Goal: Transaction & Acquisition: Subscribe to service/newsletter

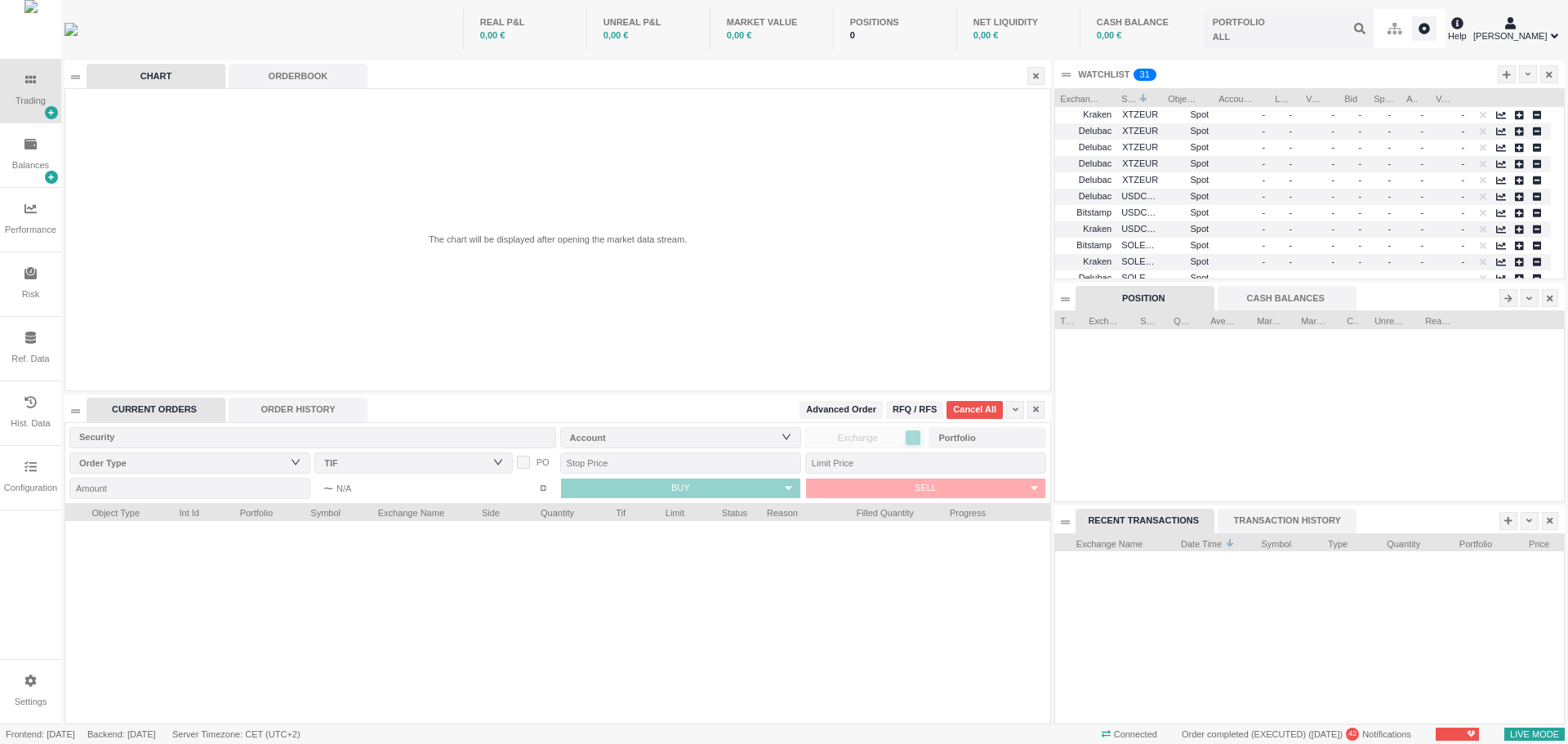
scroll to position [190, 509]
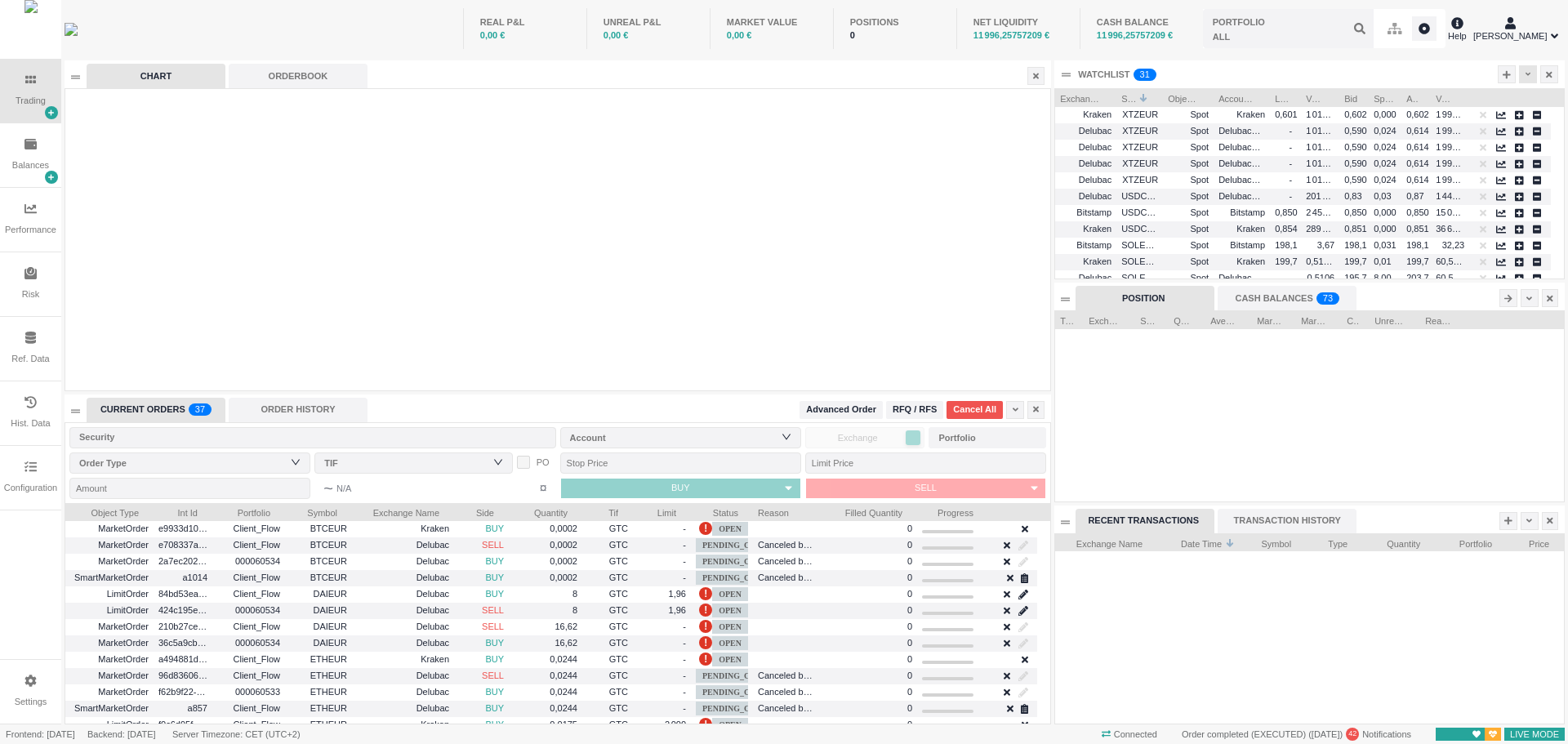
click at [1527, 78] on icon at bounding box center [1528, 74] width 5 height 9
click at [1390, 73] on div "WATCHLIST 0 1 2 3 4 5 6 7 8 9 0 1 2 3 4 5 6 7 8 9 0 1 2 3 4 5 6 7 8 9 0 1 2 3 4…" at bounding box center [1309, 73] width 511 height 27
click at [1528, 74] on icon at bounding box center [1528, 74] width 5 height 4
click at [1497, 130] on li "Table Settings" at bounding box center [1487, 129] width 91 height 27
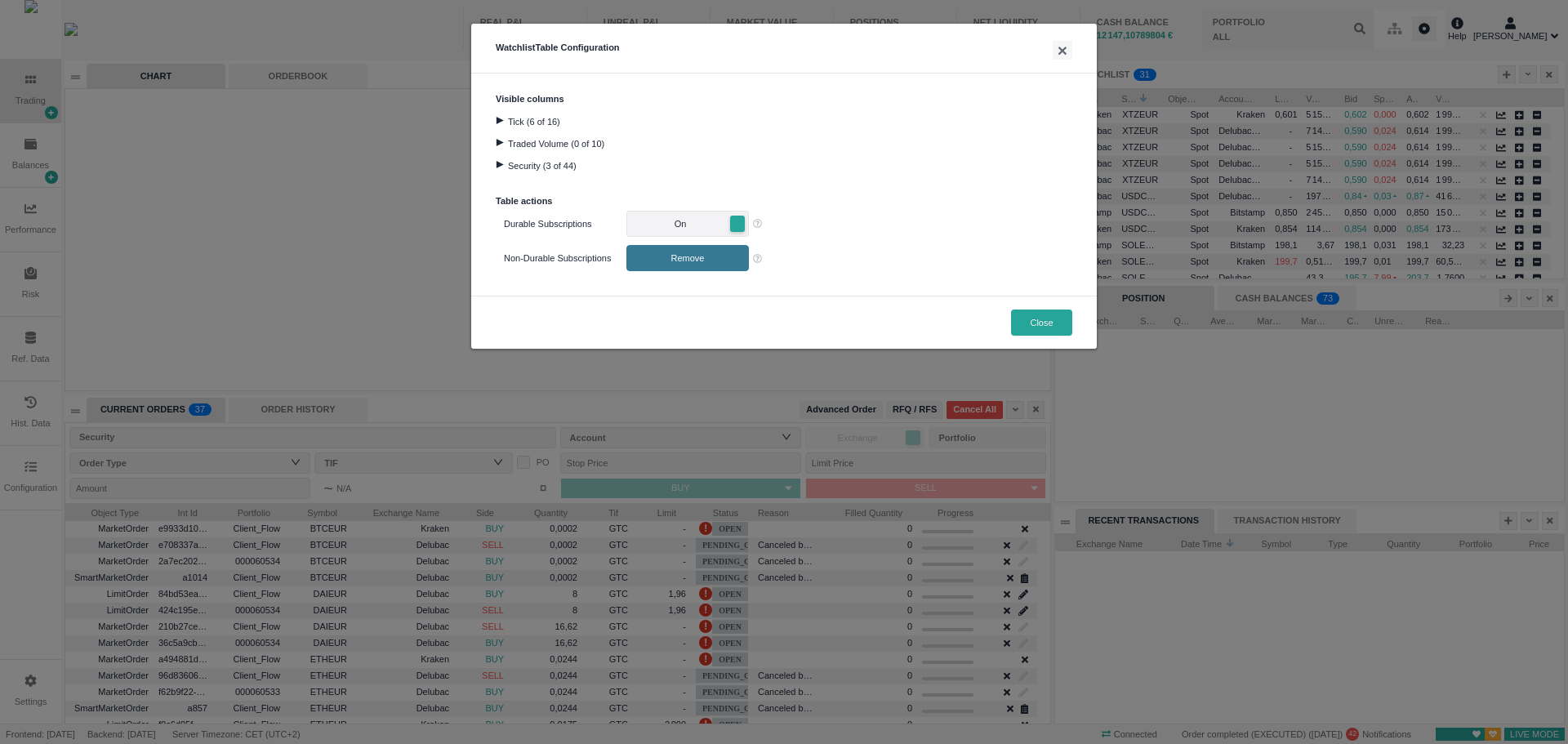
click at [693, 227] on span "On" at bounding box center [680, 224] width 96 height 16
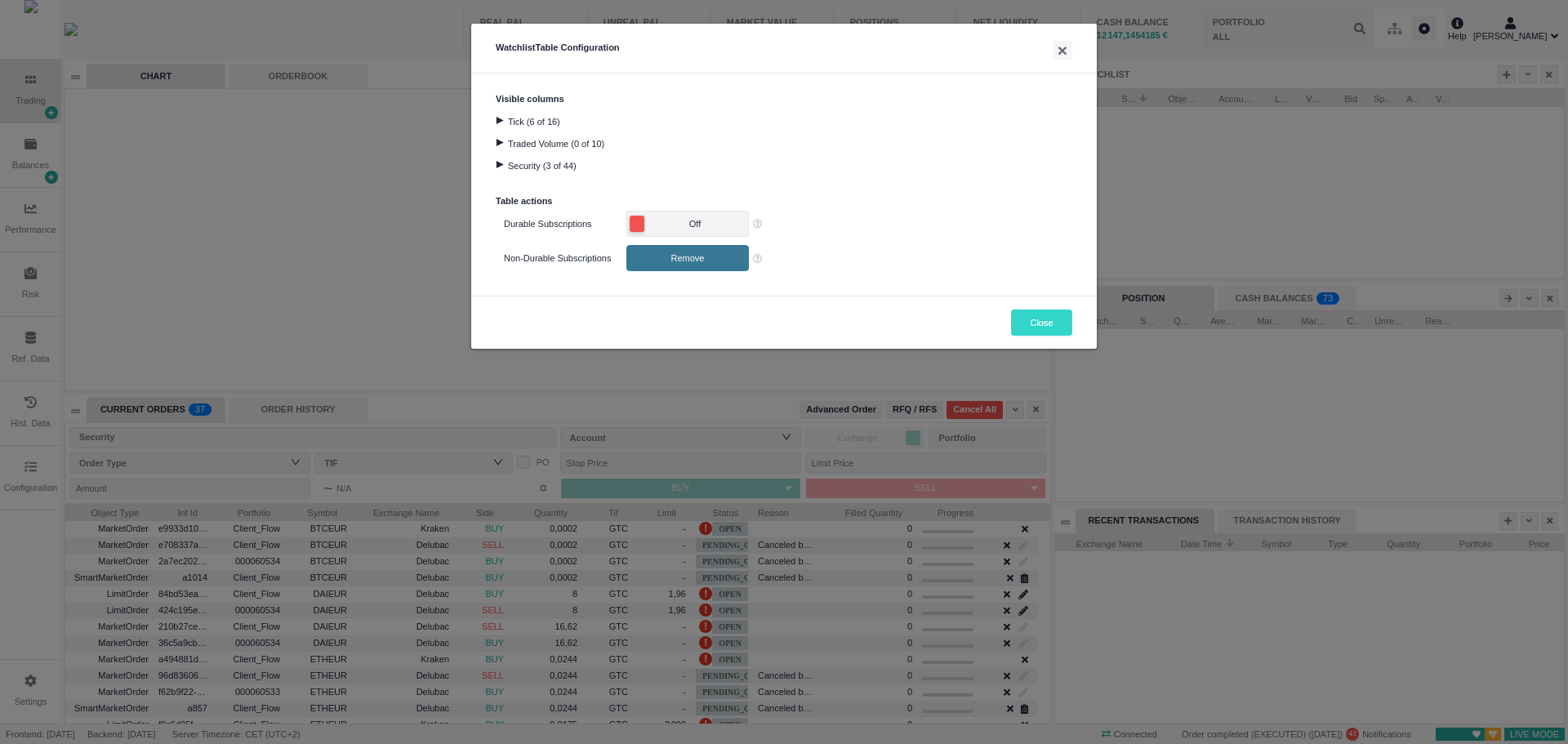
click at [1041, 324] on button "Close" at bounding box center [1041, 323] width 61 height 27
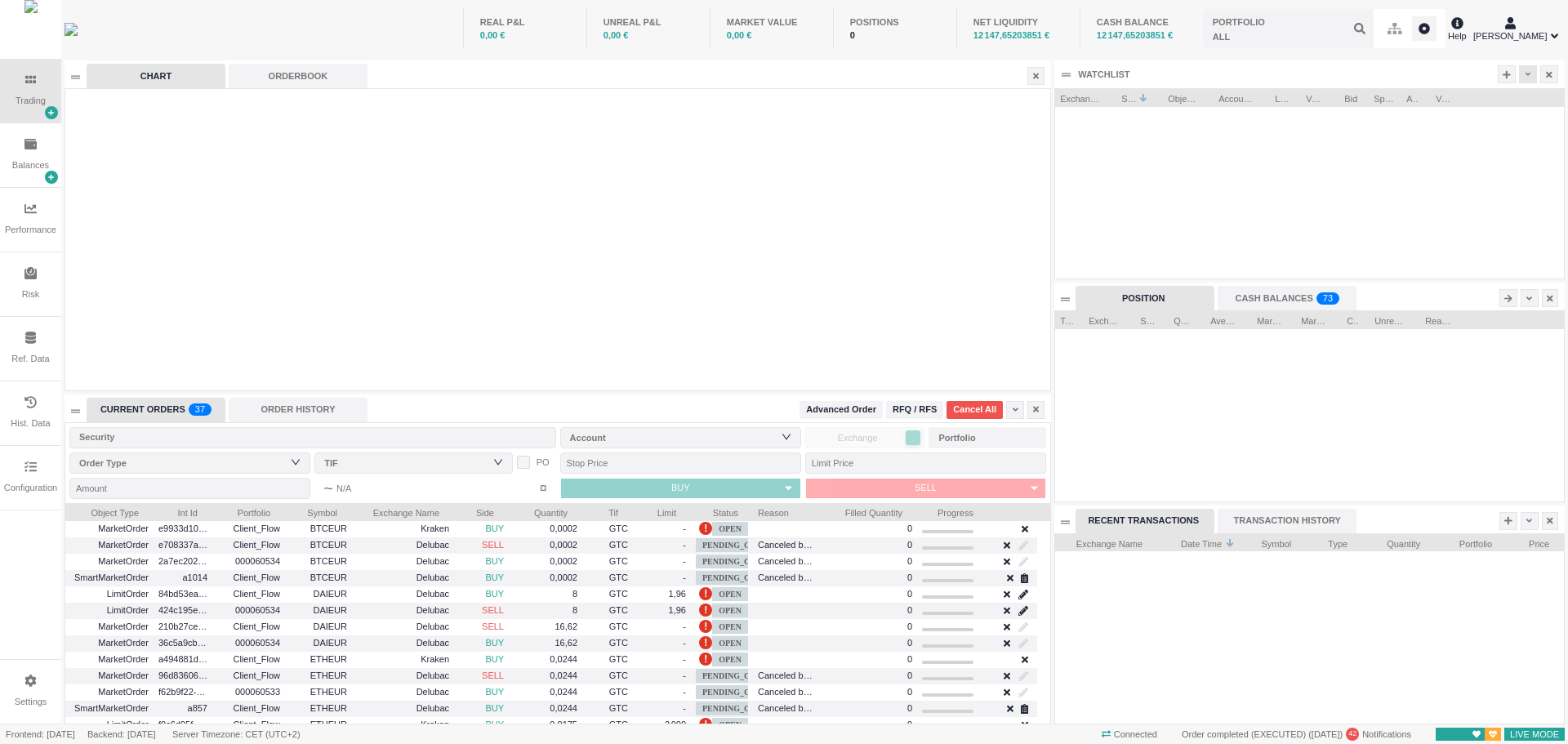
click at [1527, 76] on icon at bounding box center [1528, 74] width 5 height 9
click at [1507, 128] on li "Table Settings" at bounding box center [1487, 129] width 91 height 27
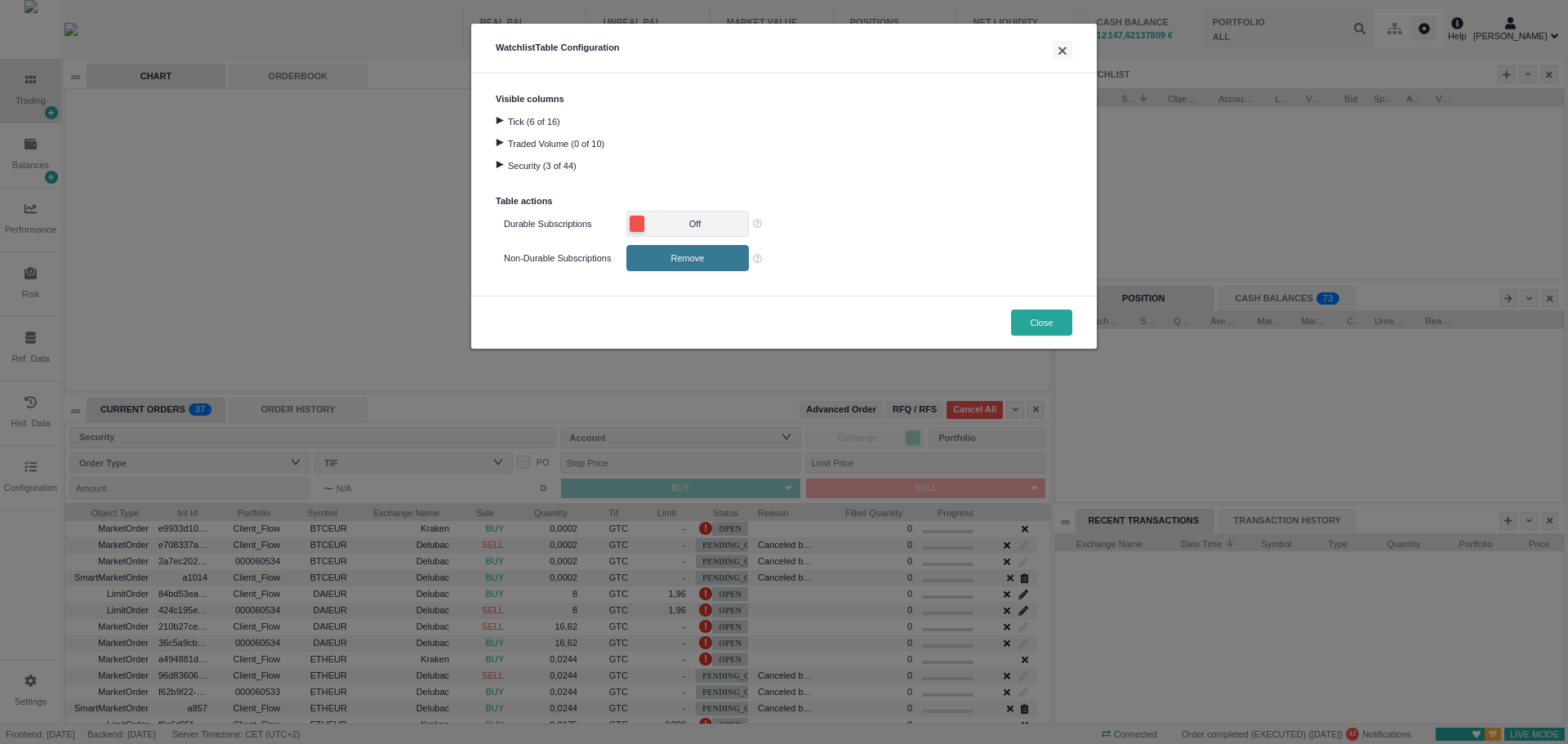
click at [693, 225] on span "Off" at bounding box center [695, 224] width 96 height 16
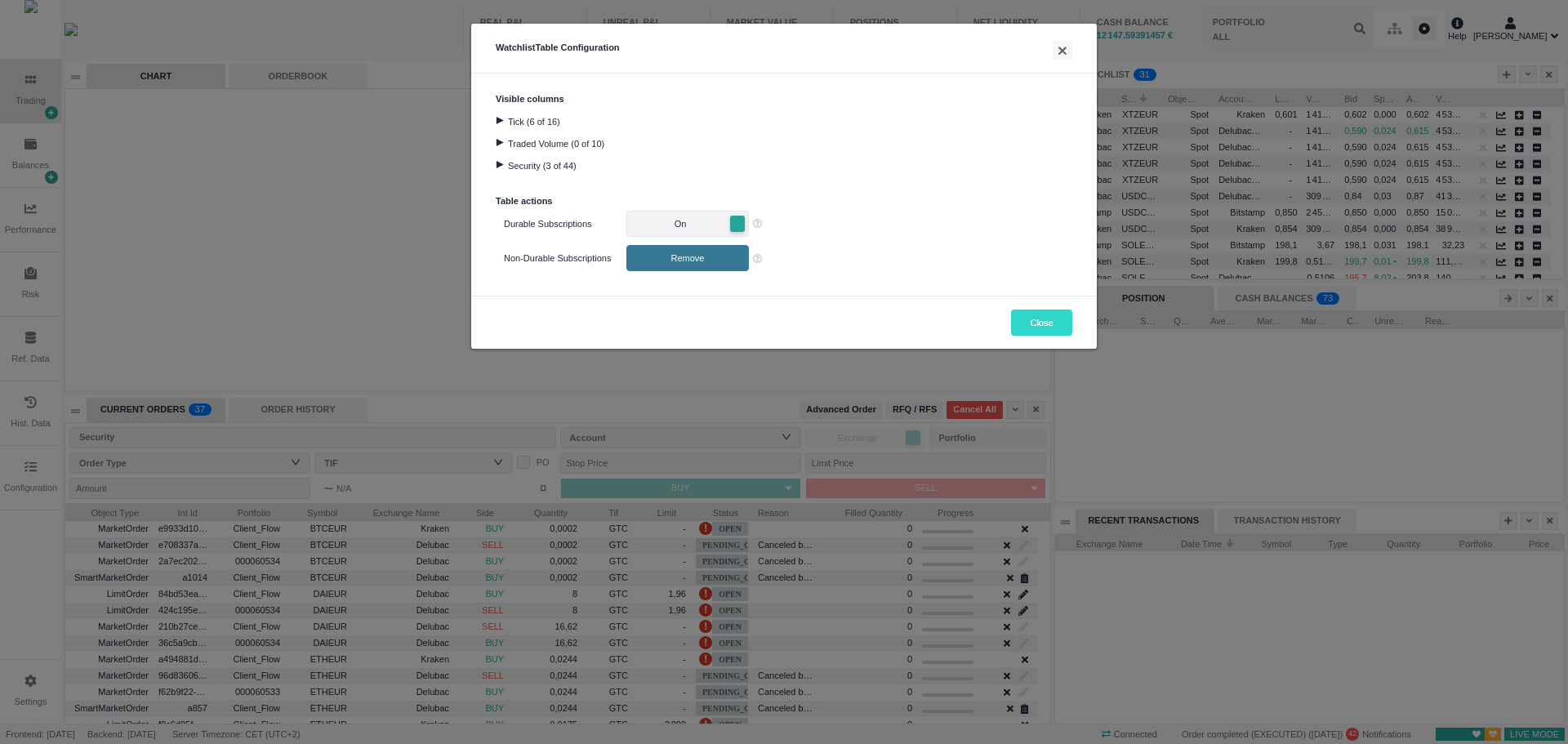
click at [1041, 318] on button "Close" at bounding box center [1041, 323] width 61 height 27
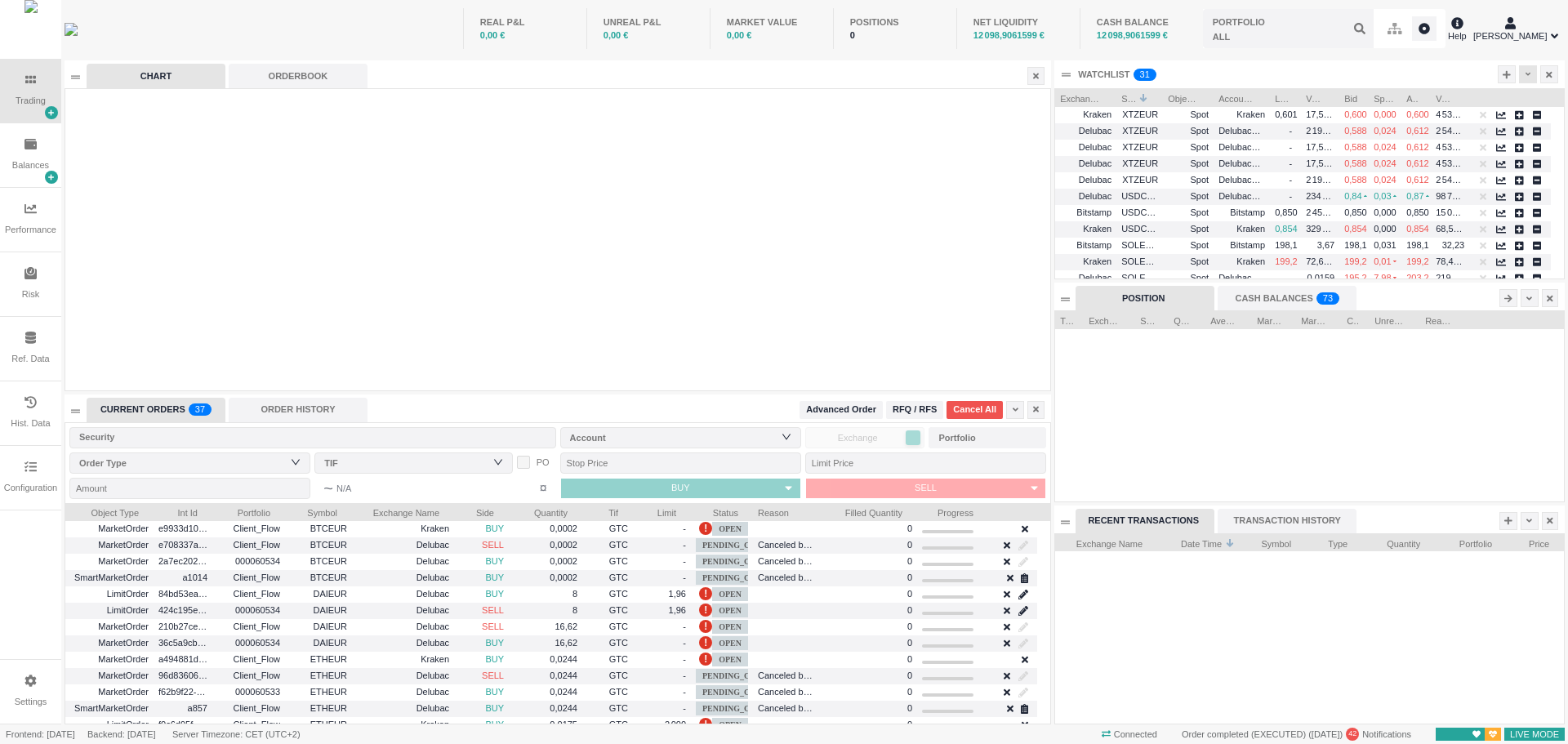
click at [1526, 75] on icon at bounding box center [1528, 74] width 5 height 9
click at [1495, 130] on li "Table Settings" at bounding box center [1487, 129] width 91 height 27
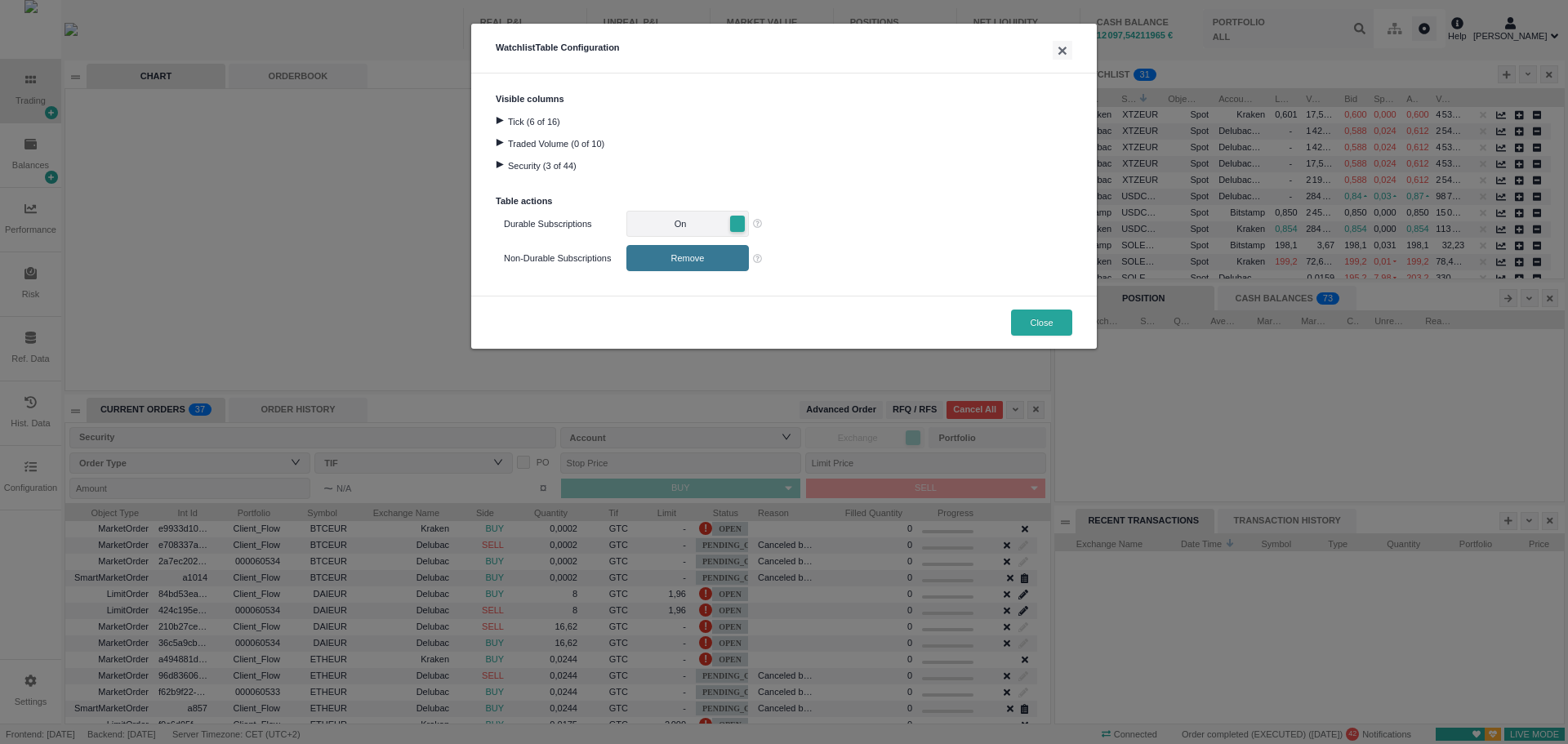
click at [686, 224] on span "On" at bounding box center [680, 224] width 96 height 16
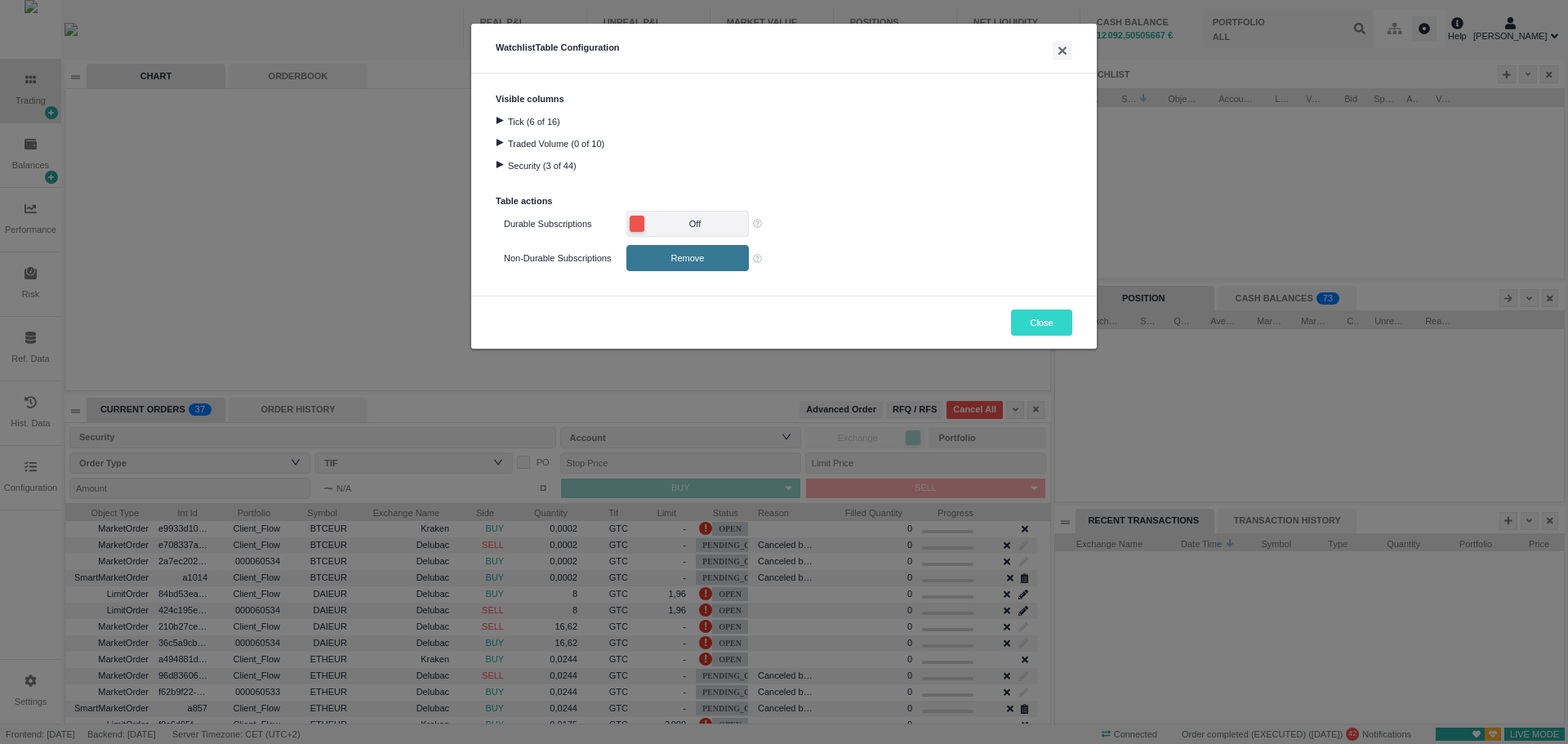
click at [1037, 318] on button "Close" at bounding box center [1041, 323] width 61 height 27
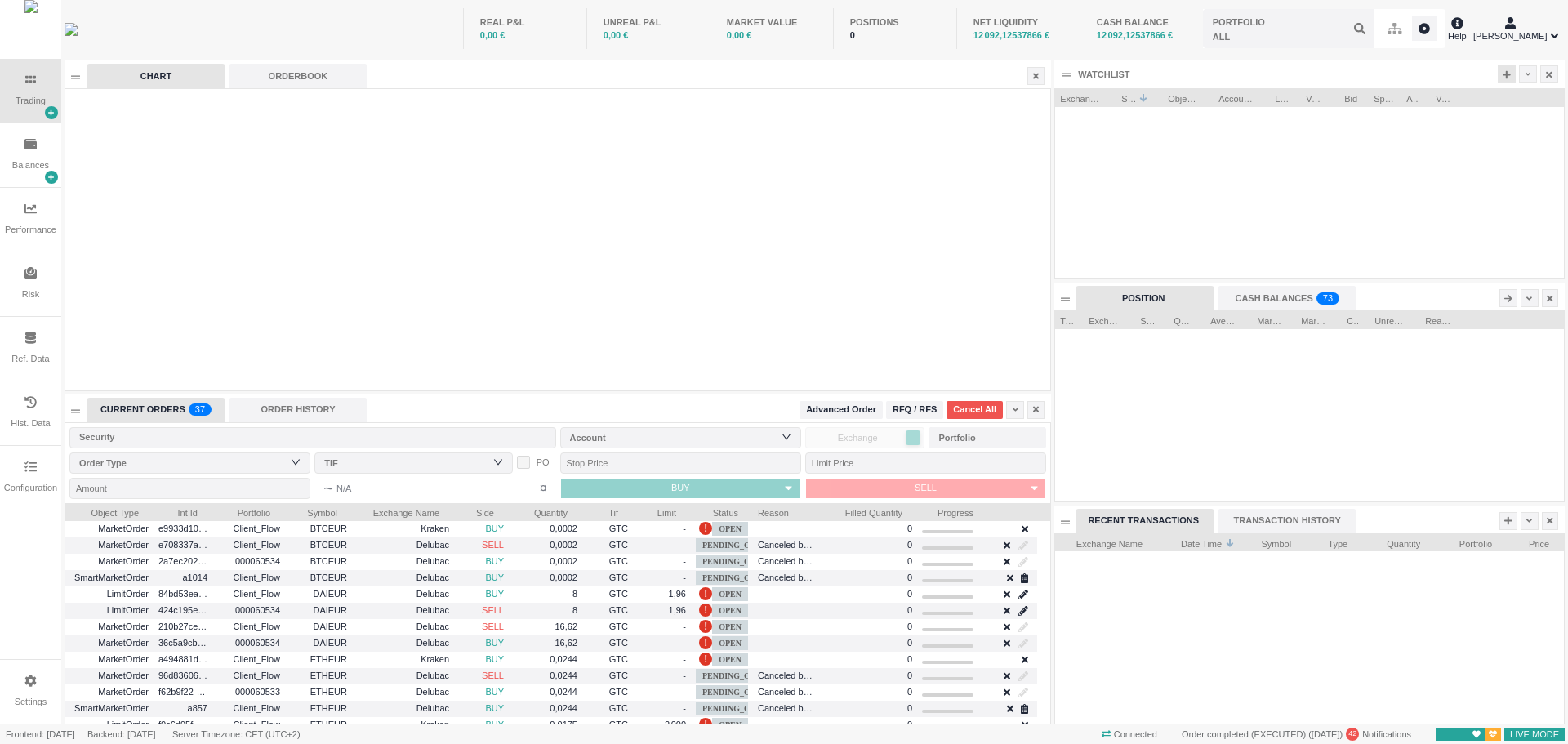
click at [1506, 77] on icon at bounding box center [1506, 73] width 8 height 8
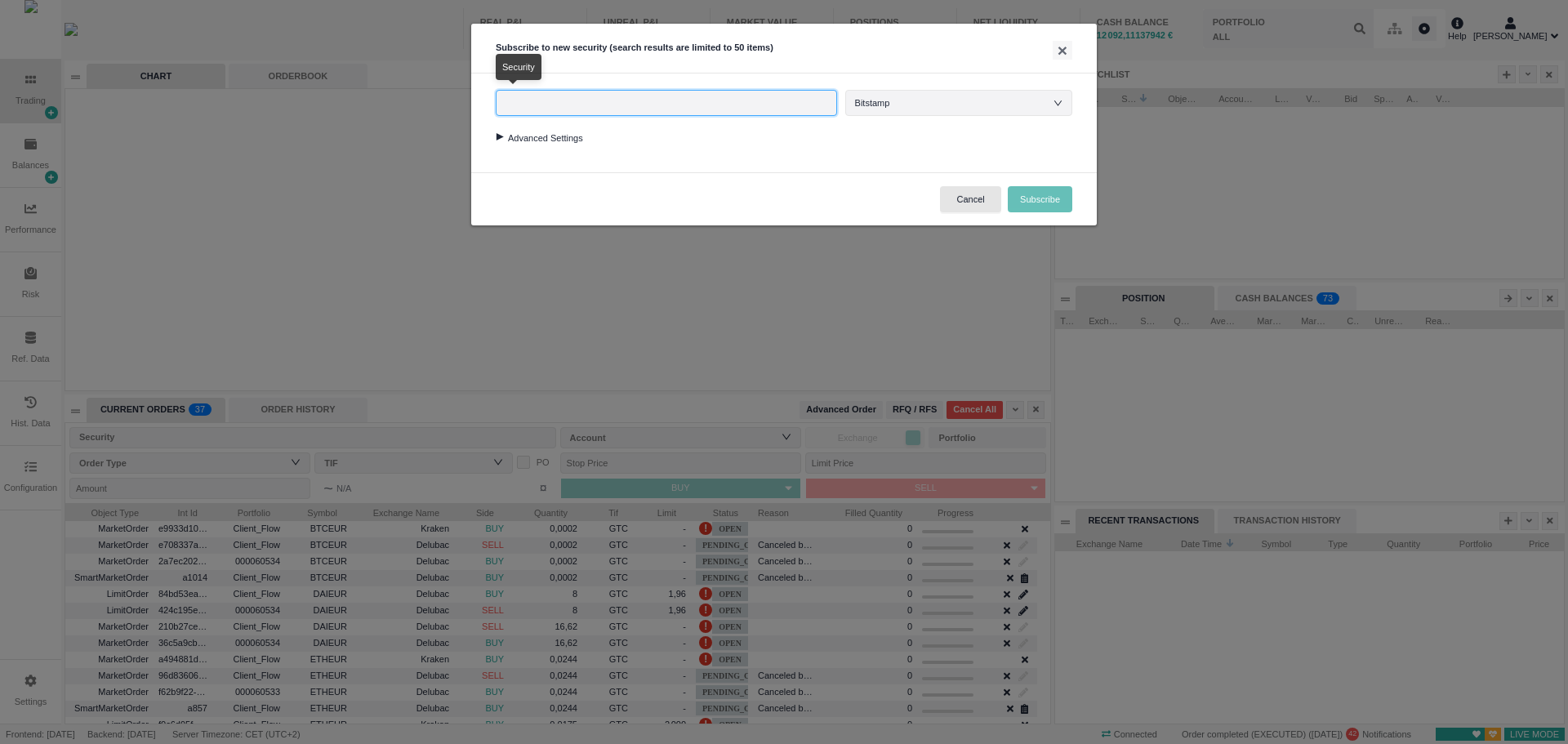
click at [766, 101] on input "text" at bounding box center [666, 104] width 342 height 27
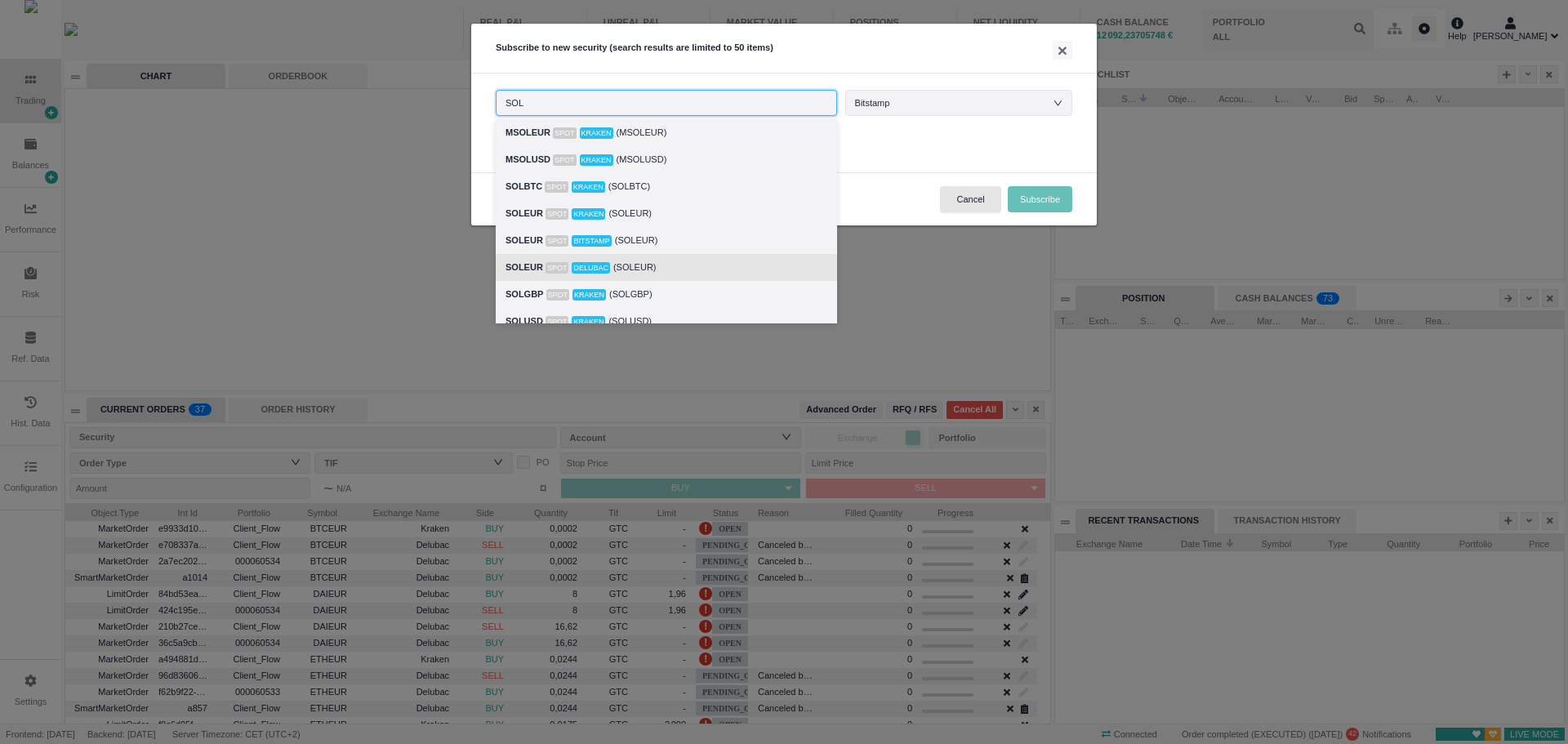
click at [632, 270] on div "SOLEUR Spot Delubac (SOLEUR)" at bounding box center [666, 267] width 322 height 19
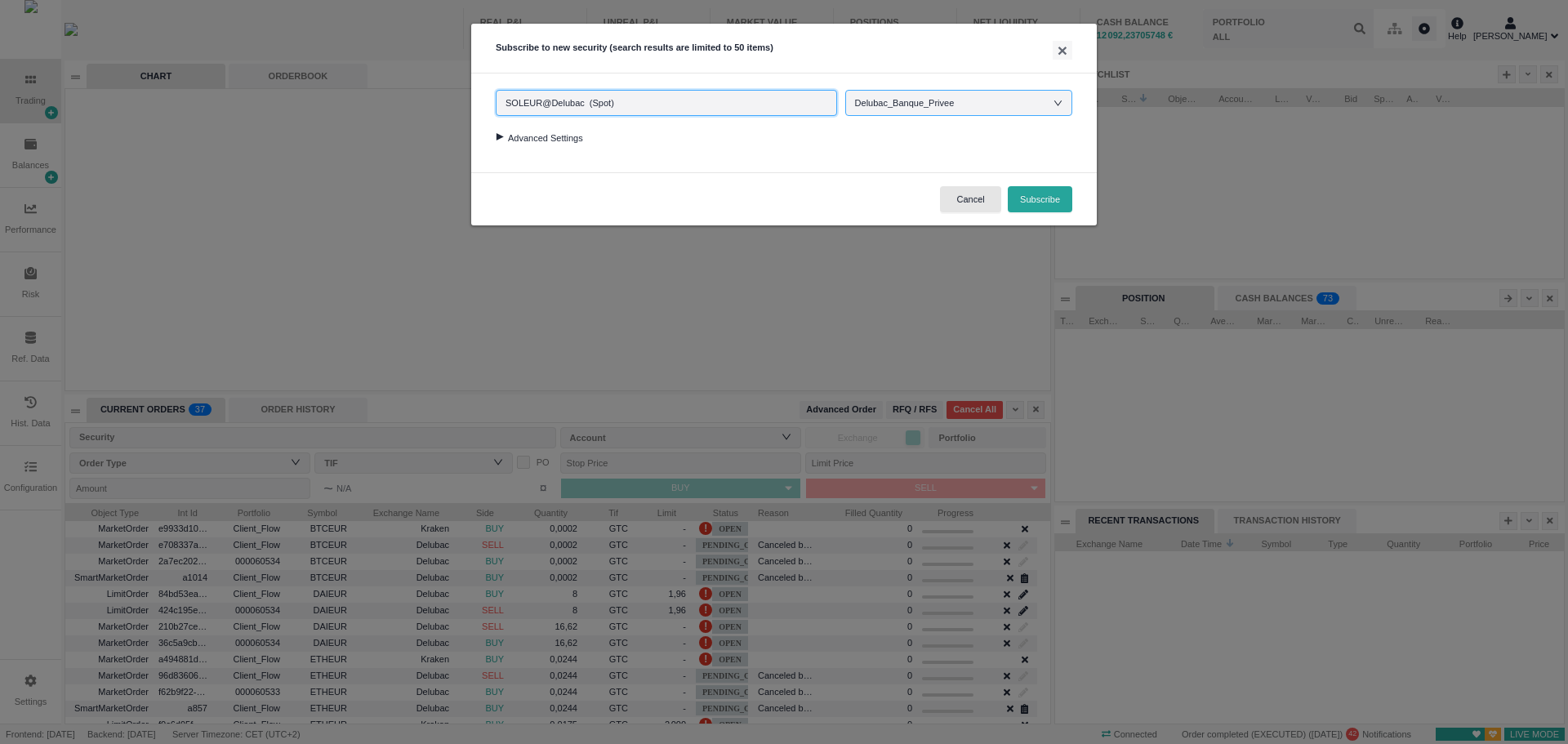
type input "SOLEUR@Delubac (Spot)"
click at [1032, 97] on div "Delubac_Banque_Privee" at bounding box center [958, 103] width 207 height 25
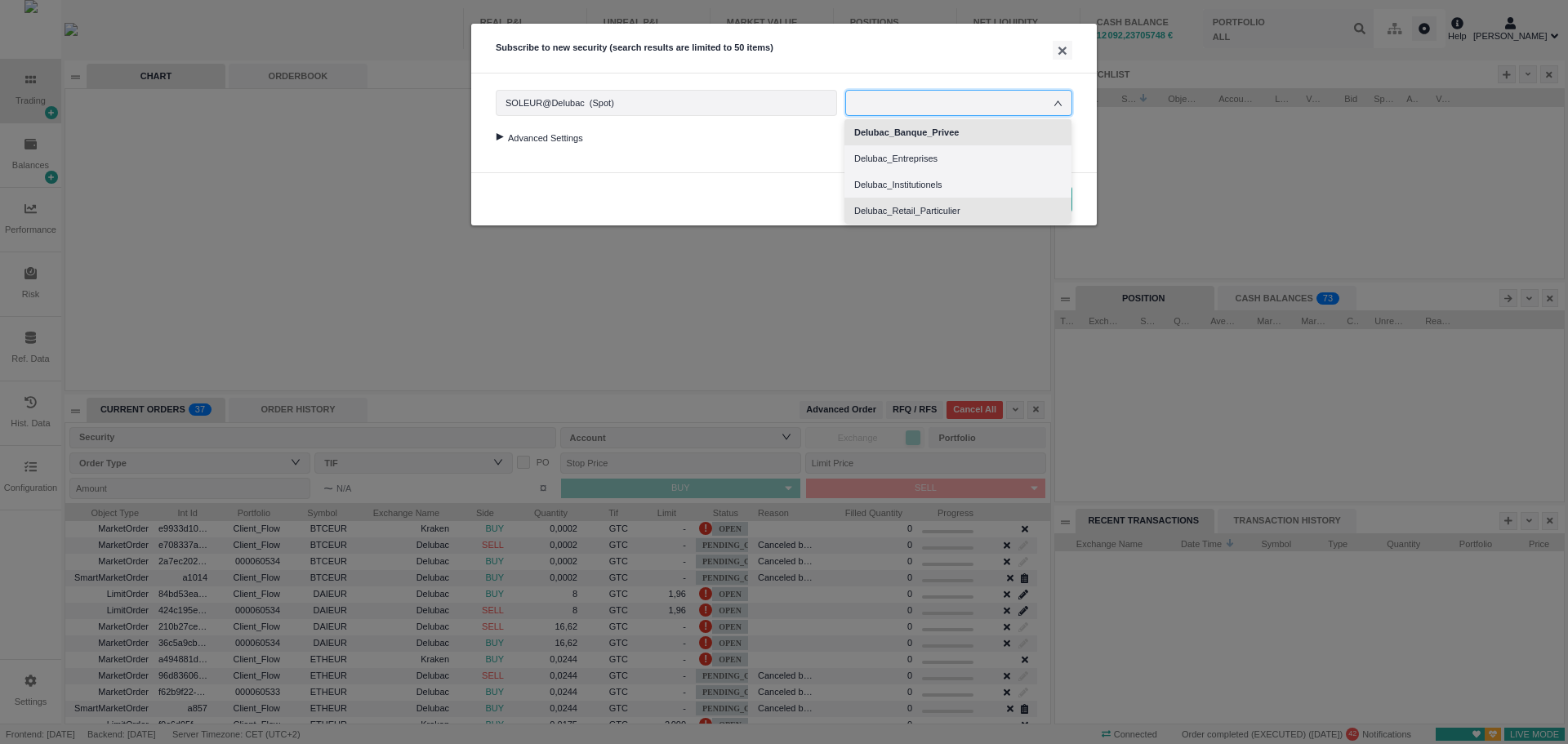
click at [967, 208] on li "Delubac_Retail_Particulier" at bounding box center [957, 211] width 227 height 27
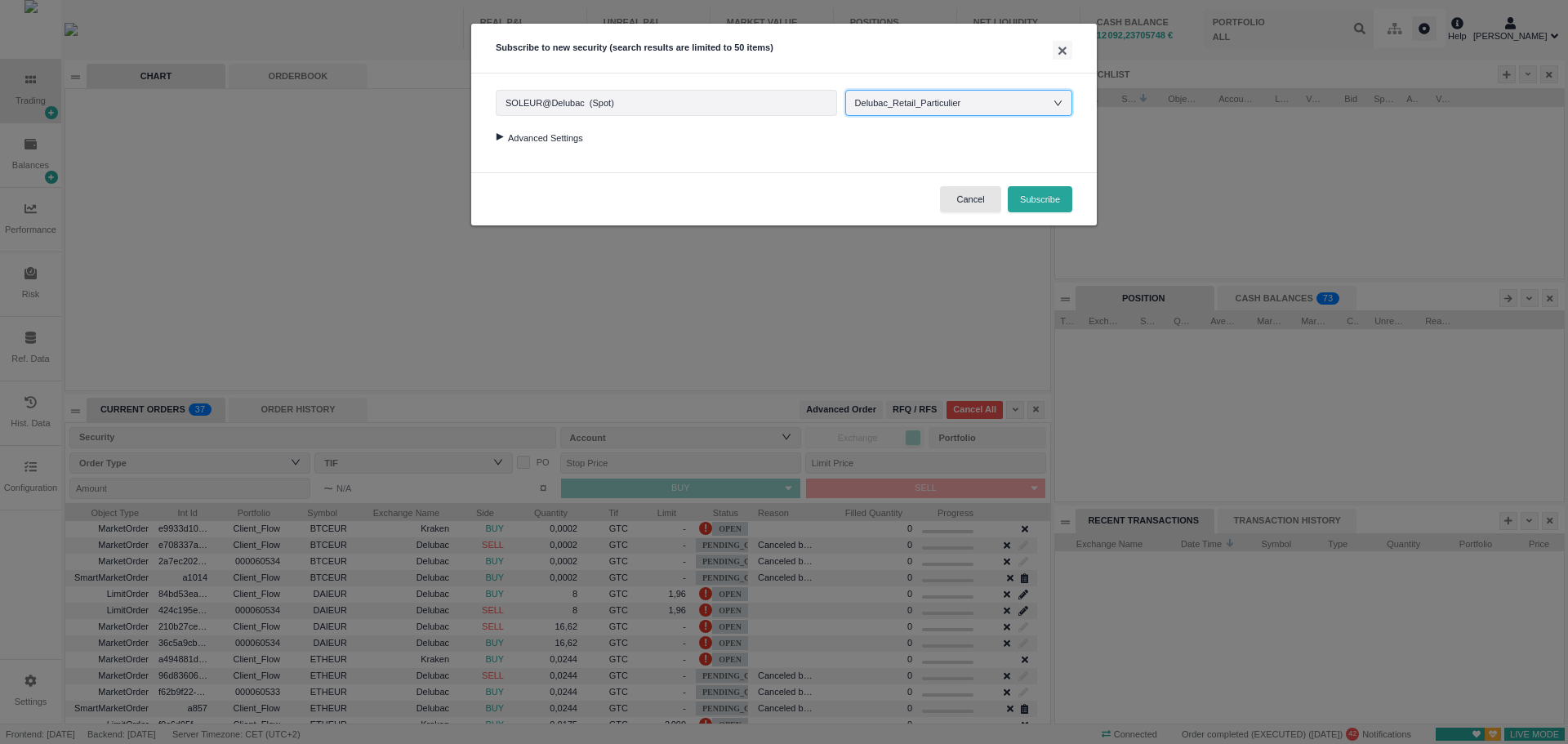
click at [502, 139] on div at bounding box center [499, 136] width 22 height 7
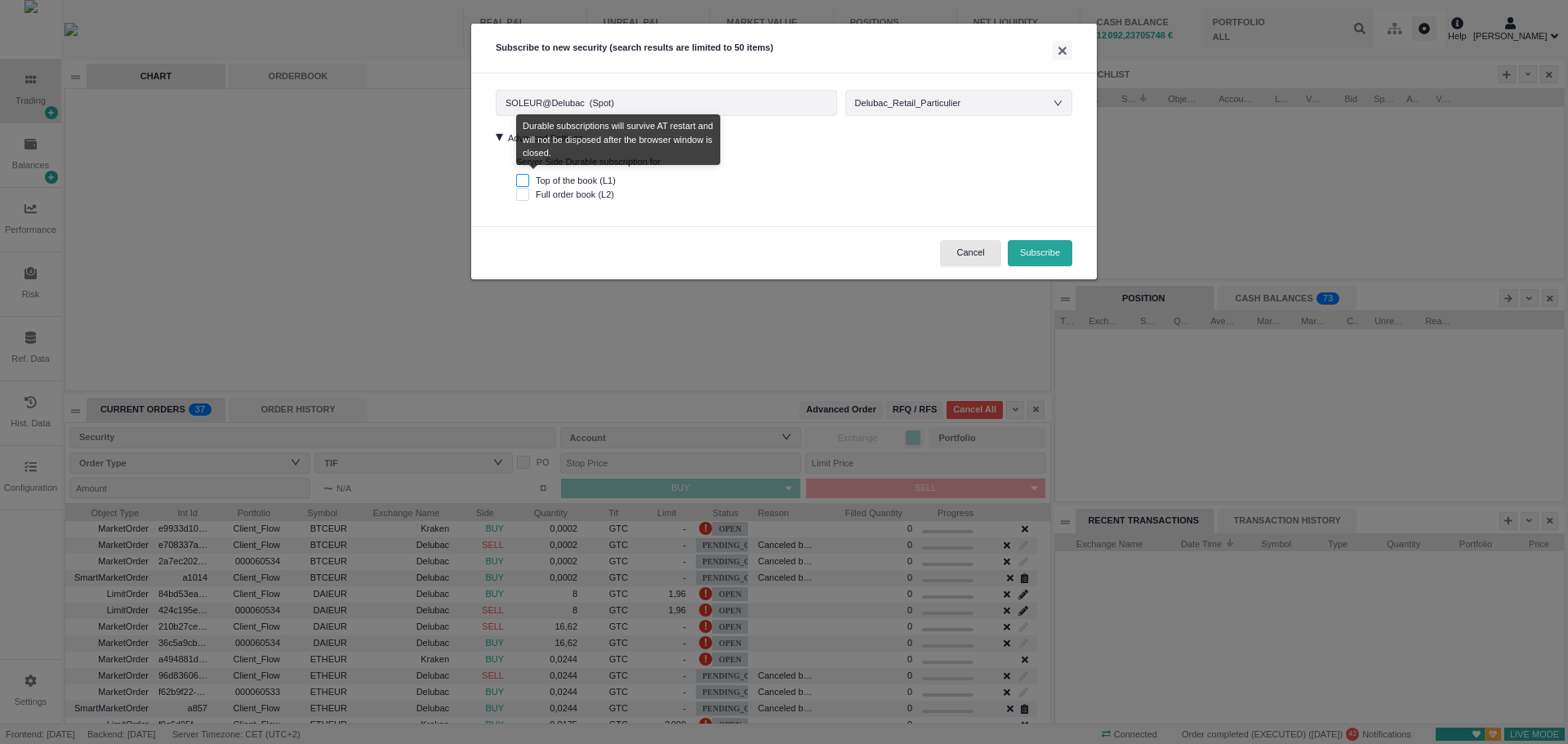
click at [523, 179] on input "Top of the book (L1)" at bounding box center [522, 180] width 13 height 13
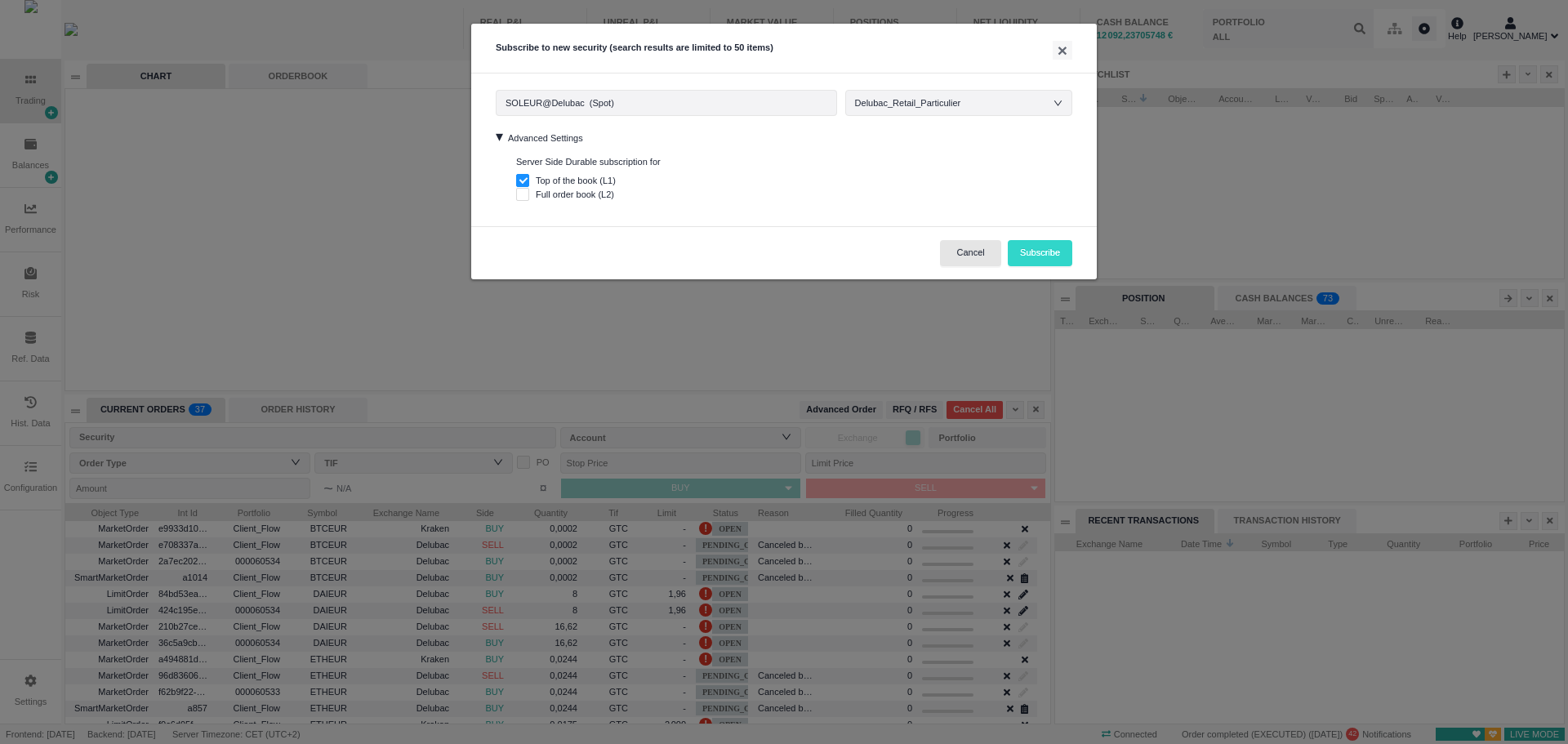
click at [1050, 249] on button "Subscribe" at bounding box center [1040, 253] width 65 height 27
checkbox input "false"
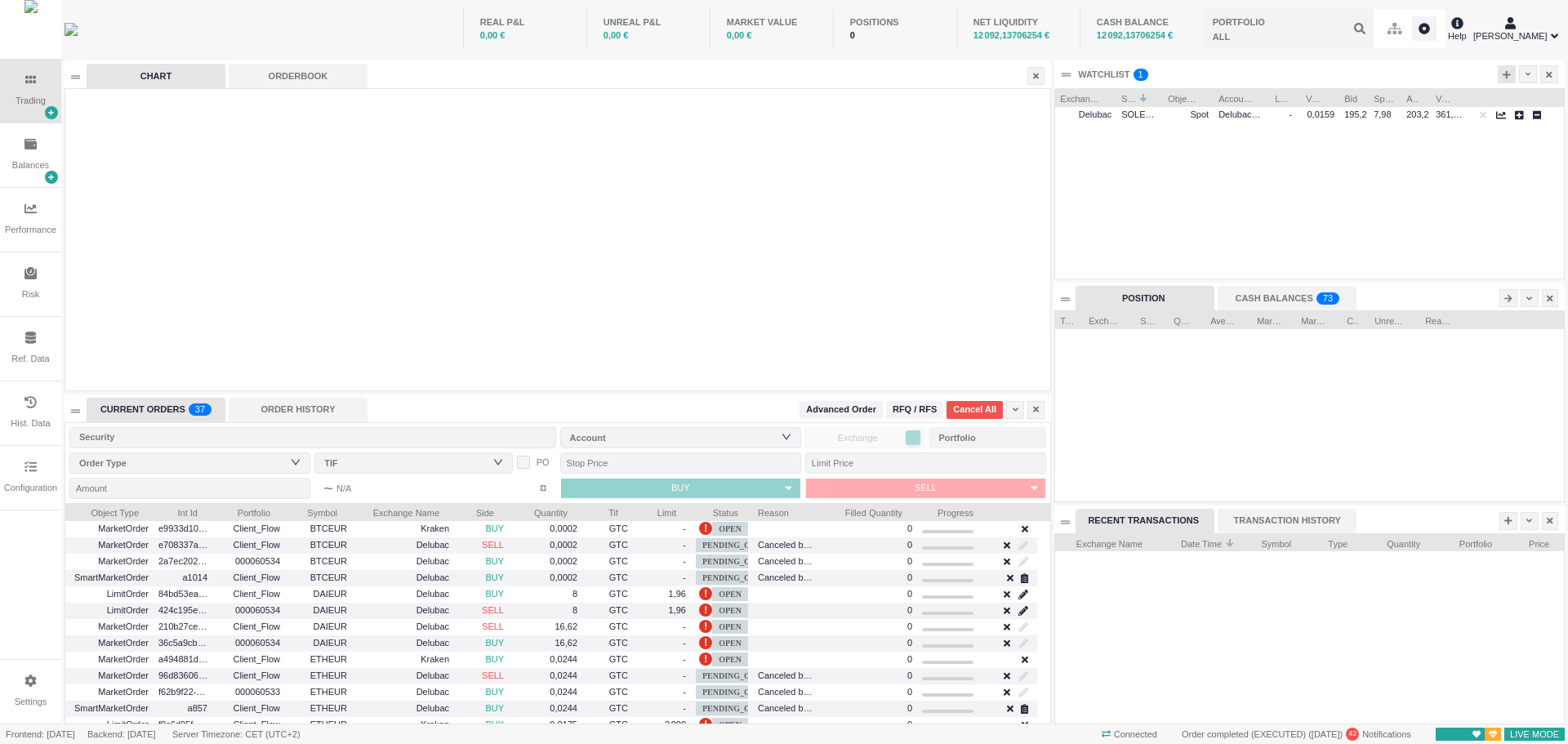
click at [1506, 74] on icon at bounding box center [1506, 73] width 8 height 8
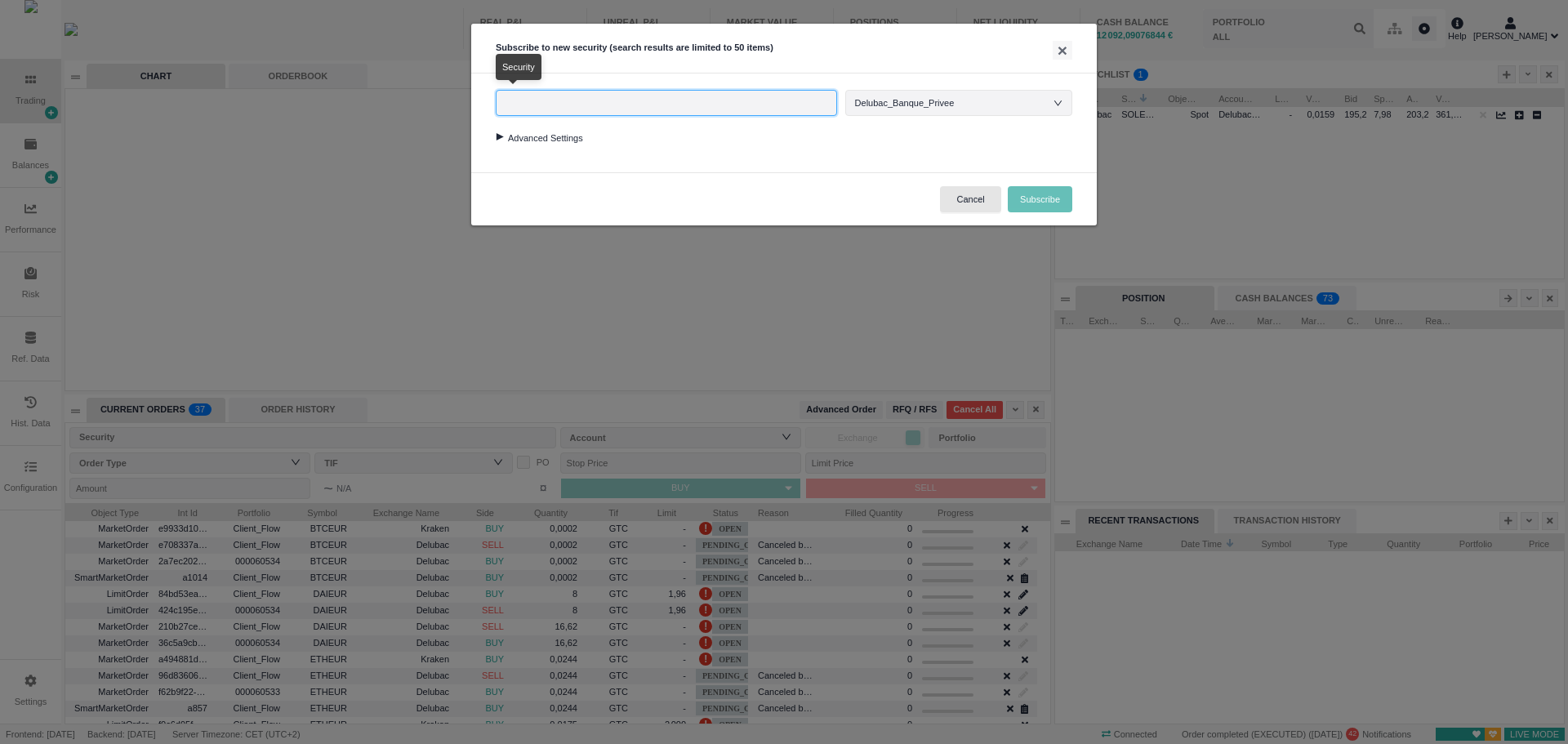
click at [765, 103] on input "text" at bounding box center [666, 104] width 342 height 27
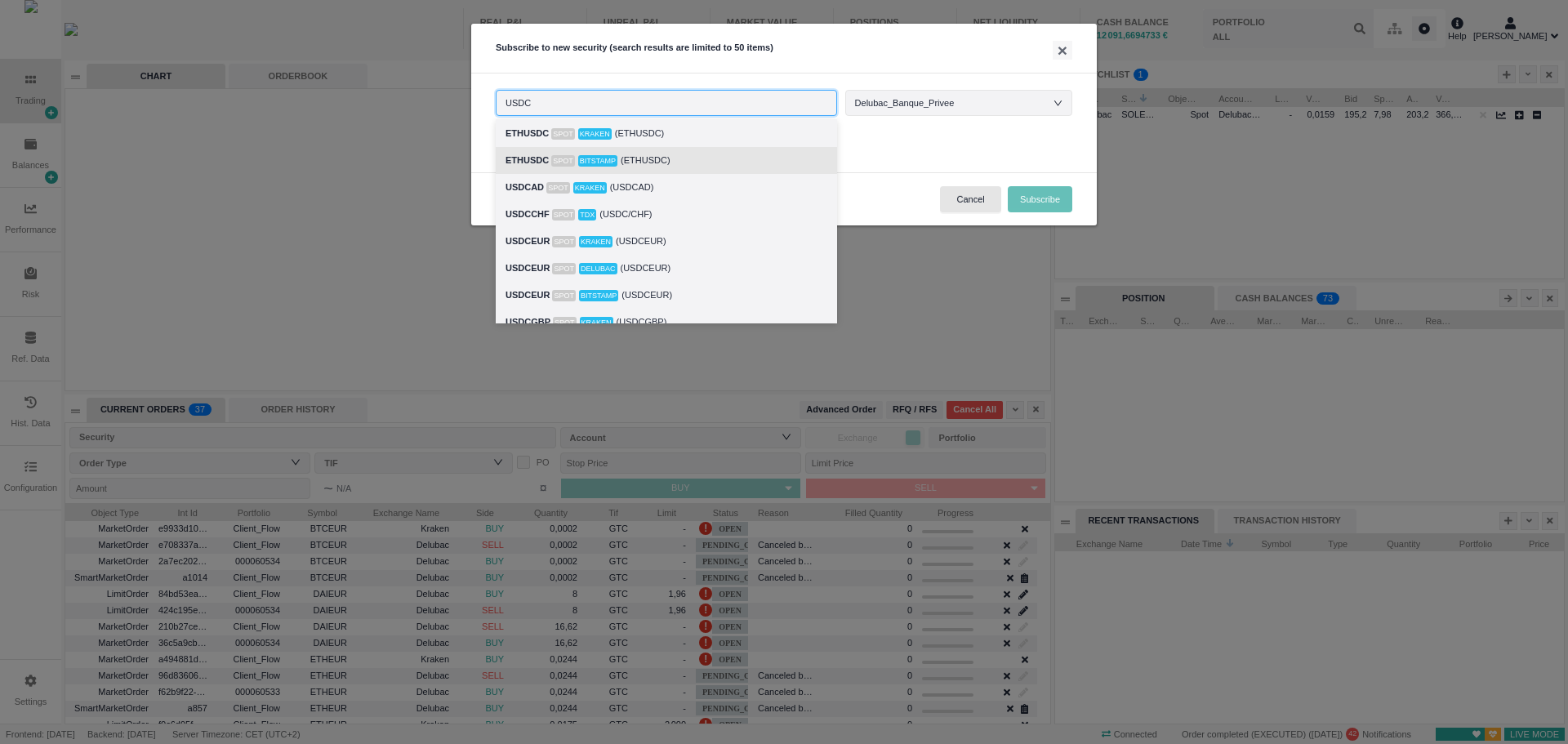
scroll to position [81, 0]
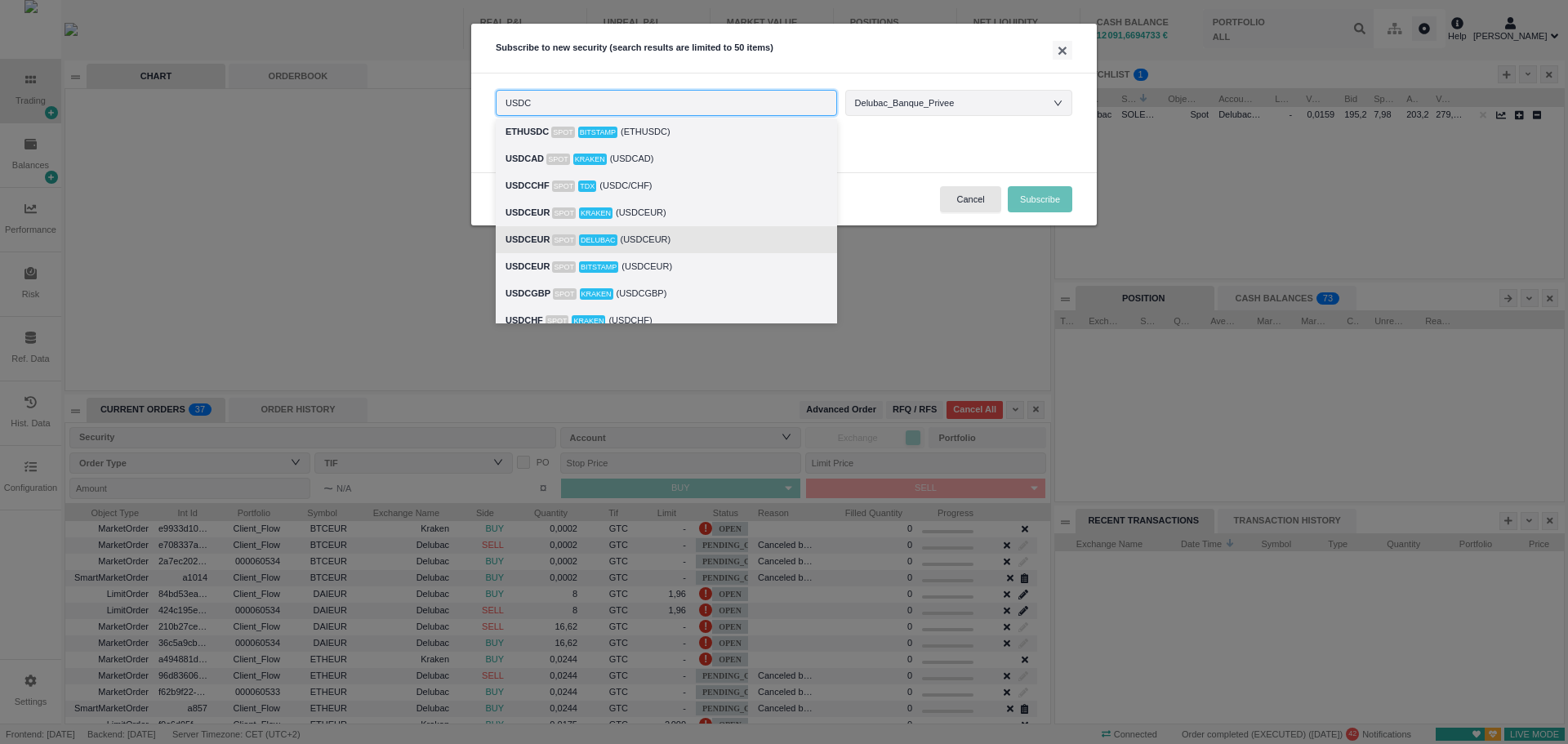
click at [659, 239] on div "USDCEUR Spot Delubac (USDCEUR)" at bounding box center [666, 239] width 322 height 19
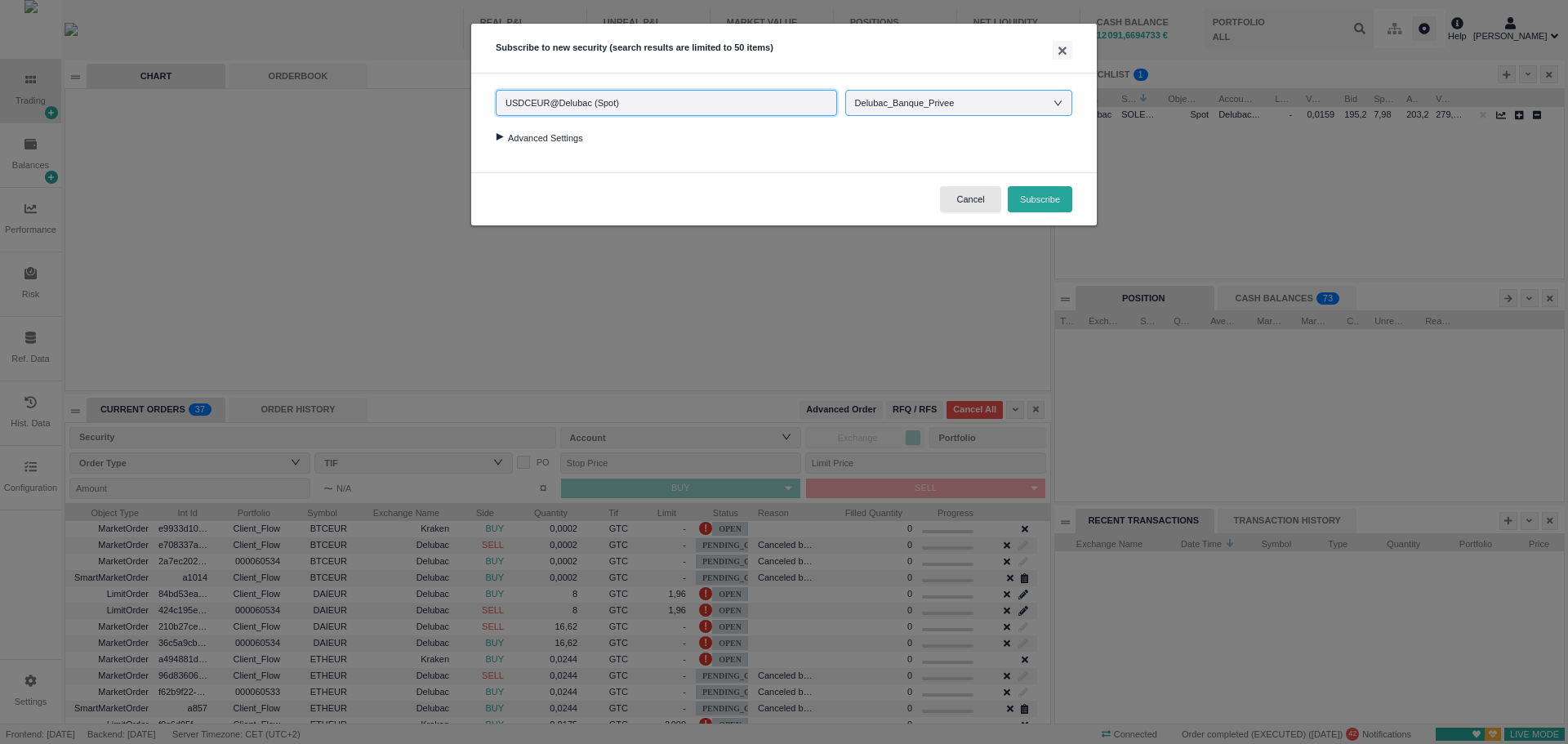
type input "USDCEUR@Delubac (Spot)"
click at [949, 111] on div "Delubac_Banque_Privee" at bounding box center [912, 103] width 116 height 25
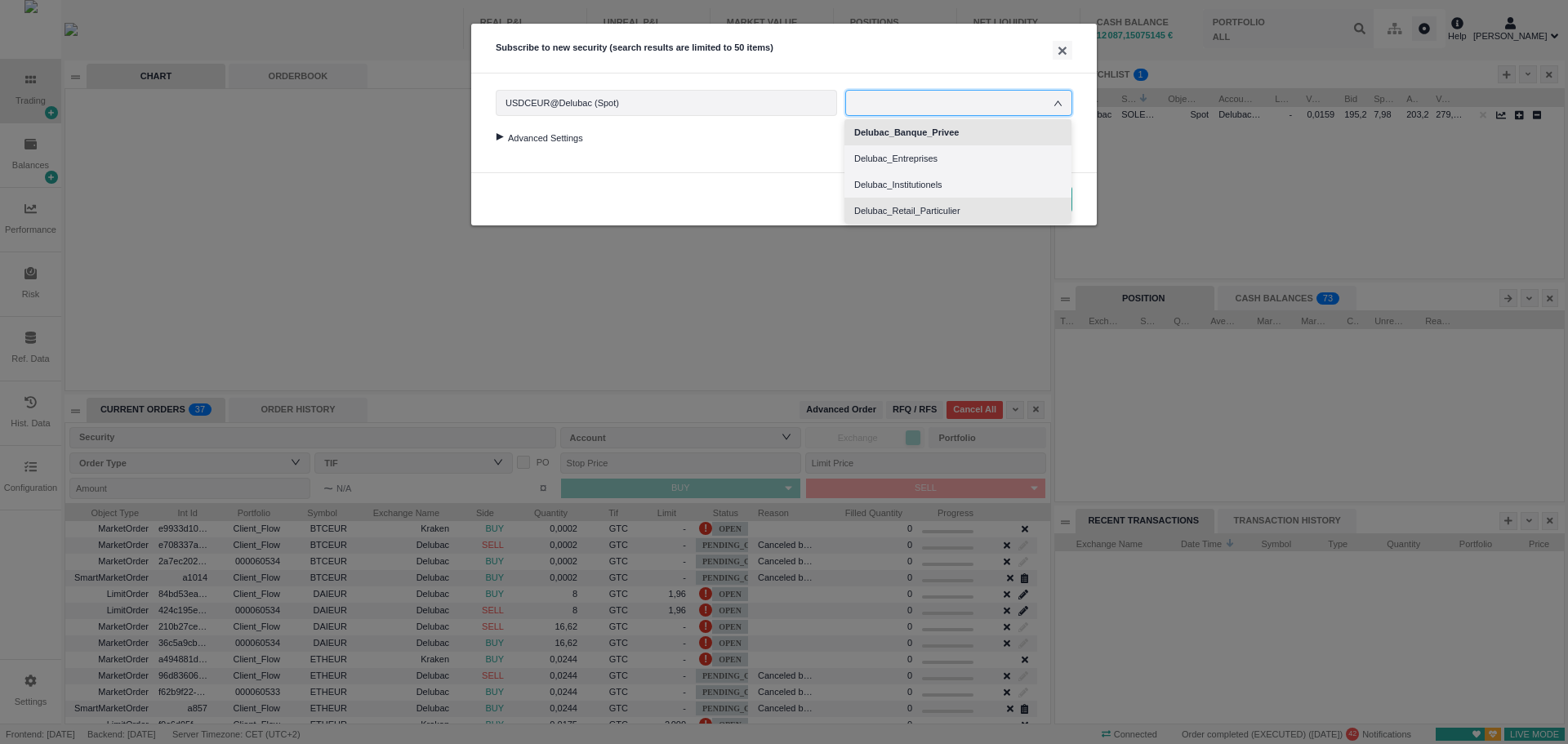
click at [952, 213] on li "Delubac_Retail_Particulier" at bounding box center [957, 211] width 227 height 27
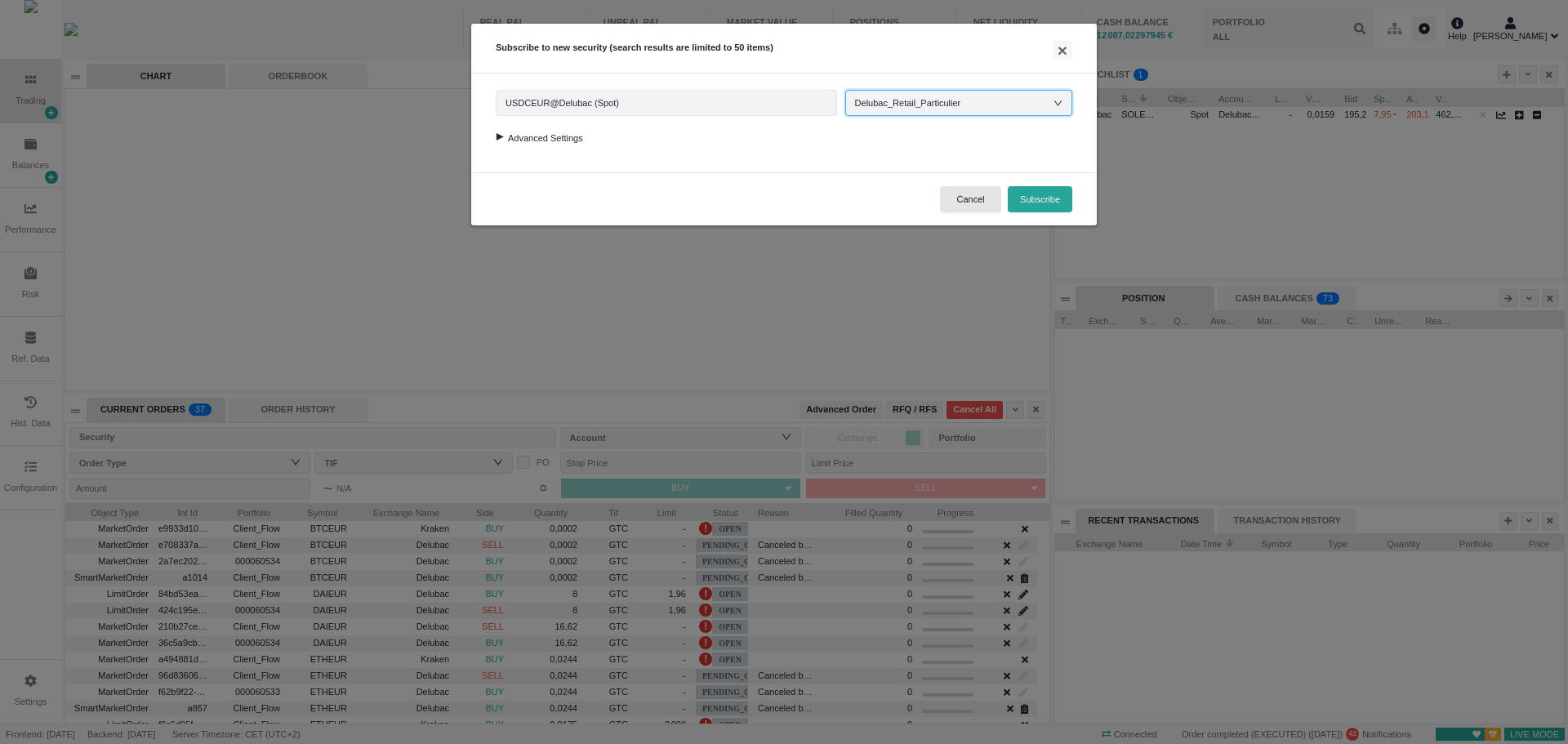
click at [502, 137] on div at bounding box center [499, 136] width 22 height 7
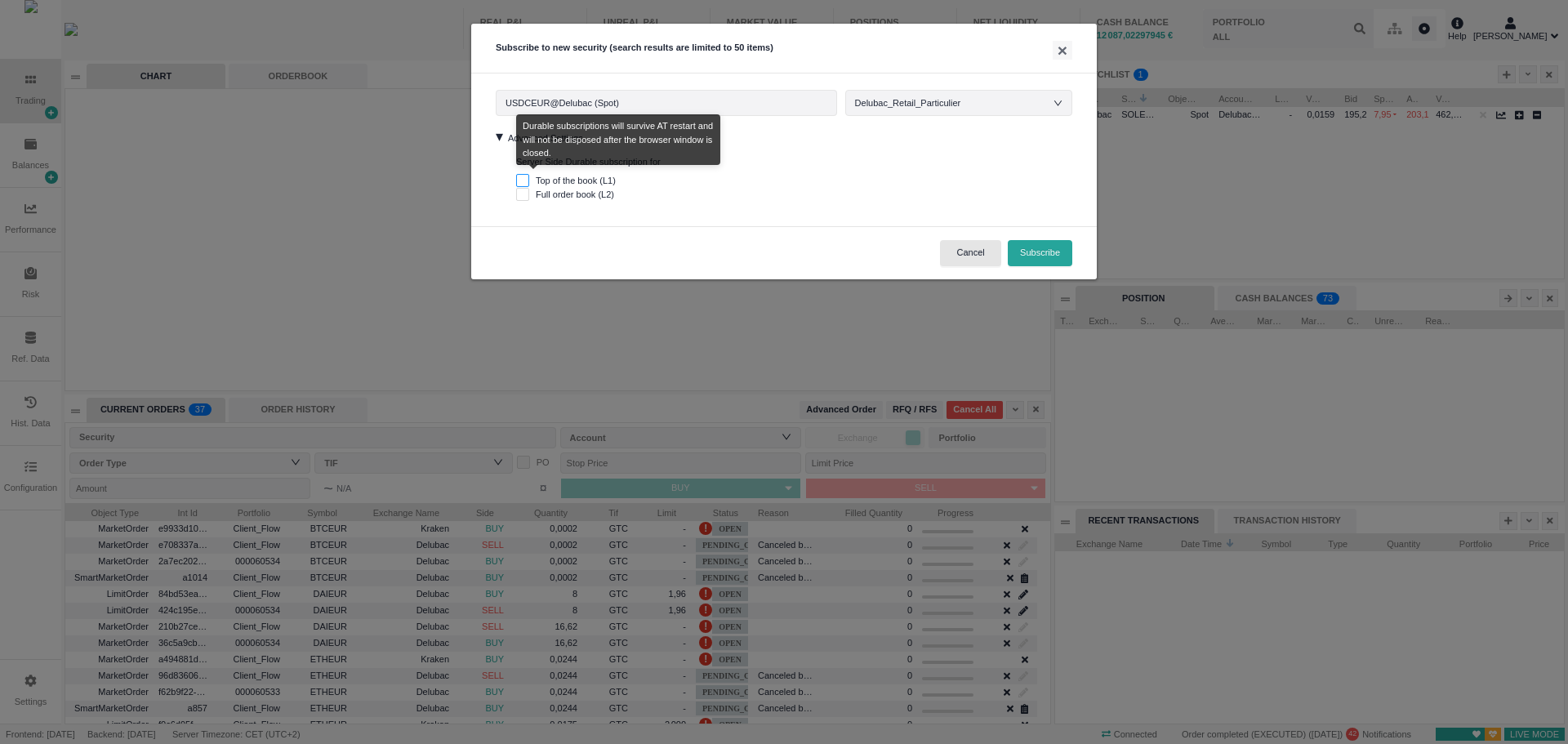
click at [521, 179] on input "Top of the book (L1)" at bounding box center [522, 180] width 13 height 13
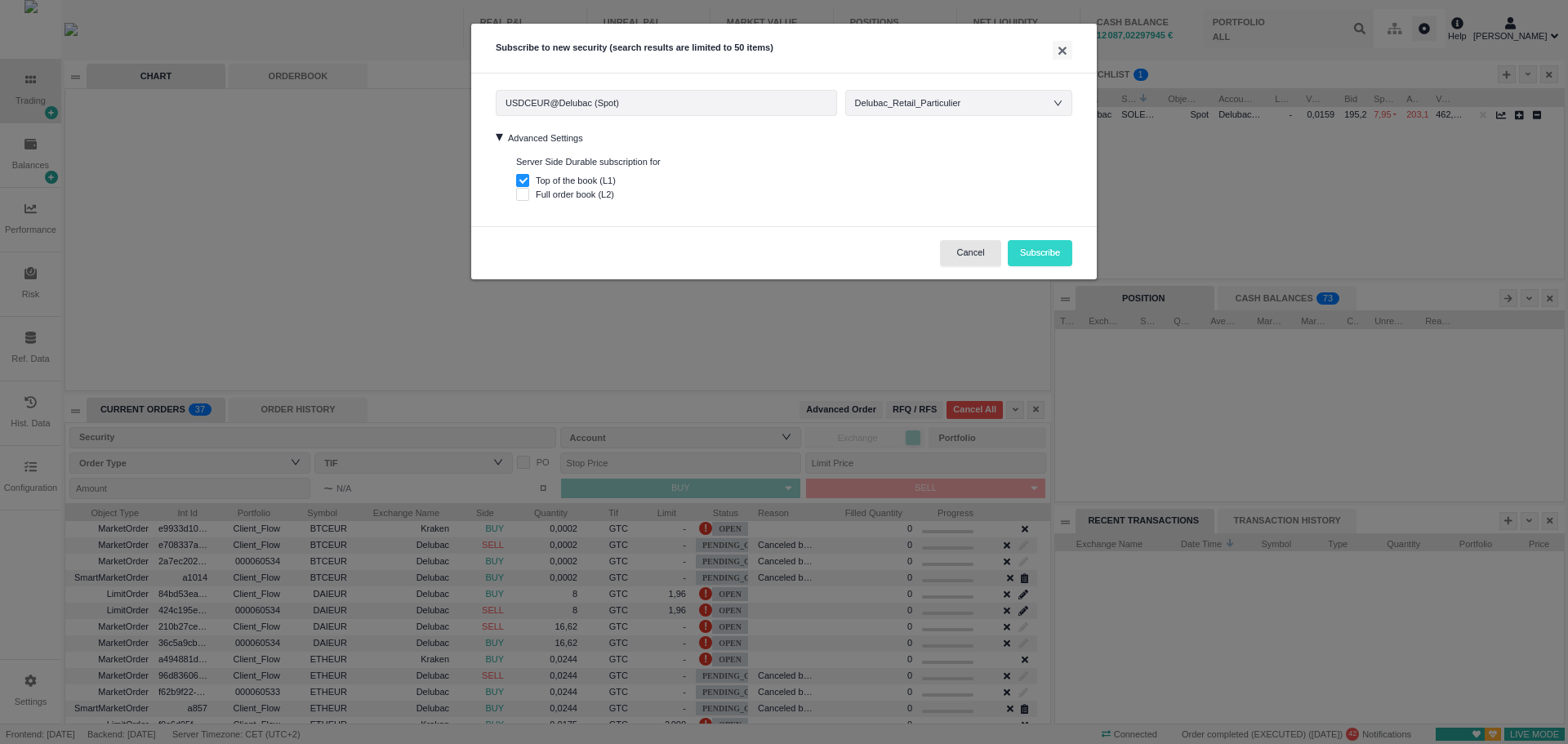
click at [1050, 254] on button "Subscribe" at bounding box center [1040, 253] width 65 height 27
checkbox input "false"
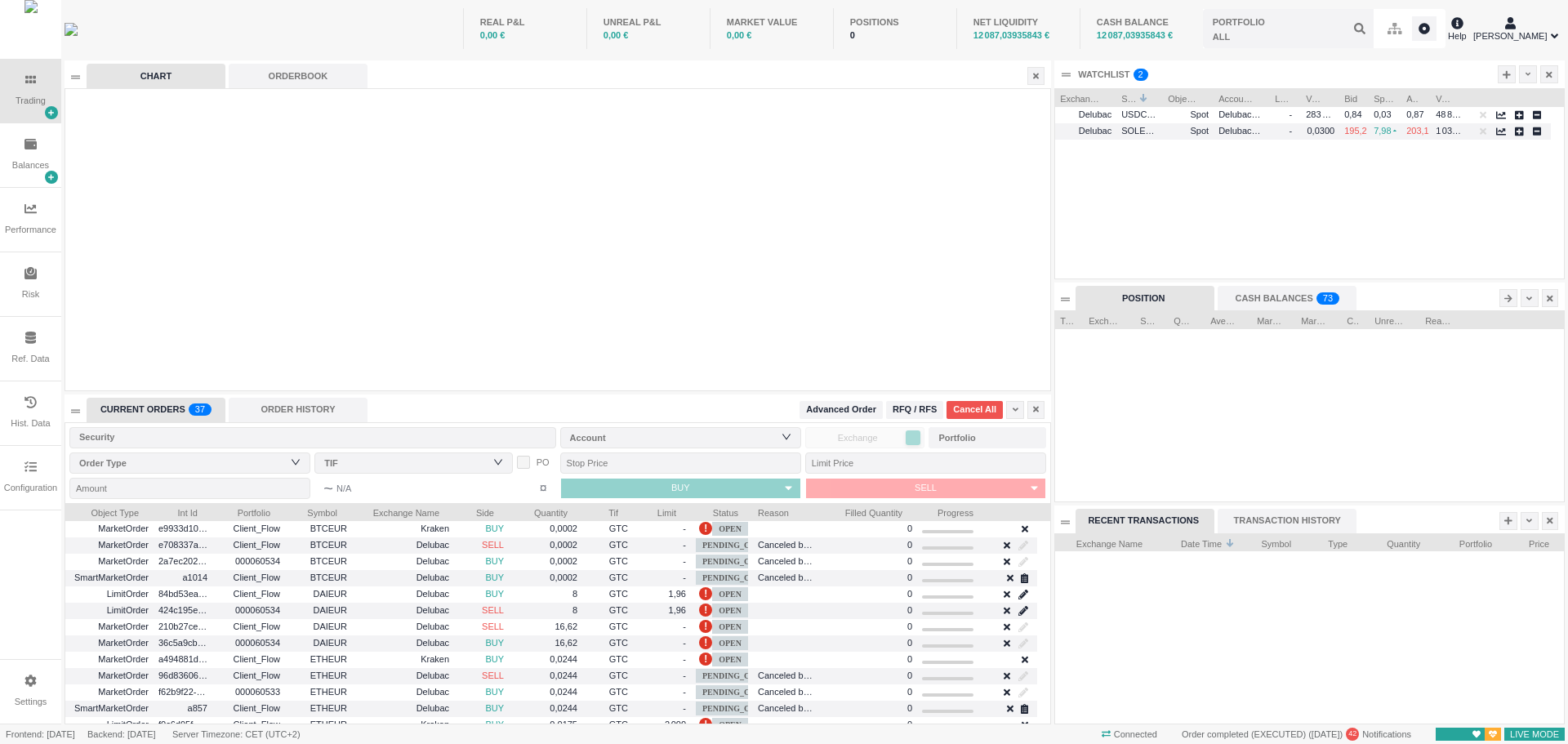
click at [1226, 173] on div "Delubac USDCEUR Spot Delubac_Retail_Particulier - 283 361,3451 0,84 0,03 0,87 4…" at bounding box center [1309, 193] width 509 height 173
click at [1529, 73] on icon at bounding box center [1528, 74] width 5 height 4
click at [1496, 127] on li "Table Settings" at bounding box center [1487, 129] width 91 height 27
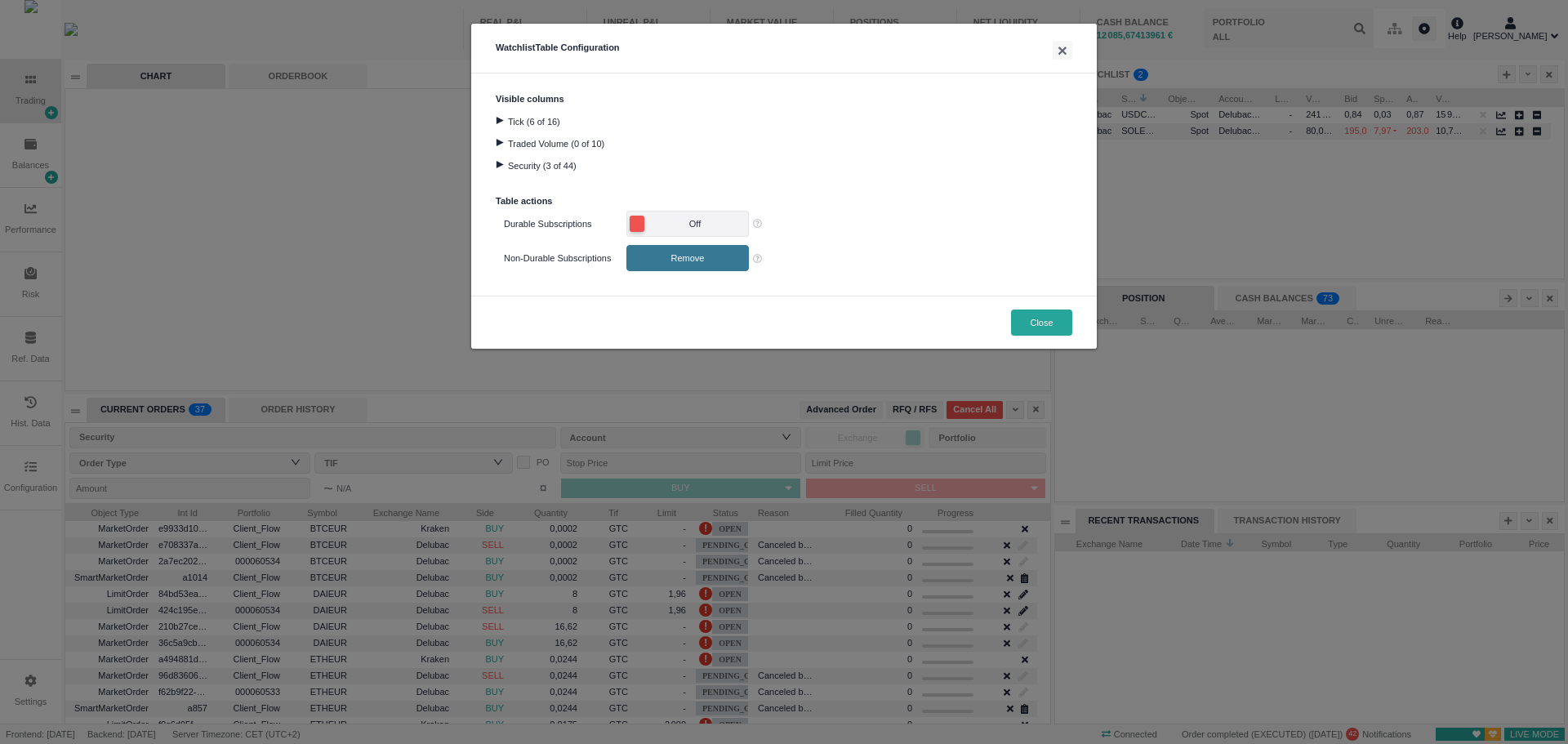
click at [669, 219] on span "Off" at bounding box center [695, 224] width 96 height 16
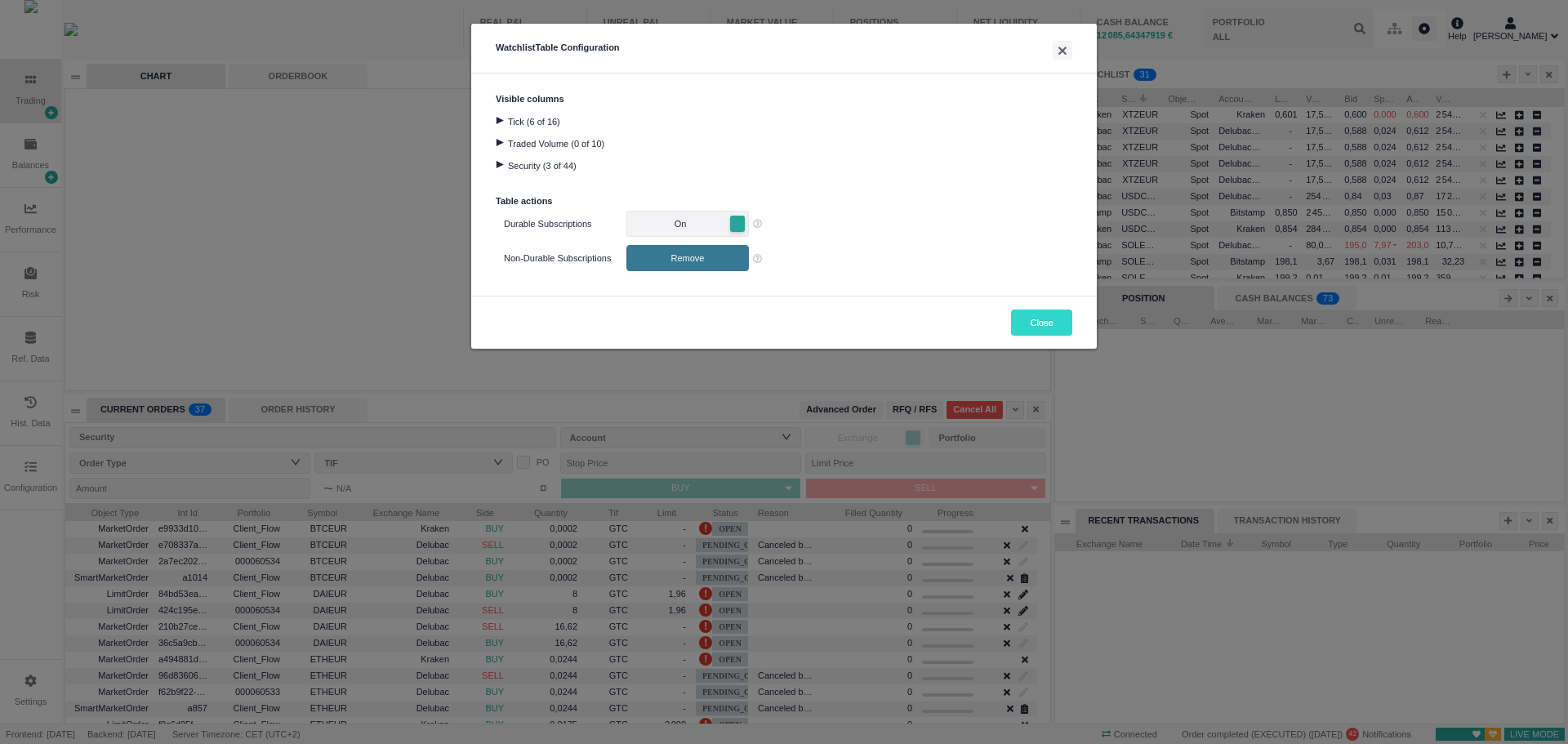
click at [1036, 322] on button "Close" at bounding box center [1041, 323] width 61 height 27
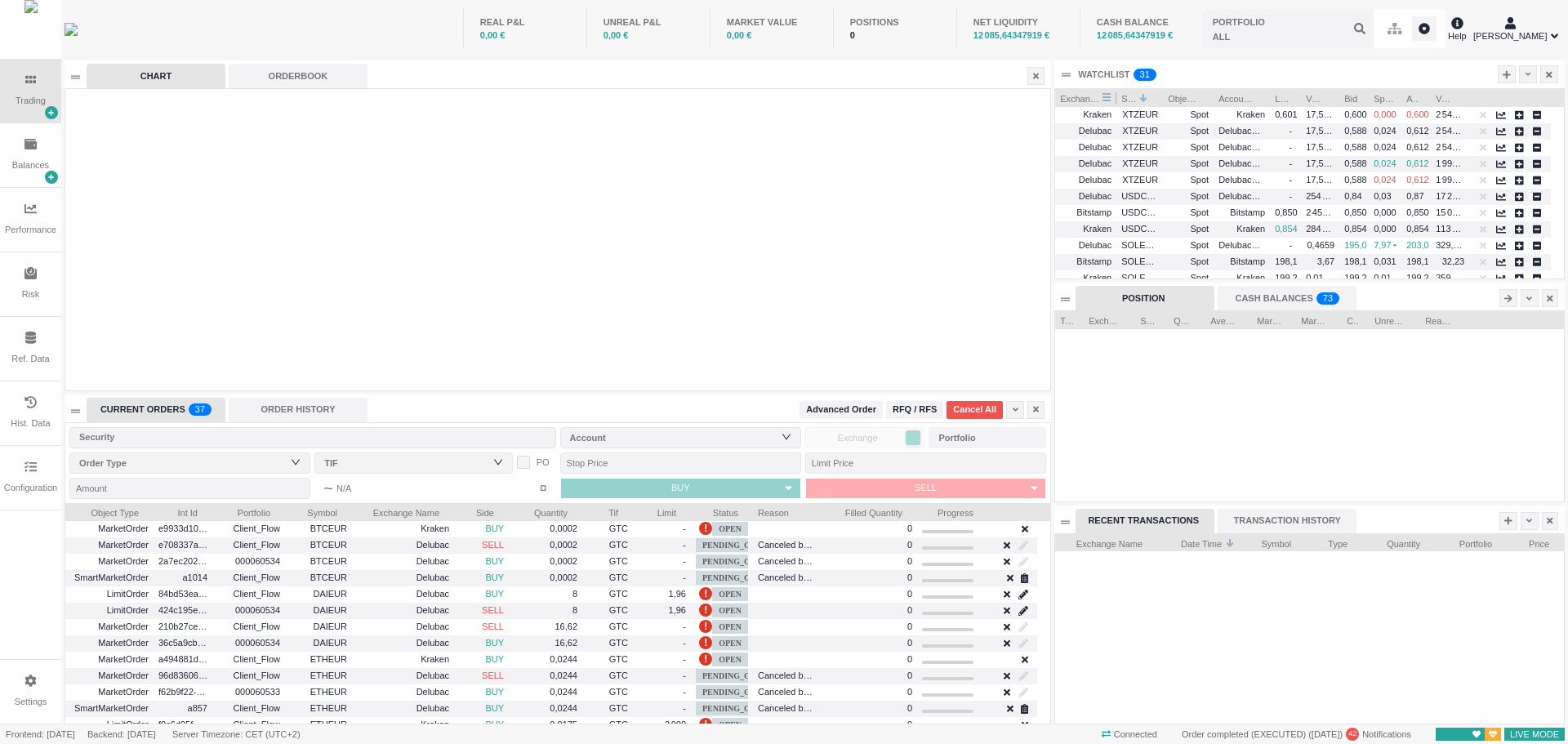
click at [1087, 98] on span "Exchange Name" at bounding box center [1080, 97] width 42 height 16
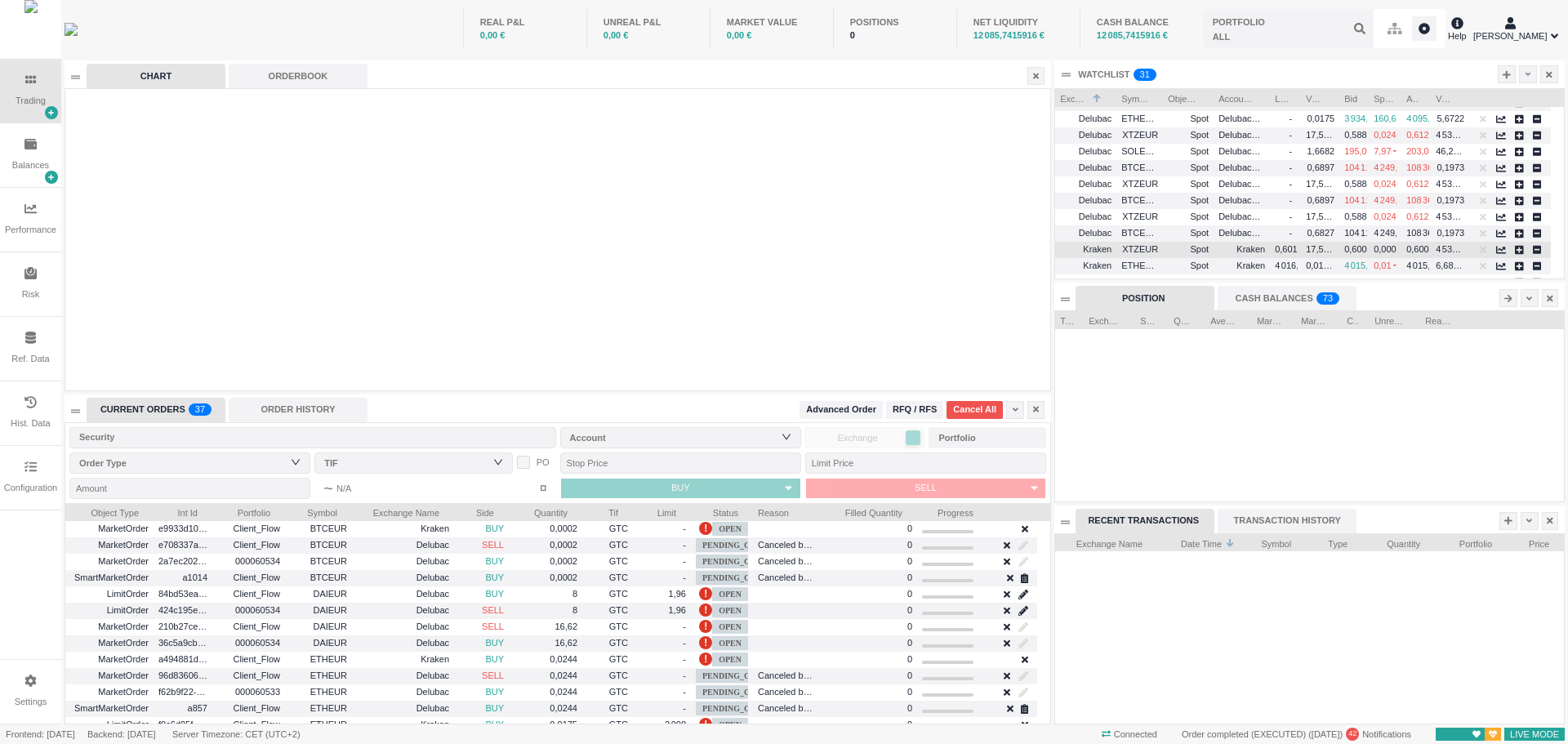
scroll to position [164, 0]
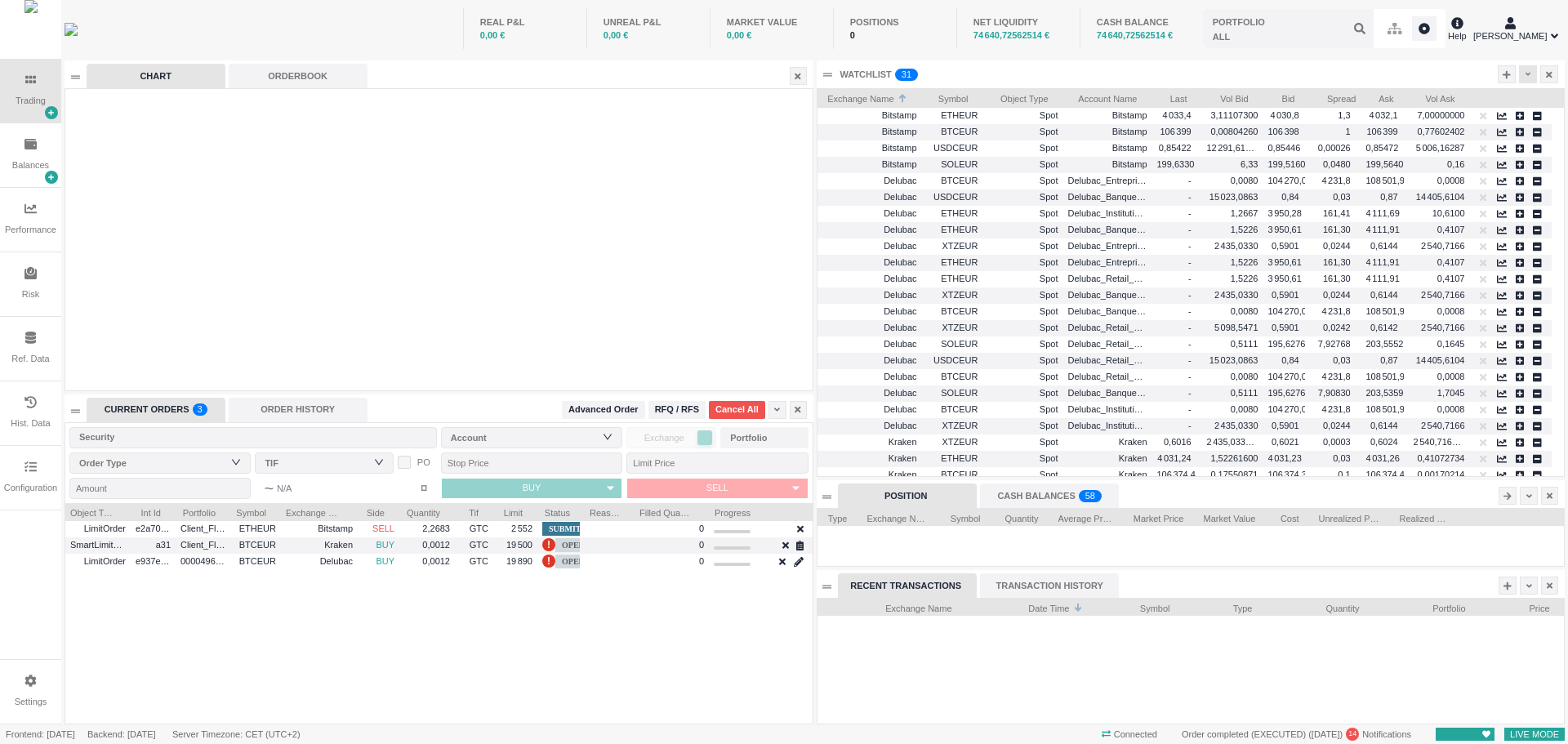
click at [1526, 75] on icon at bounding box center [1528, 74] width 5 height 9
click at [1506, 129] on li "Table Settings" at bounding box center [1487, 129] width 91 height 27
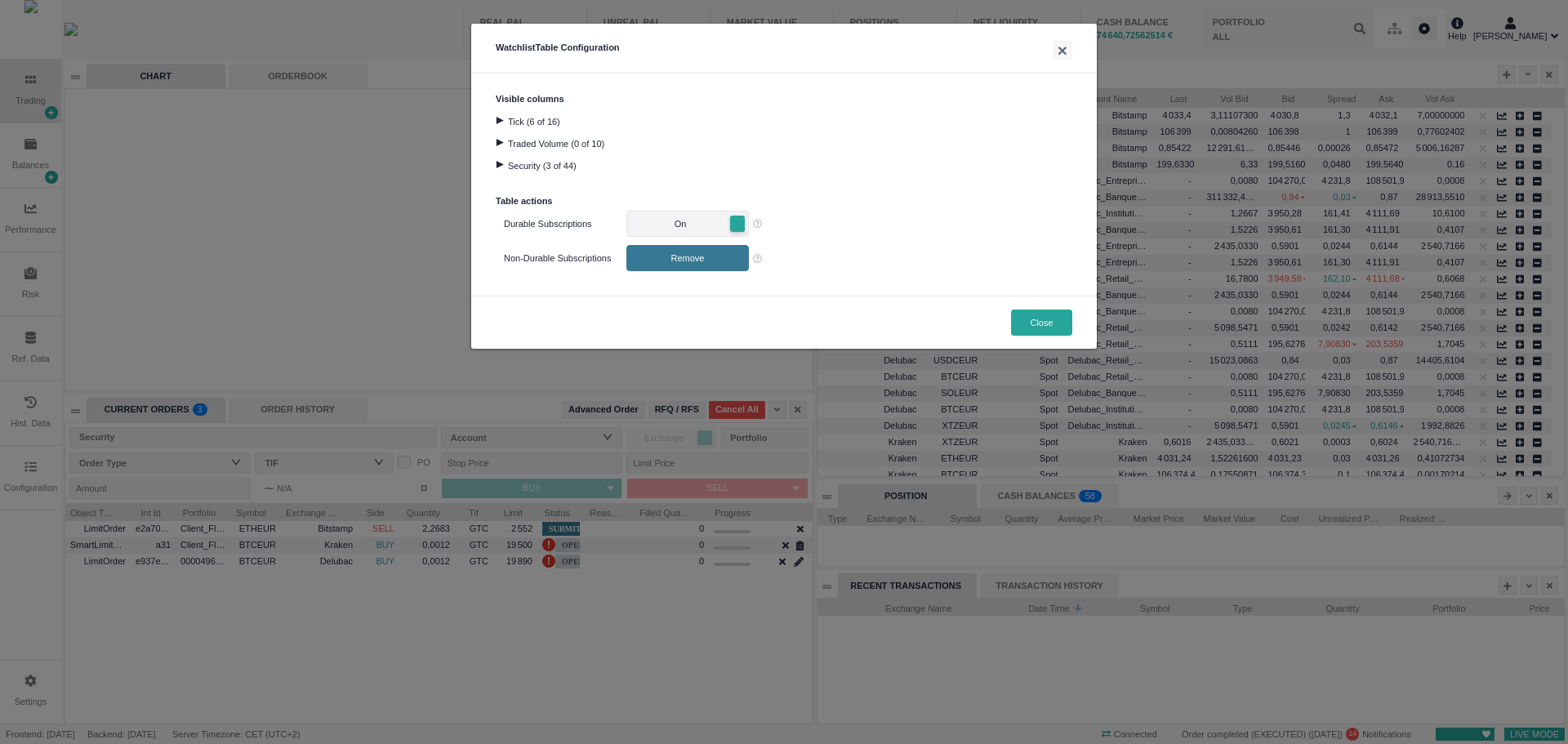
click at [675, 224] on span "On" at bounding box center [680, 224] width 96 height 16
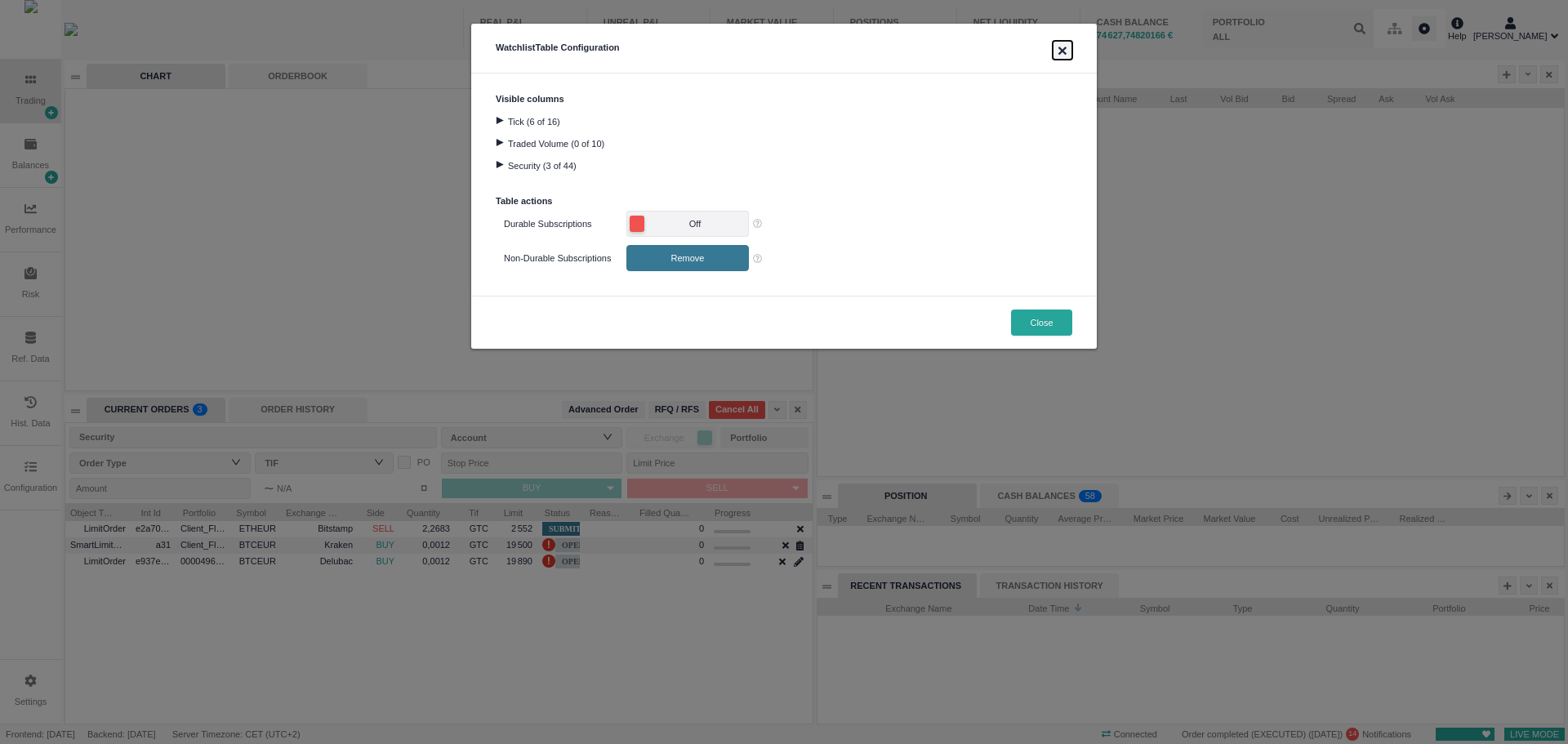
click at [1064, 50] on button "×" at bounding box center [1062, 50] width 19 height 19
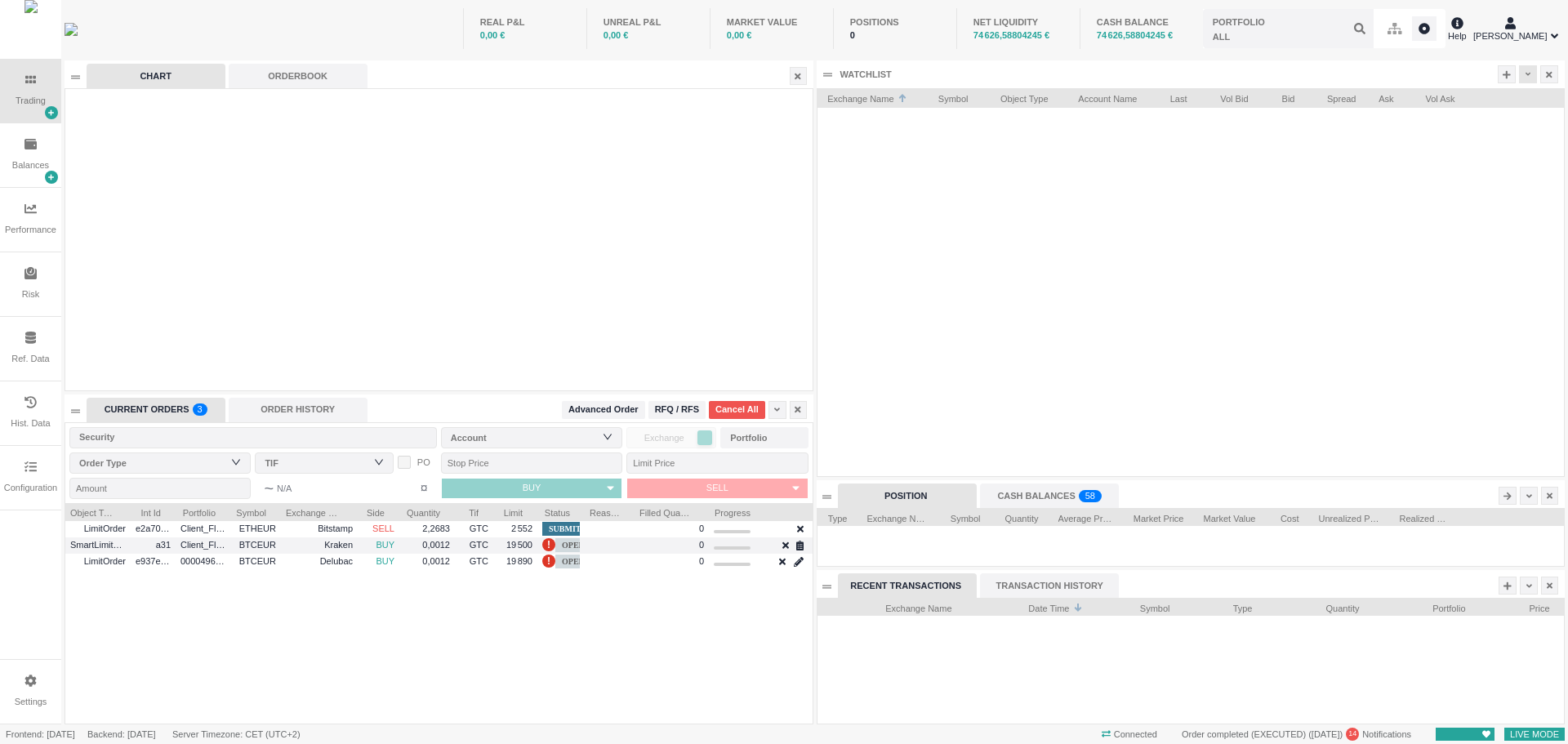
click at [1533, 76] on div at bounding box center [1527, 74] width 18 height 18
click at [1505, 132] on li "Table Settings" at bounding box center [1487, 129] width 91 height 27
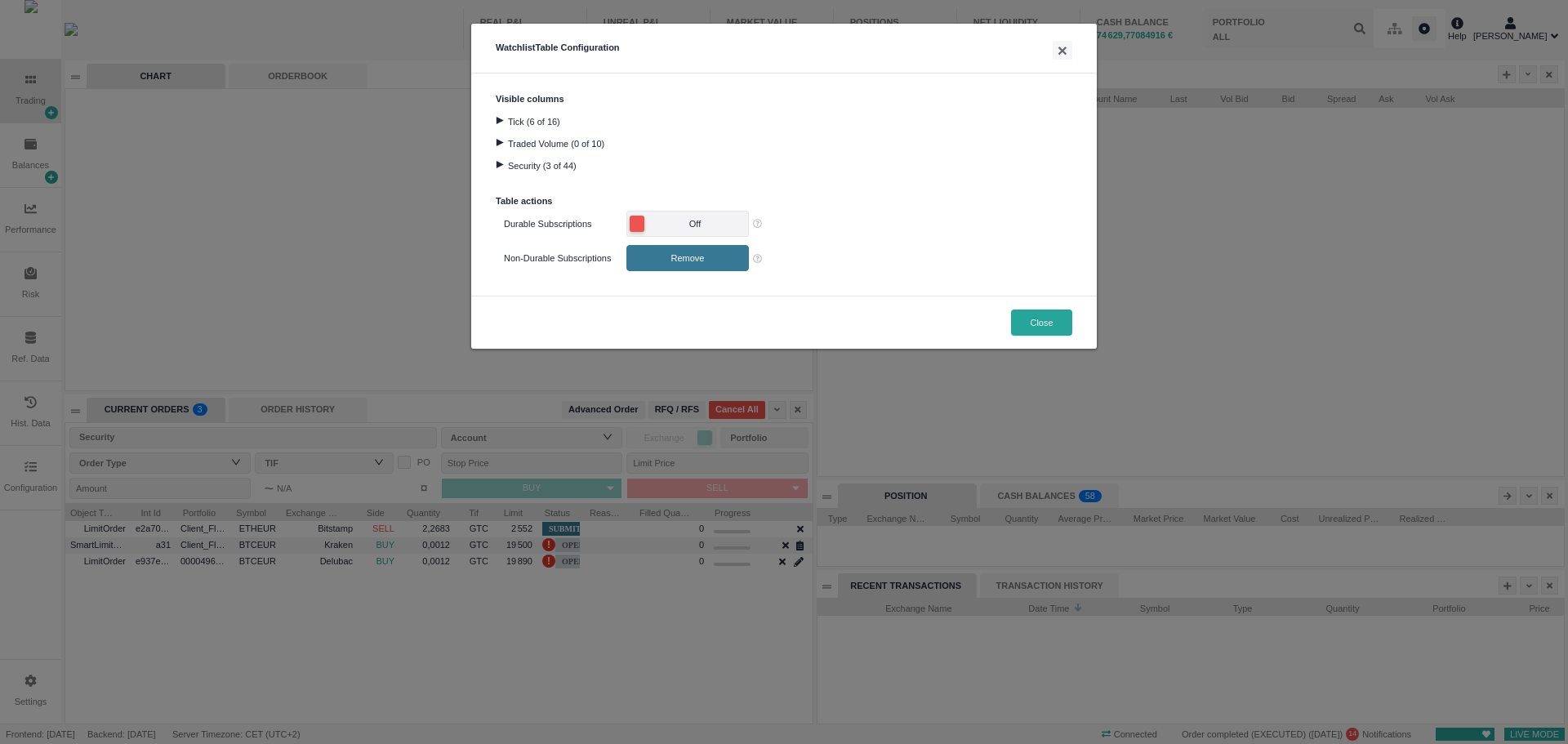
click at [675, 219] on span "Off" at bounding box center [695, 224] width 96 height 16
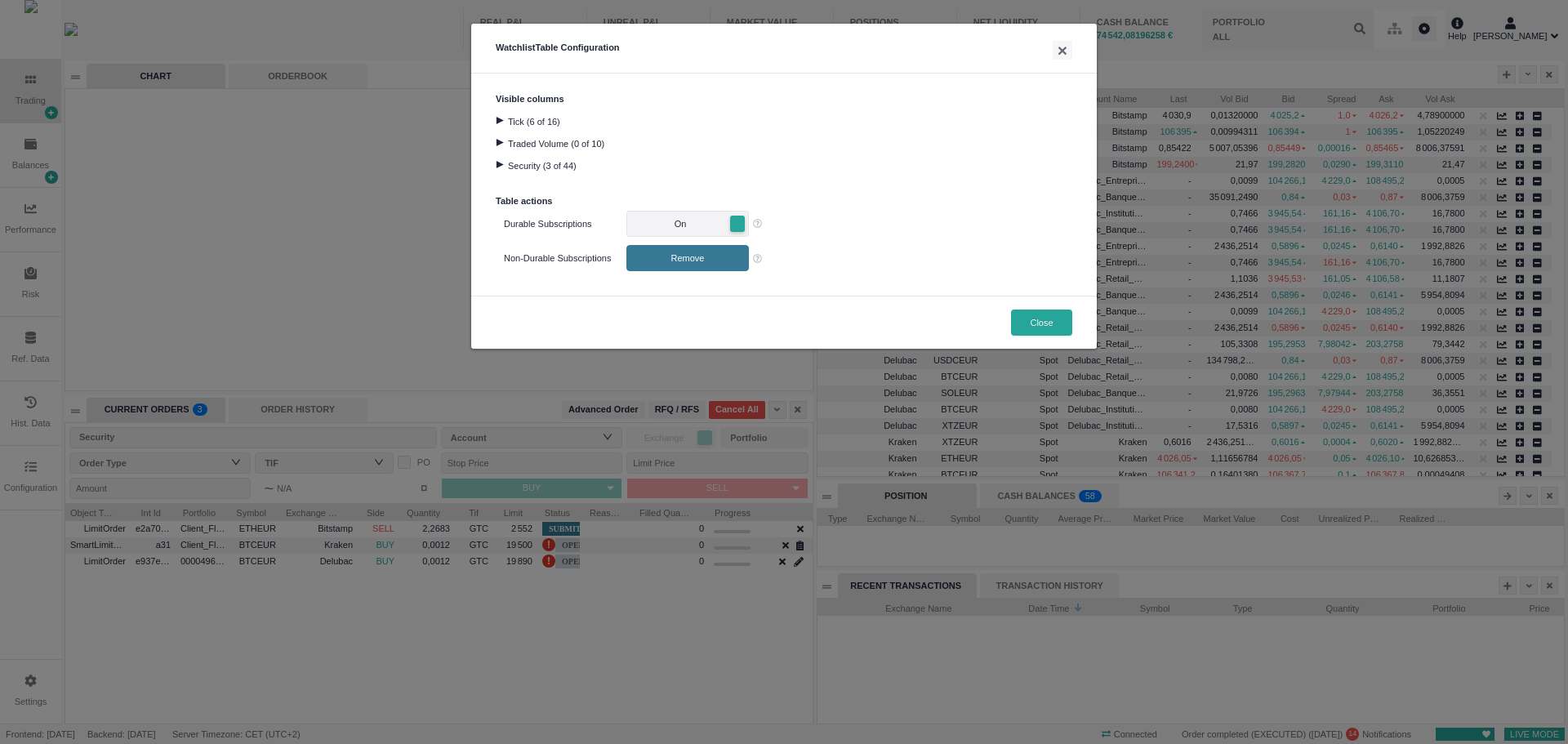
click at [673, 230] on span "On" at bounding box center [680, 224] width 96 height 16
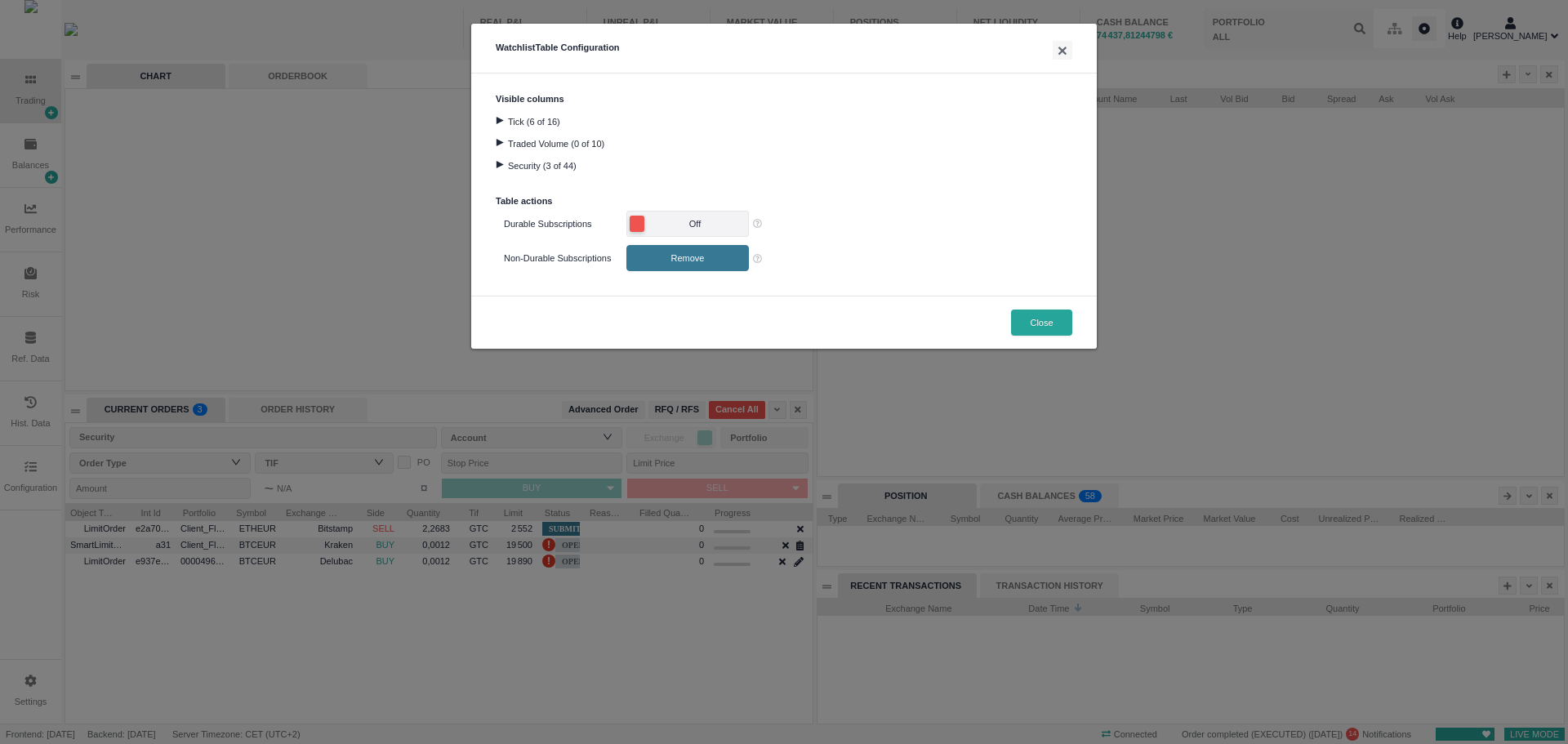
drag, startPoint x: 1039, startPoint y: 325, endPoint x: 1059, endPoint y: 315, distance: 22.4
click at [1040, 325] on button "Close" at bounding box center [1041, 323] width 61 height 27
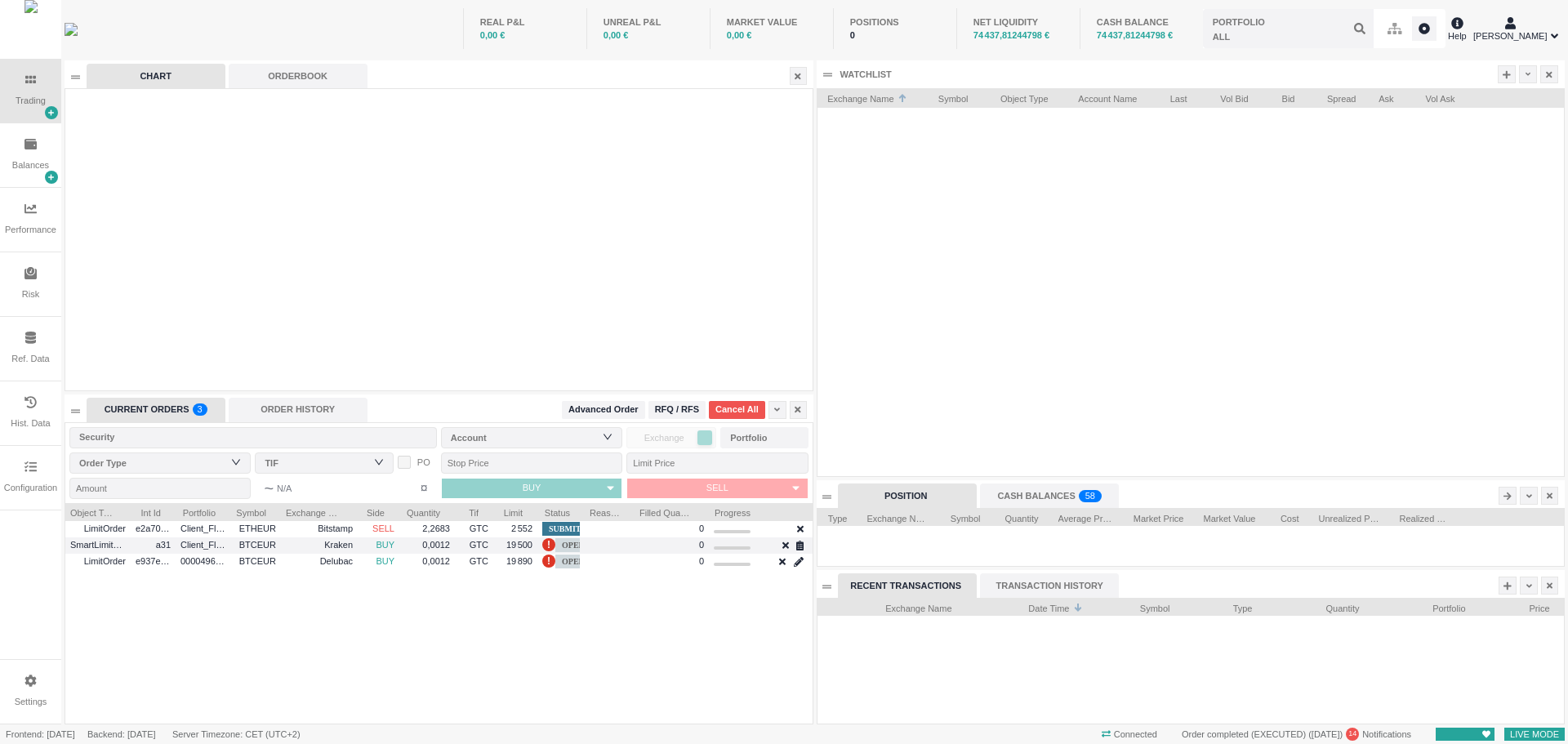
click at [1339, 150] on div at bounding box center [1191, 292] width 747 height 368
click at [1505, 77] on icon at bounding box center [1506, 74] width 8 height 9
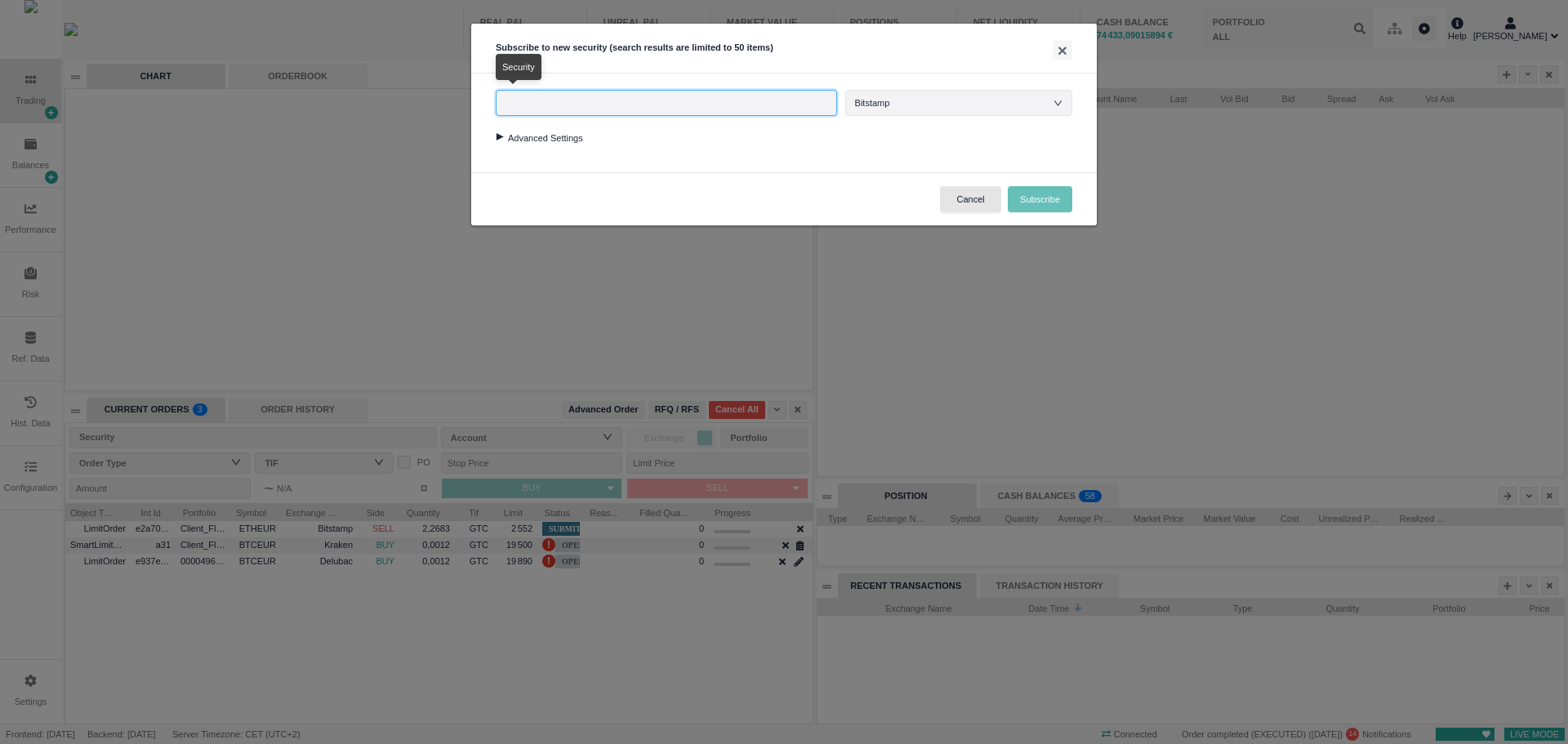
click at [808, 103] on input "text" at bounding box center [666, 104] width 342 height 27
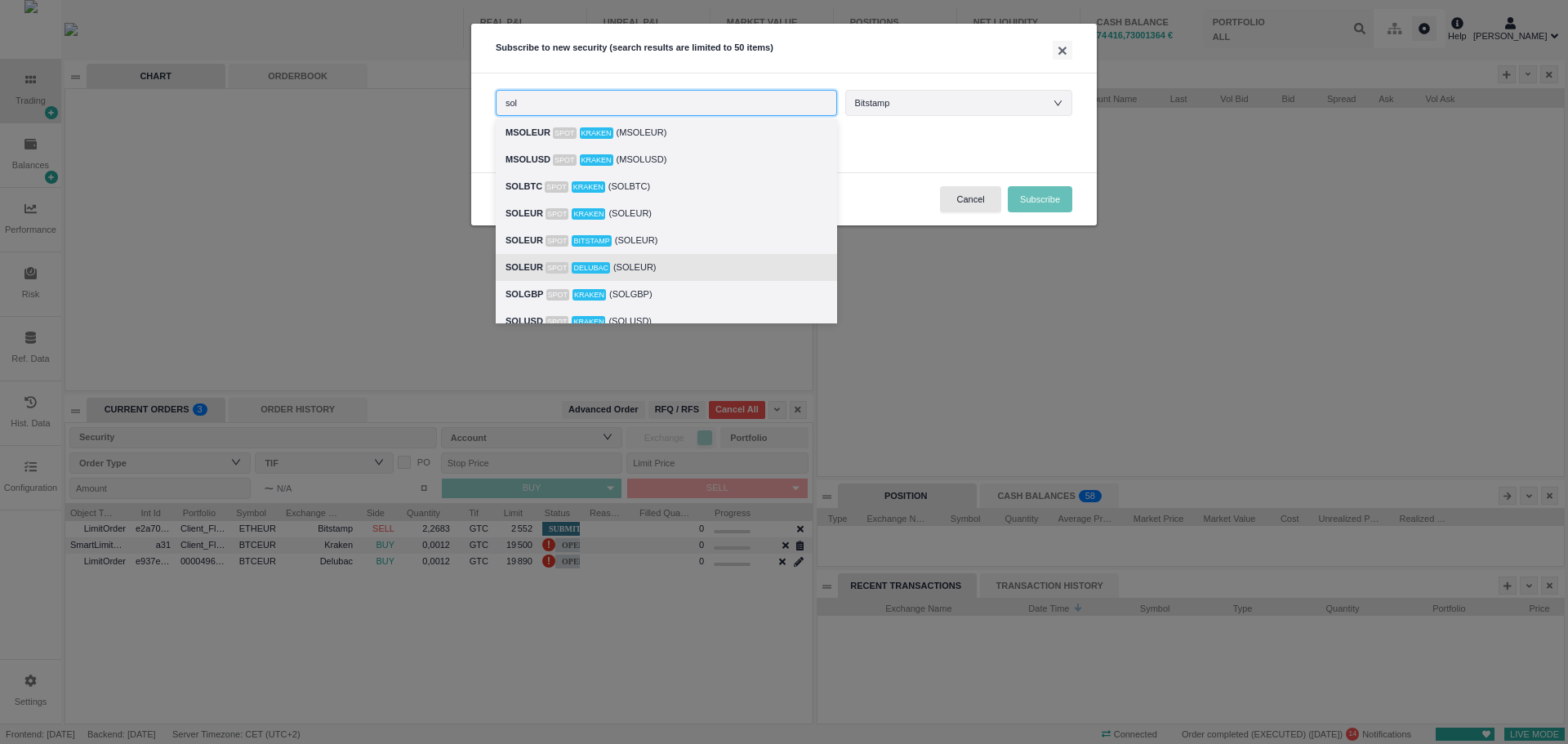
click at [657, 263] on div "SOLEUR Spot Delubac (SOLEUR)" at bounding box center [666, 267] width 322 height 19
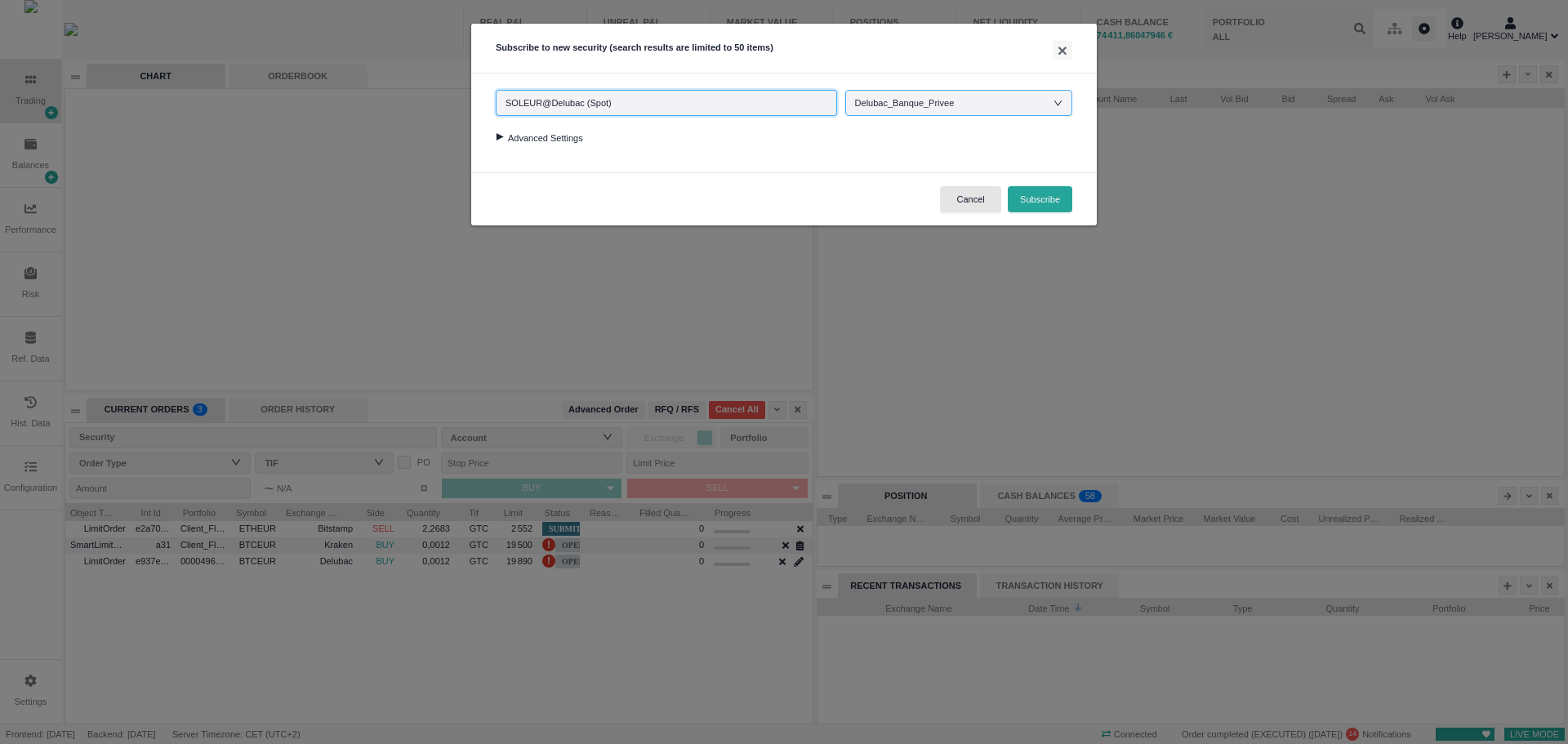
type input "SOLEUR@Delubac (Spot)"
click at [1027, 105] on div "Delubac_Banque_Privee" at bounding box center [958, 103] width 207 height 25
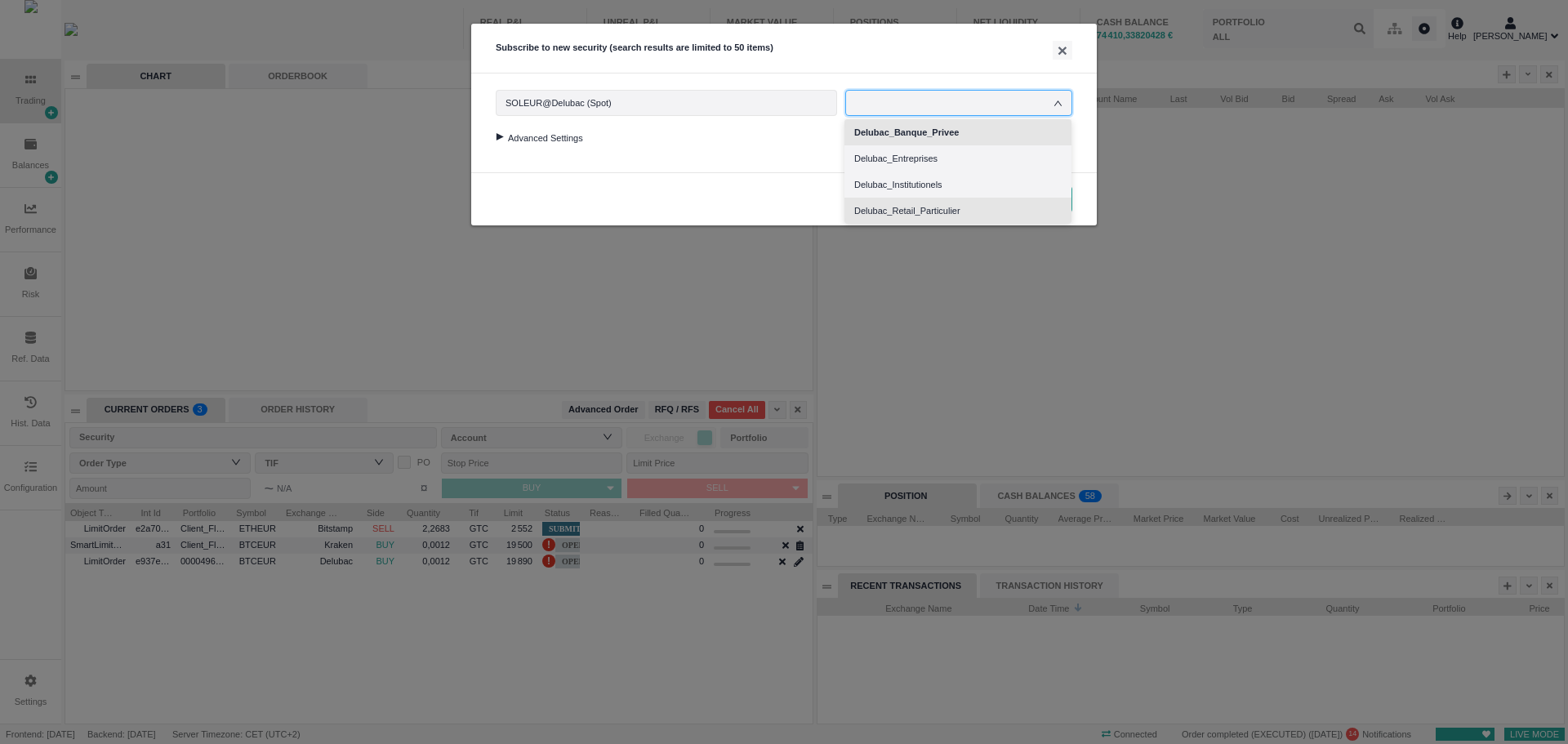
click at [986, 210] on li "Delubac_Retail_Particulier" at bounding box center [957, 211] width 227 height 27
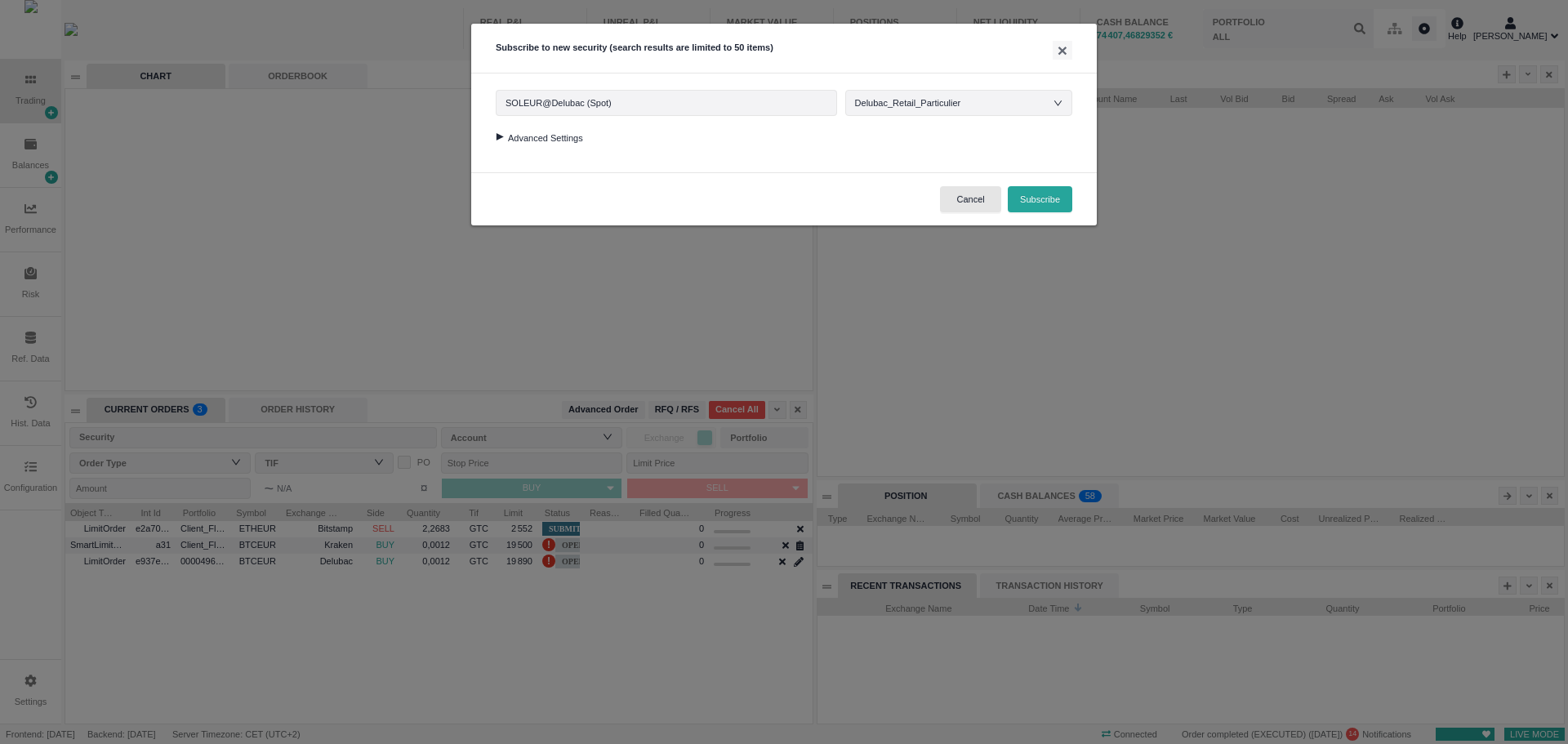
click at [501, 140] on div at bounding box center [499, 136] width 22 height 7
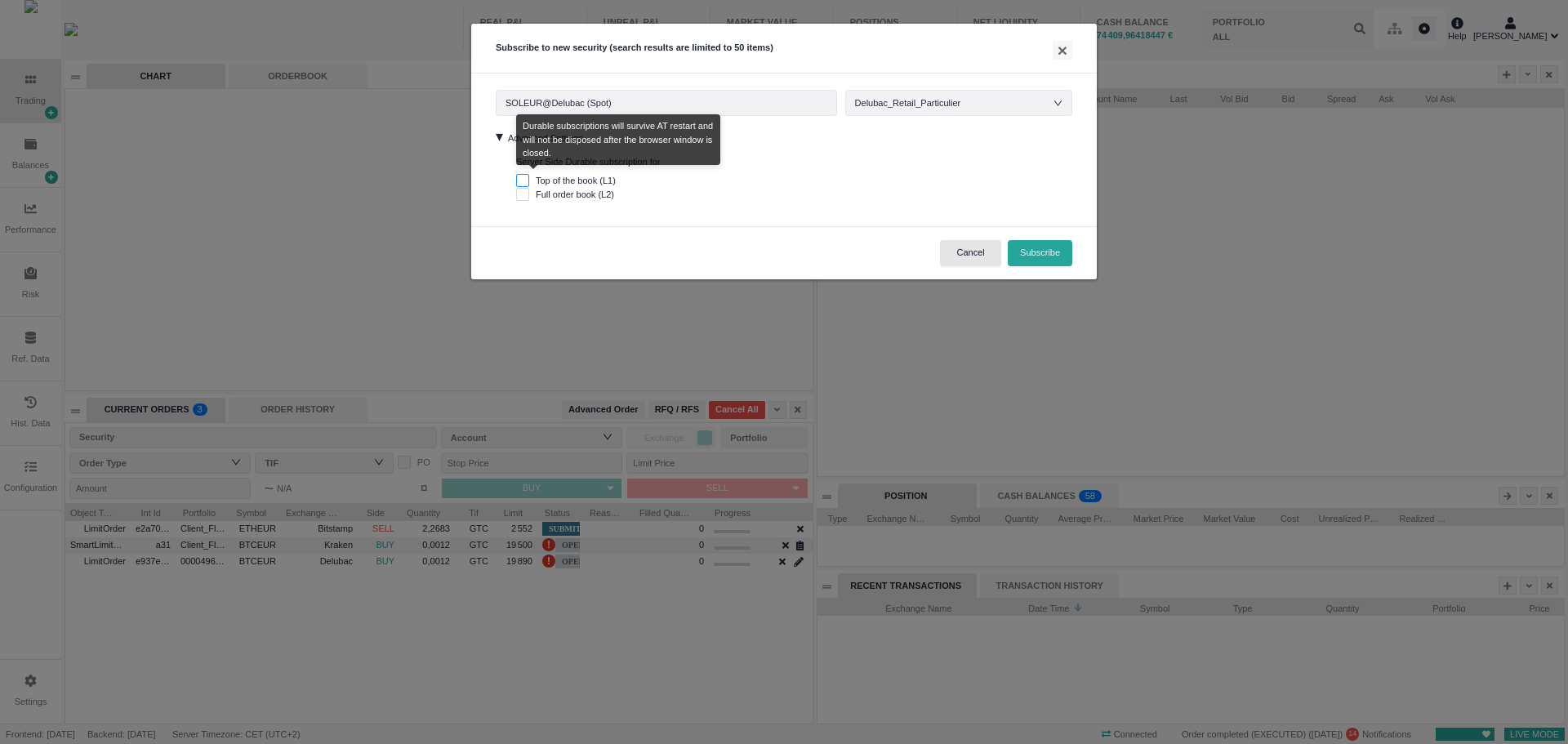
click at [522, 182] on input "Top of the book (L1)" at bounding box center [522, 180] width 13 height 13
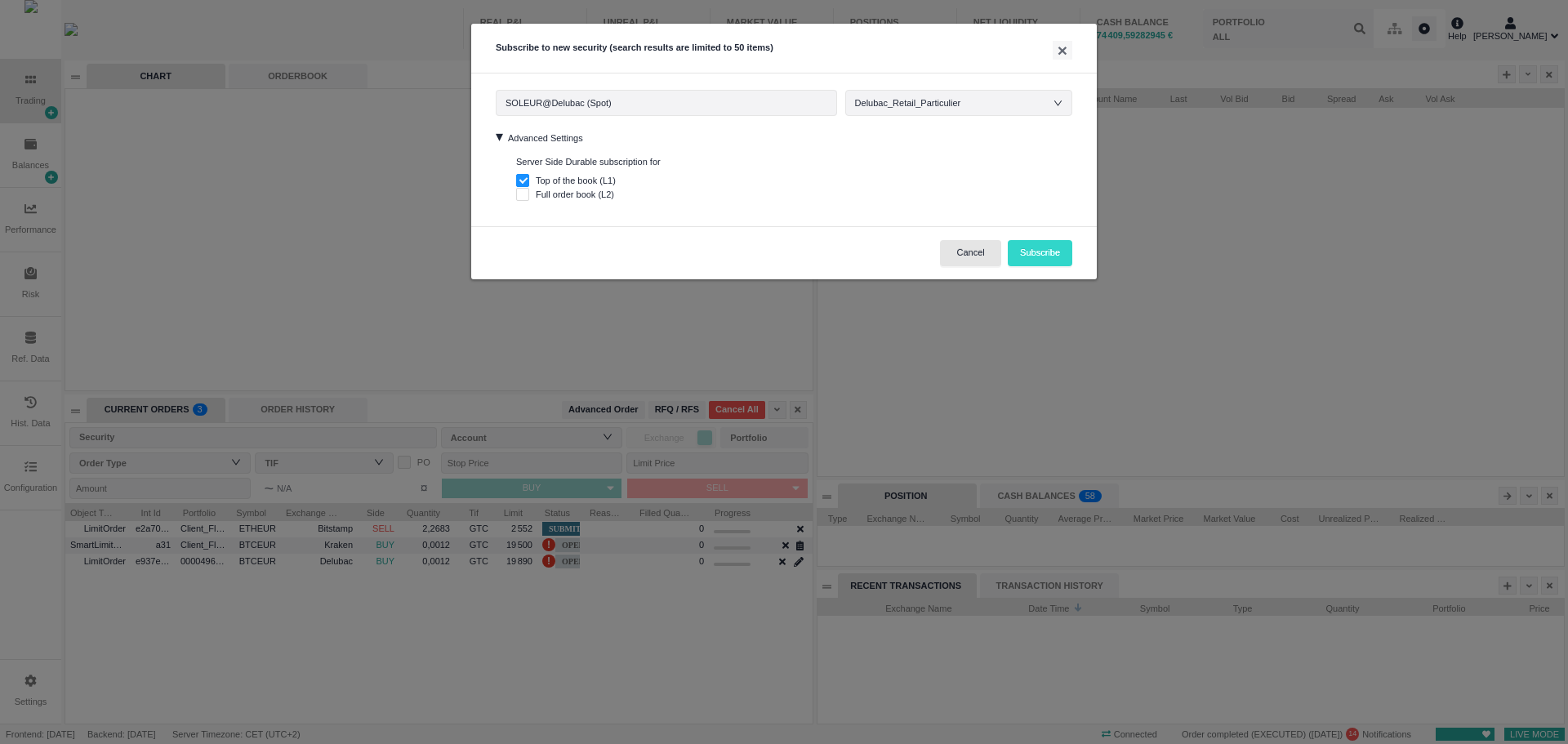
click at [1049, 250] on button "Subscribe" at bounding box center [1040, 253] width 65 height 27
checkbox input "false"
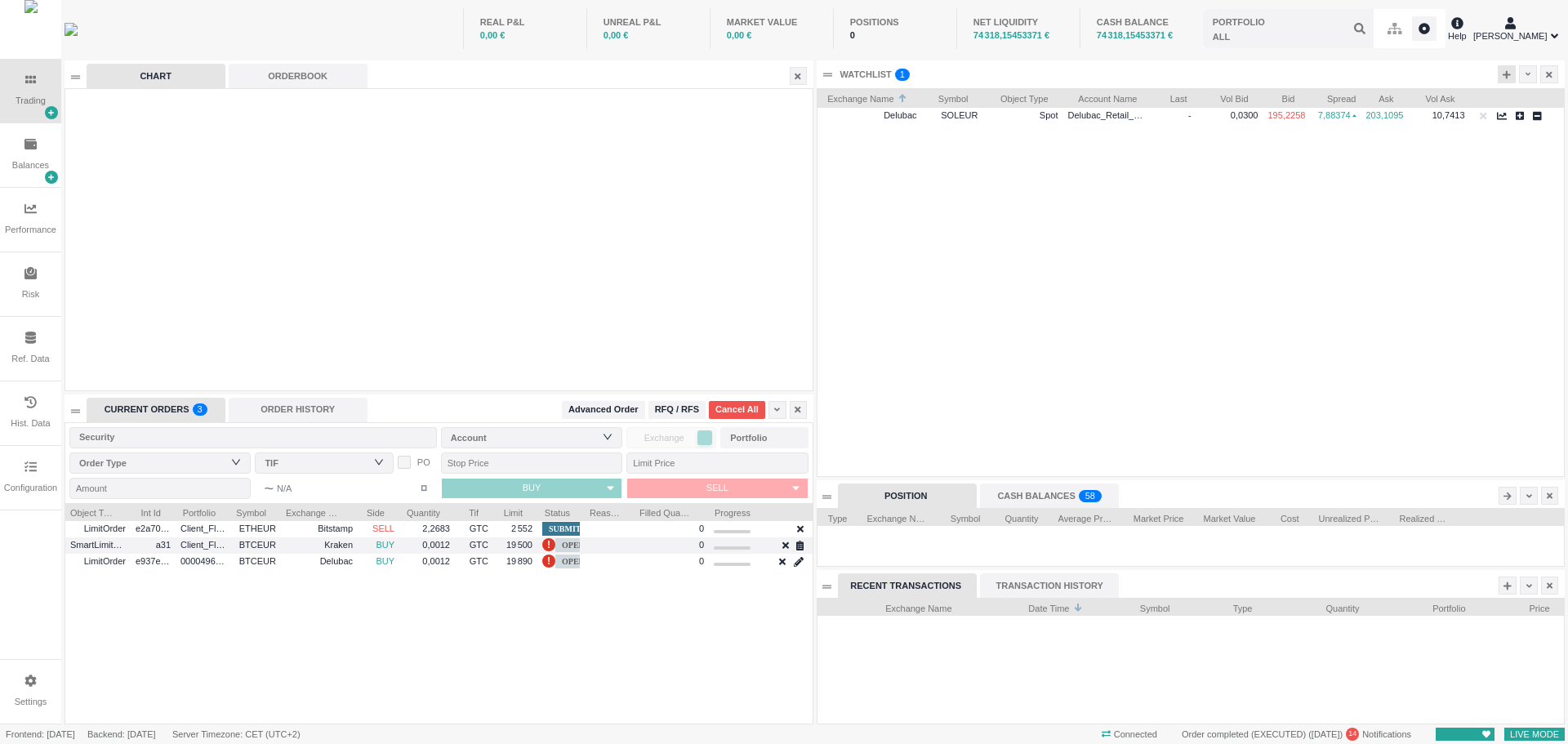
click at [1503, 73] on icon at bounding box center [1506, 73] width 8 height 8
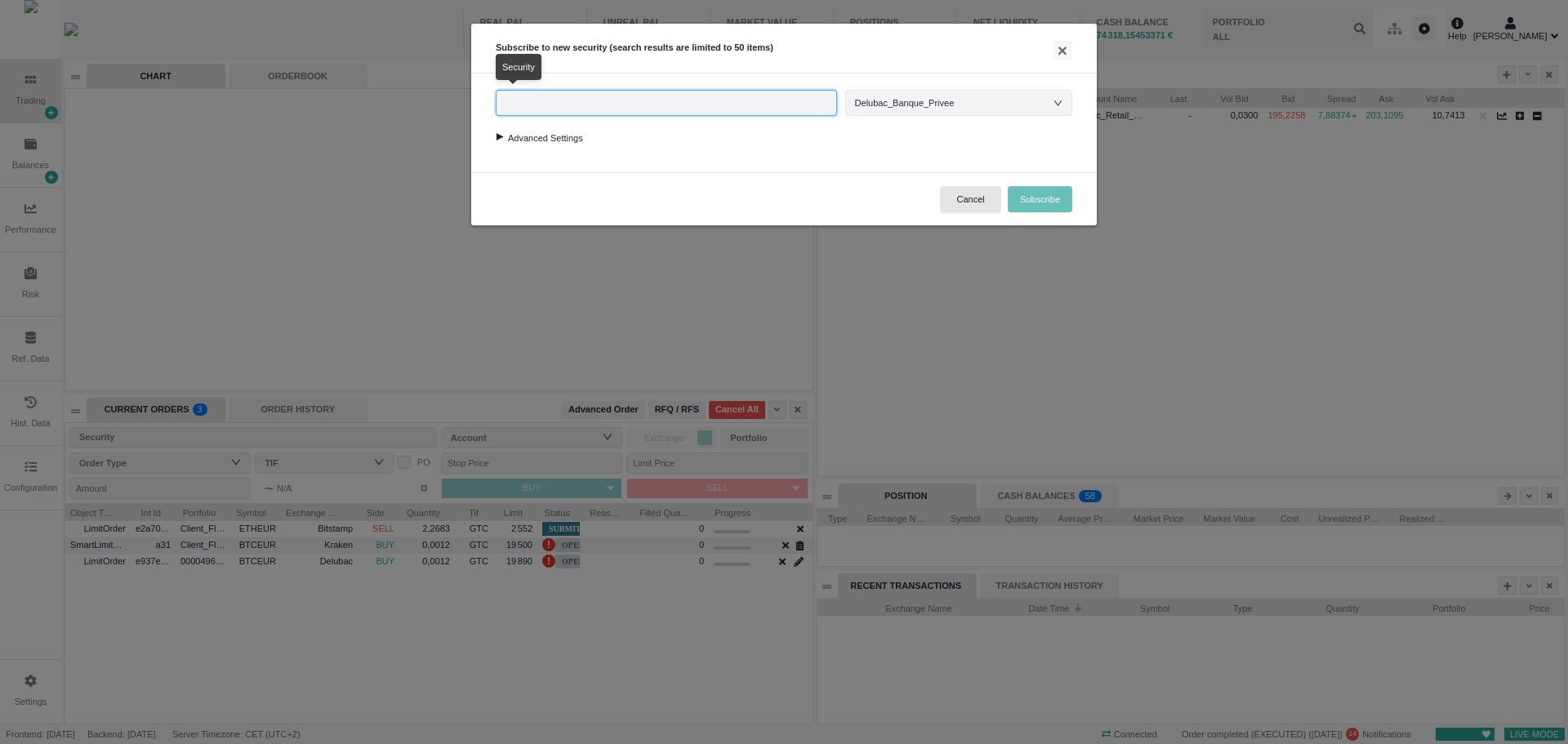
click at [543, 103] on input "text" at bounding box center [666, 104] width 342 height 27
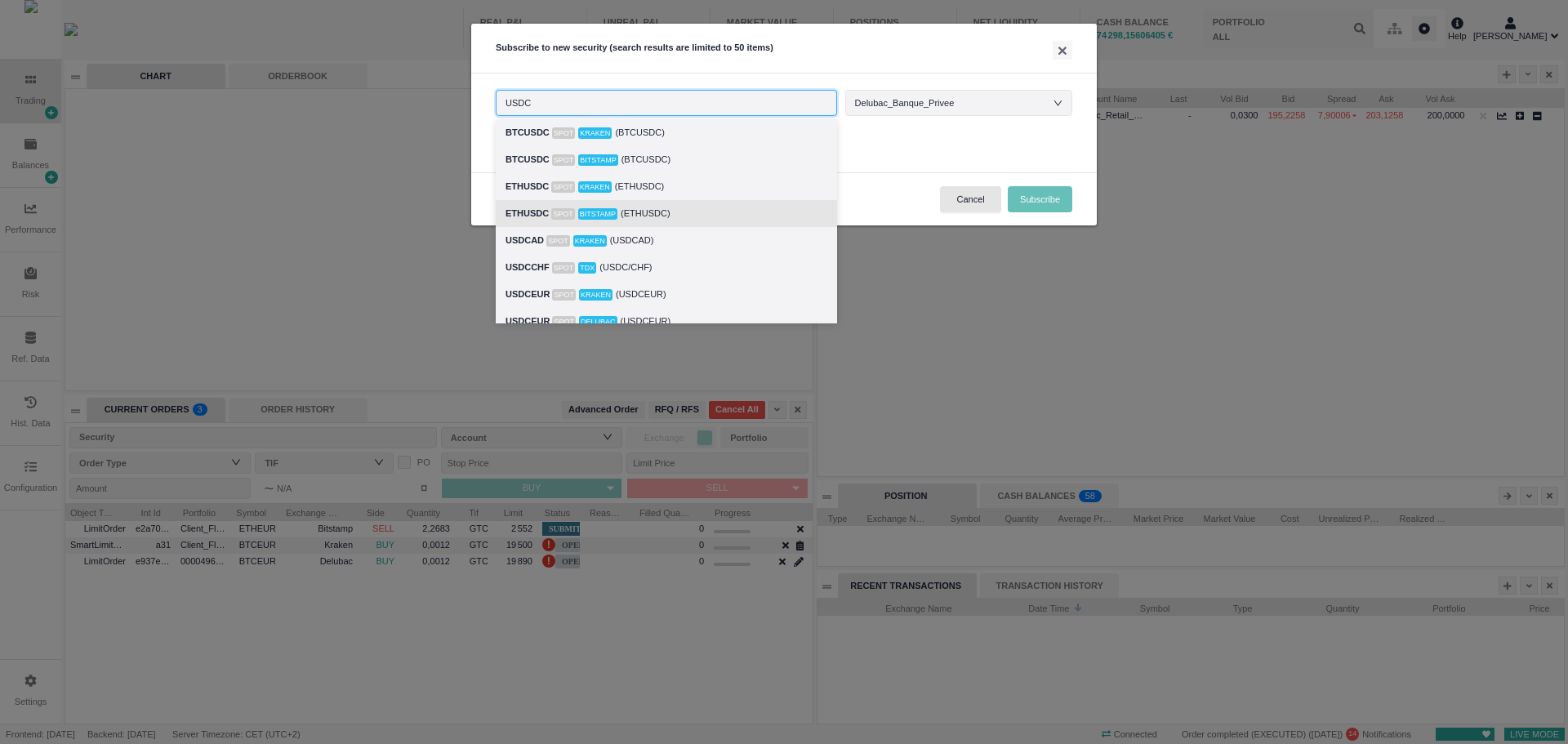
scroll to position [81, 0]
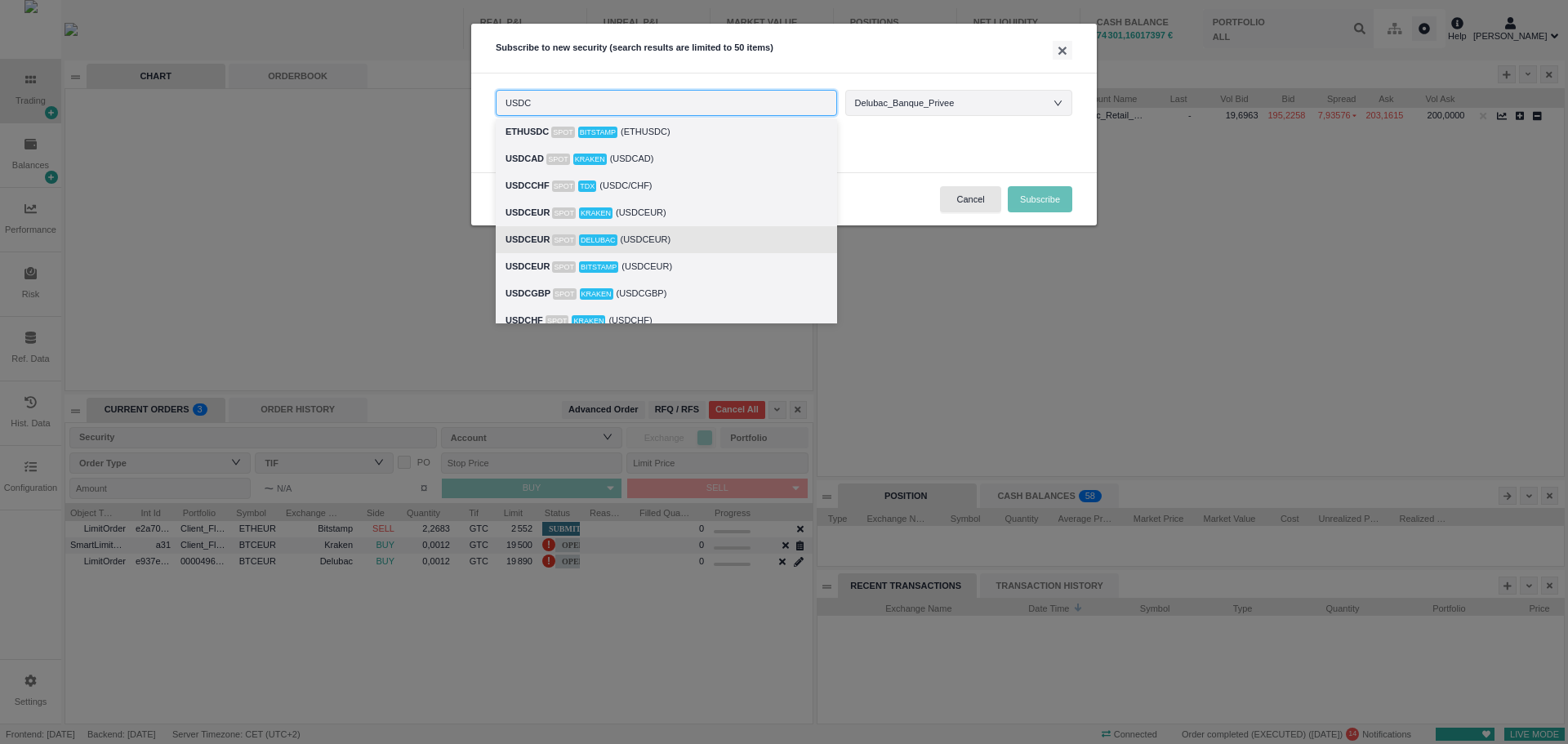
click at [653, 238] on div "USDCEUR Spot Delubac (USDCEUR)" at bounding box center [666, 239] width 322 height 19
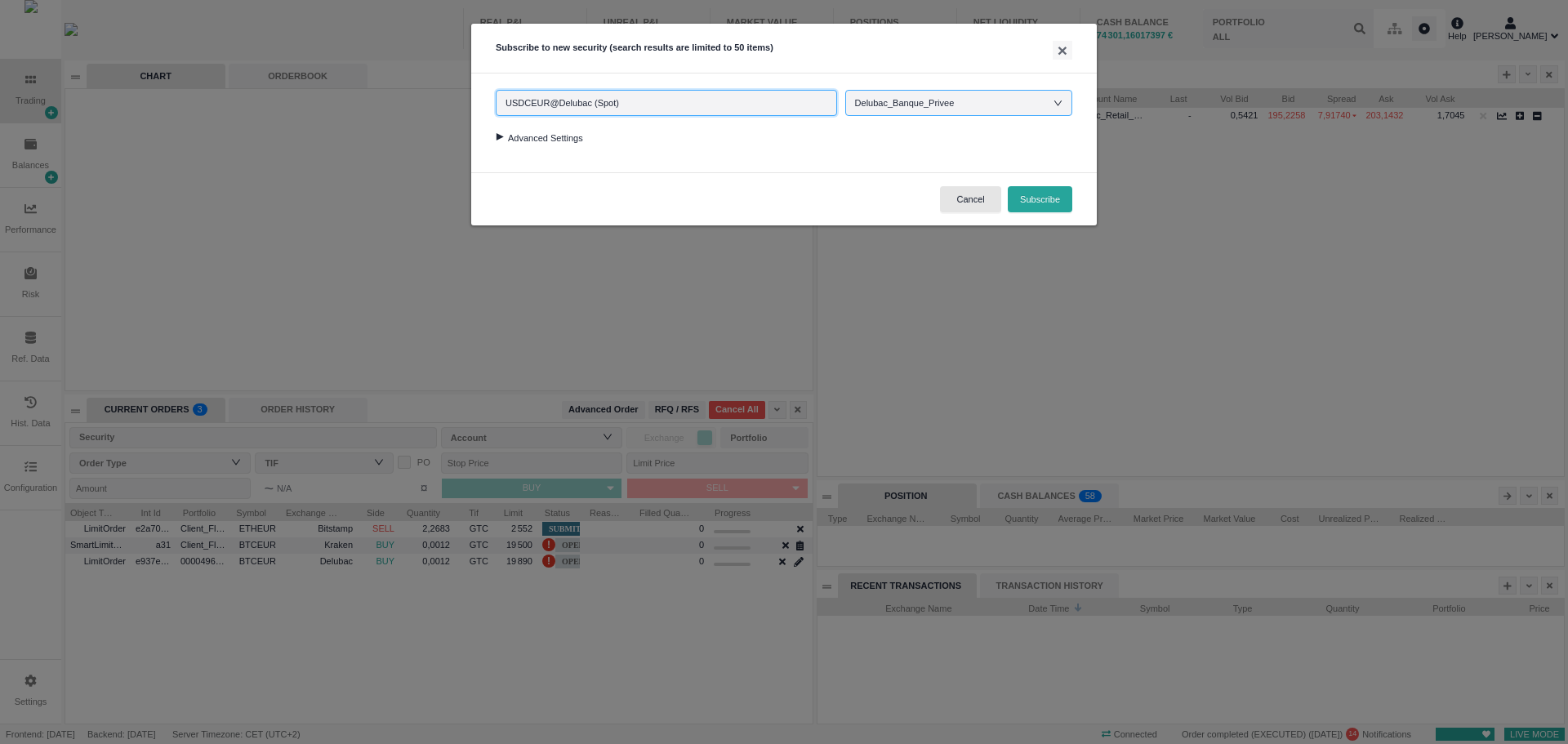
type input "USDCEUR@Delubac (Spot)"
click at [914, 105] on div "Delubac_Banque_Privee" at bounding box center [912, 103] width 116 height 25
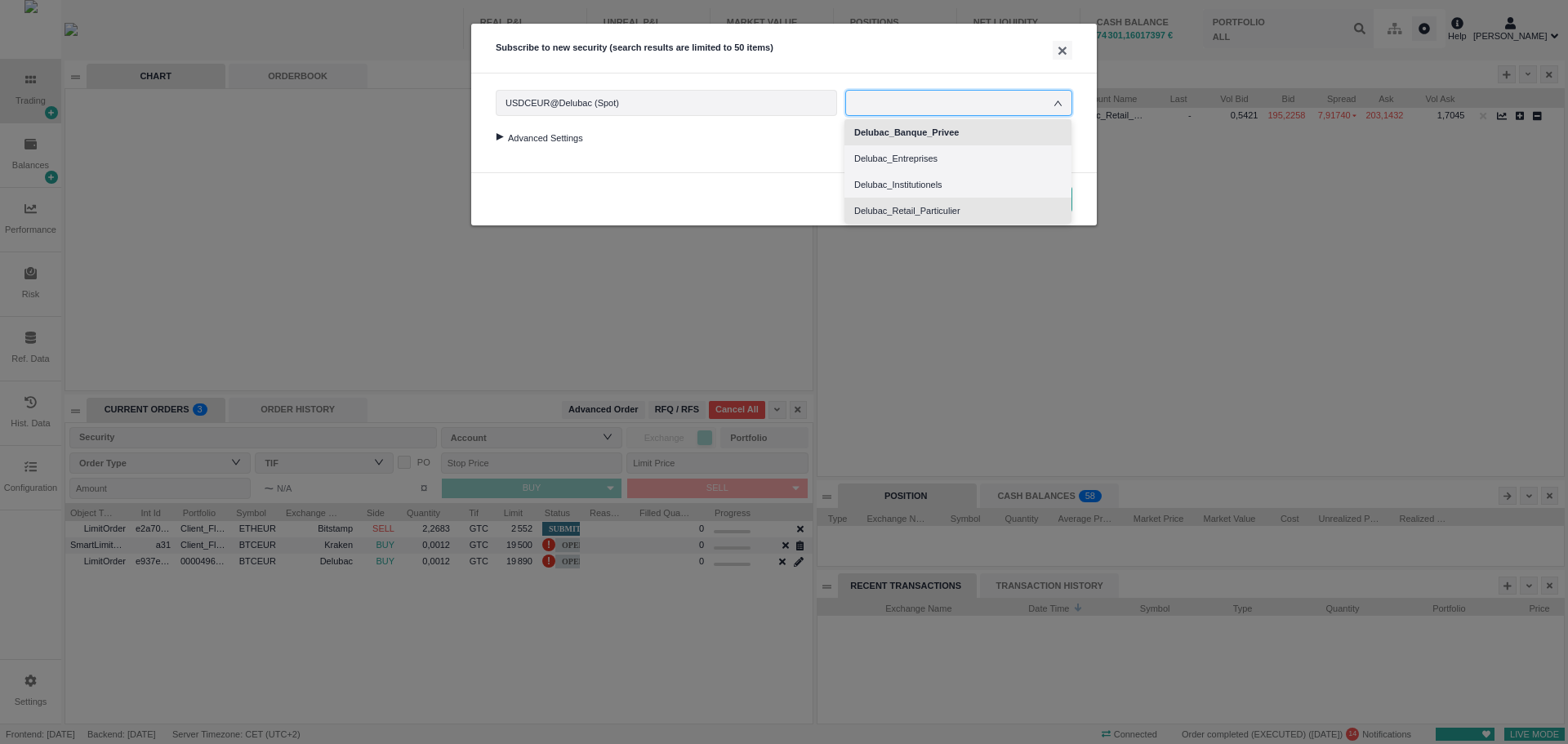
click at [947, 210] on li "Delubac_Retail_Particulier" at bounding box center [957, 211] width 227 height 27
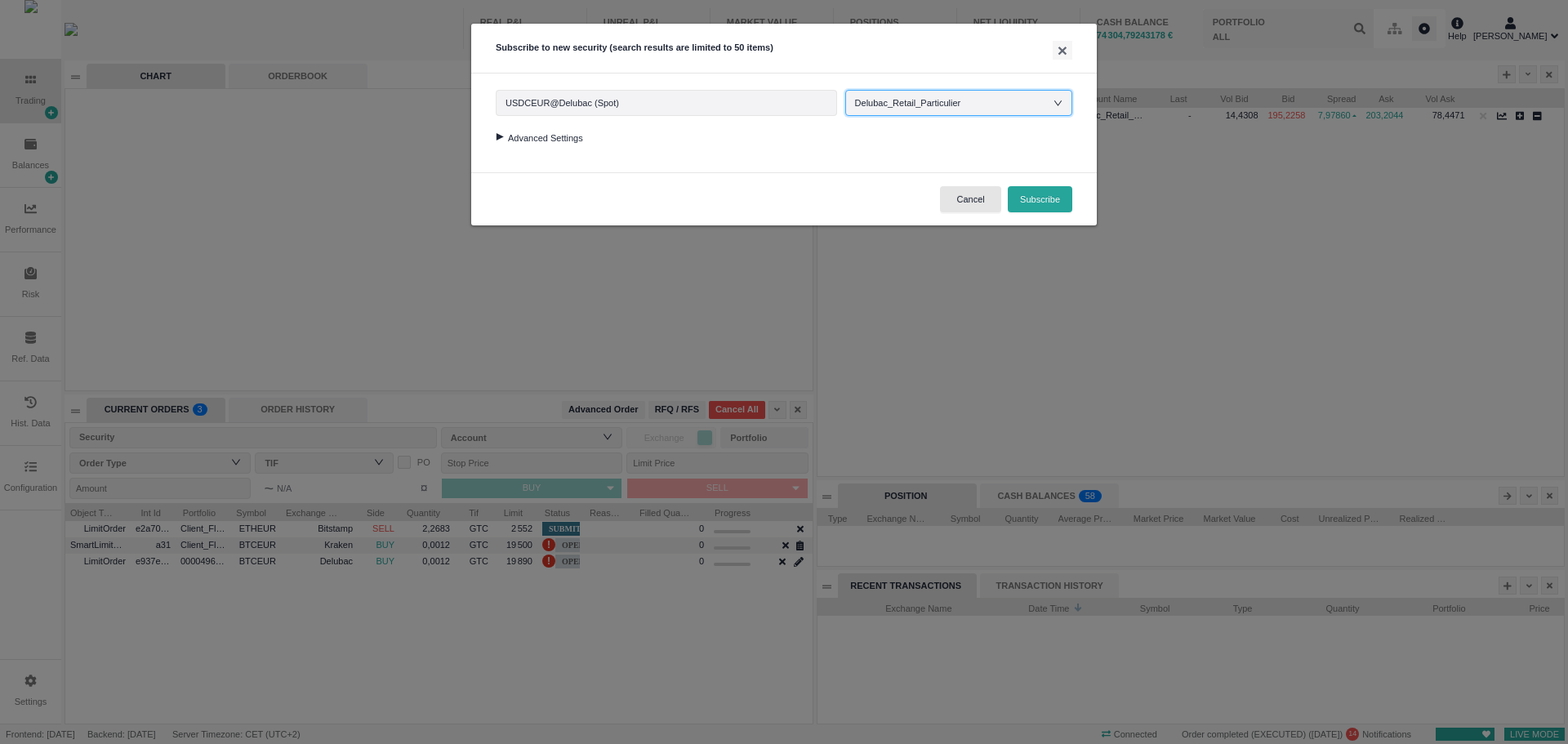
click at [499, 141] on div at bounding box center [499, 136] width 22 height 7
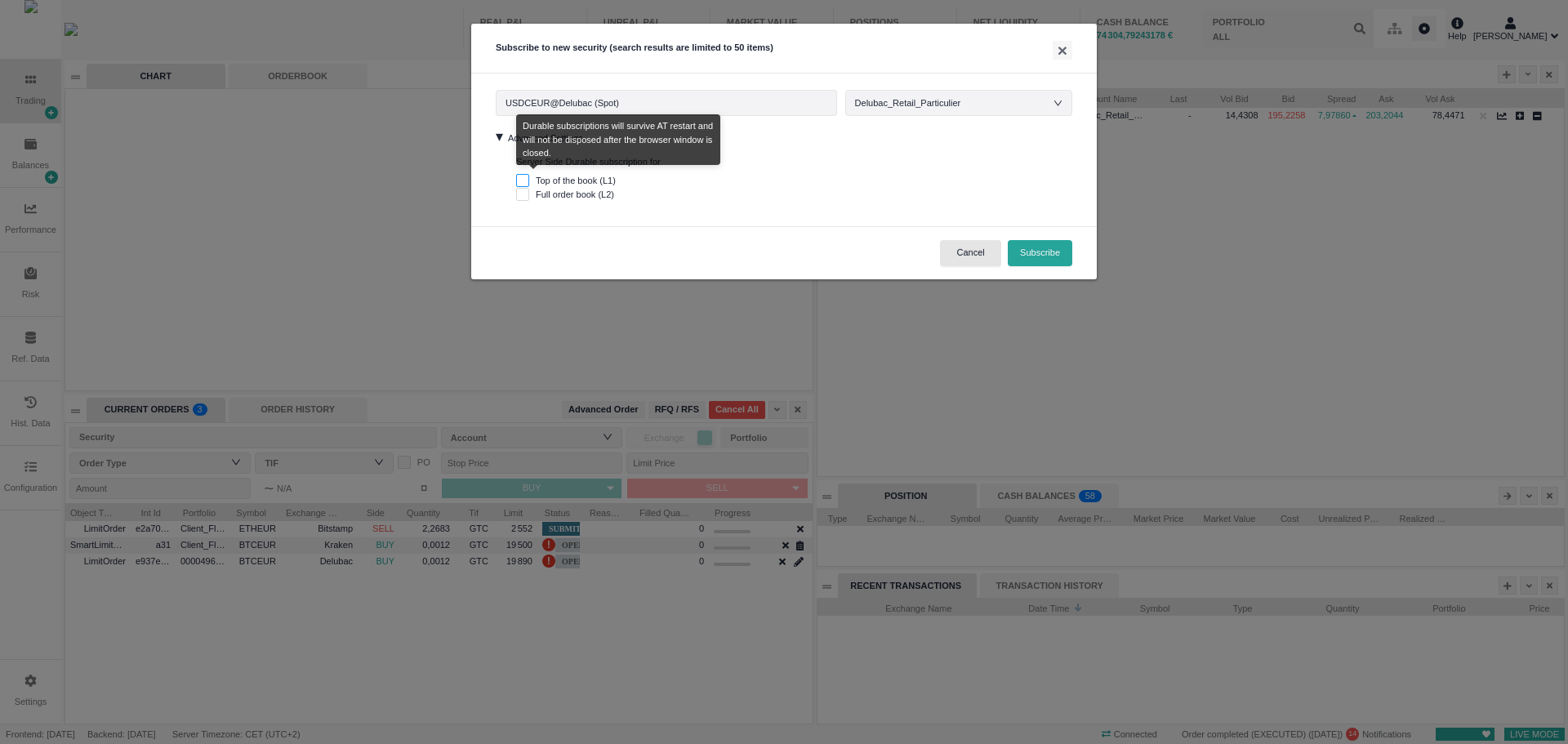
click at [527, 180] on input "Top of the book (L1)" at bounding box center [522, 180] width 13 height 13
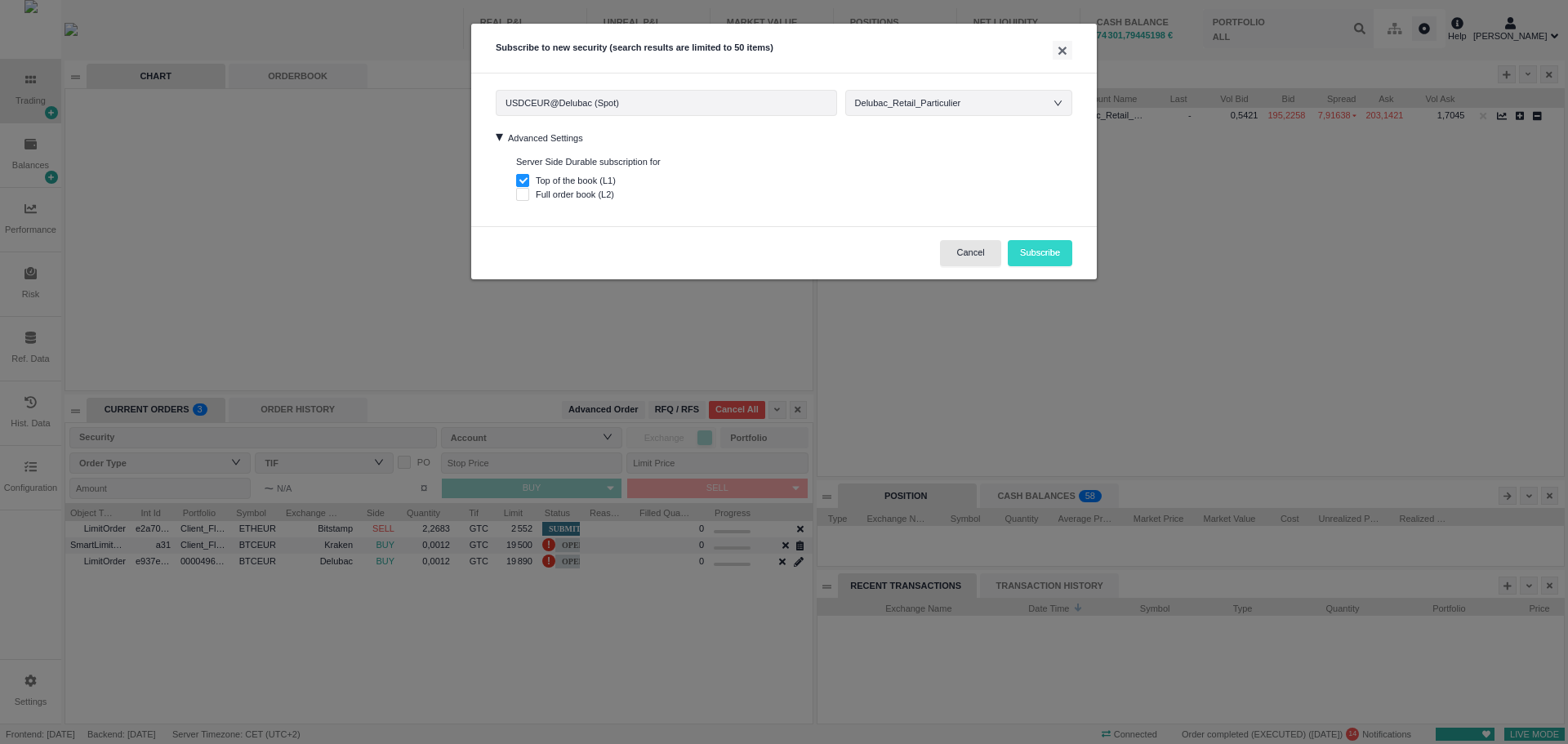
click at [1052, 258] on button "Subscribe" at bounding box center [1040, 253] width 65 height 27
checkbox input "false"
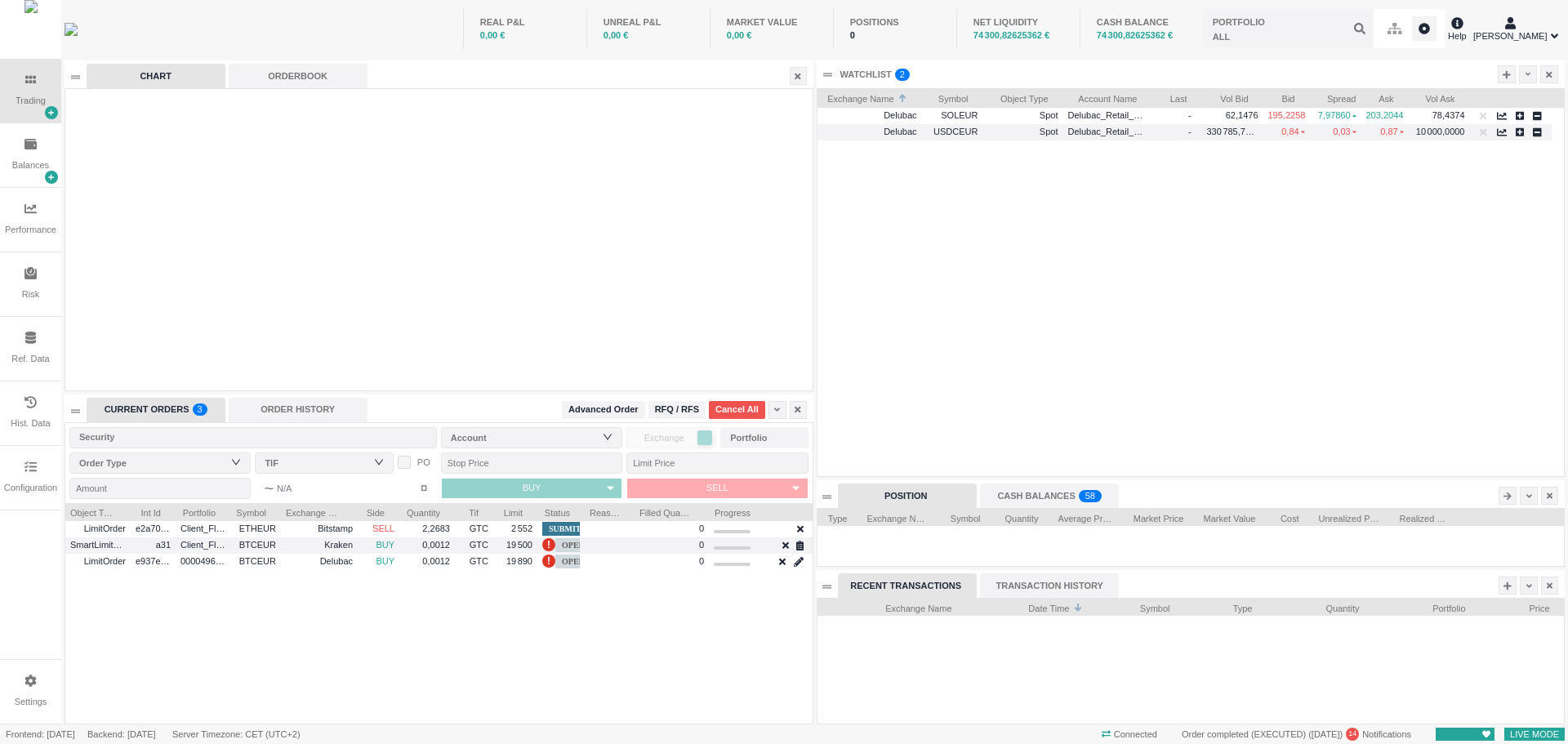
click at [1421, 189] on div "Delubac USDCEUR Spot Delubac_Retail_Particulier - 330 785,7059 0,84 0,03 0,87 1…" at bounding box center [1191, 292] width 747 height 368
click at [1530, 73] on icon at bounding box center [1528, 74] width 5 height 4
click at [1299, 175] on div "Delubac USDCEUR Spot Delubac_Retail_Particulier - 329 627,6118 0,84 0,03 0,87 1…" at bounding box center [1191, 292] width 747 height 368
click at [1295, 172] on div "Delubac USDCEUR Spot Delubac_Retail_Particulier - 234 465,6350 0,84 0,03 0,87 1…" at bounding box center [1191, 292] width 747 height 368
click at [1526, 72] on icon at bounding box center [1528, 74] width 5 height 9
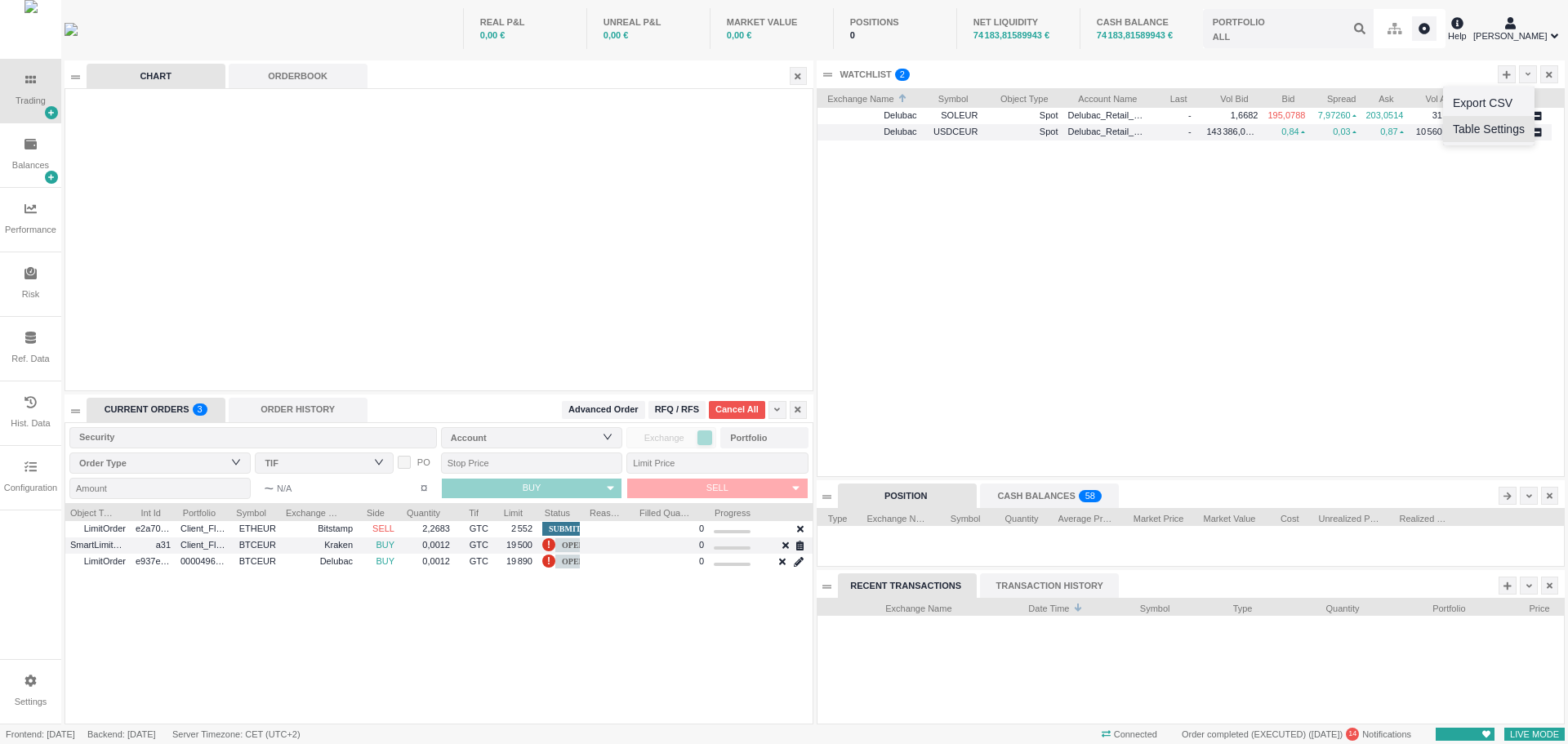
click at [1510, 125] on li "Table Settings" at bounding box center [1487, 129] width 91 height 27
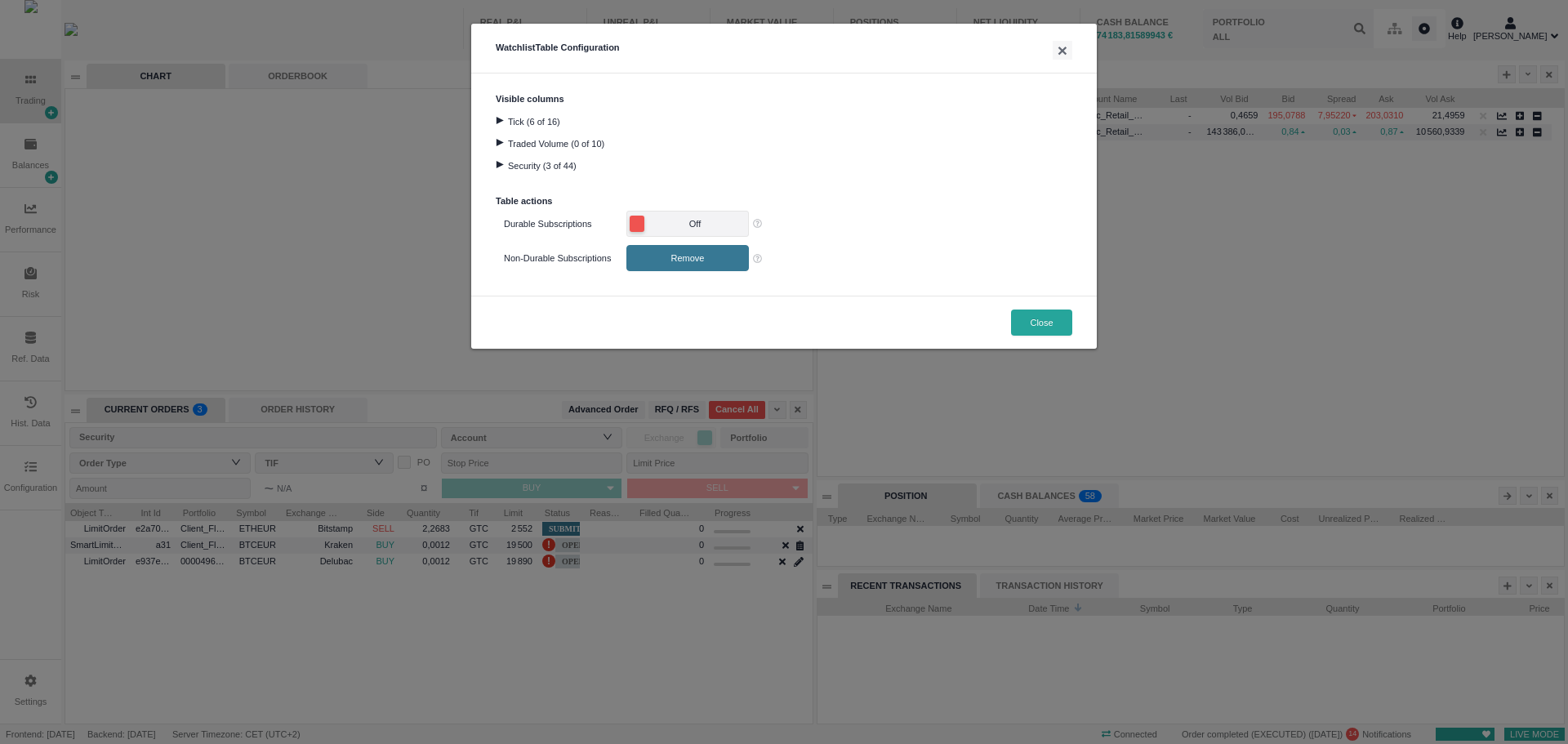
click at [679, 226] on span "Off" at bounding box center [695, 224] width 96 height 16
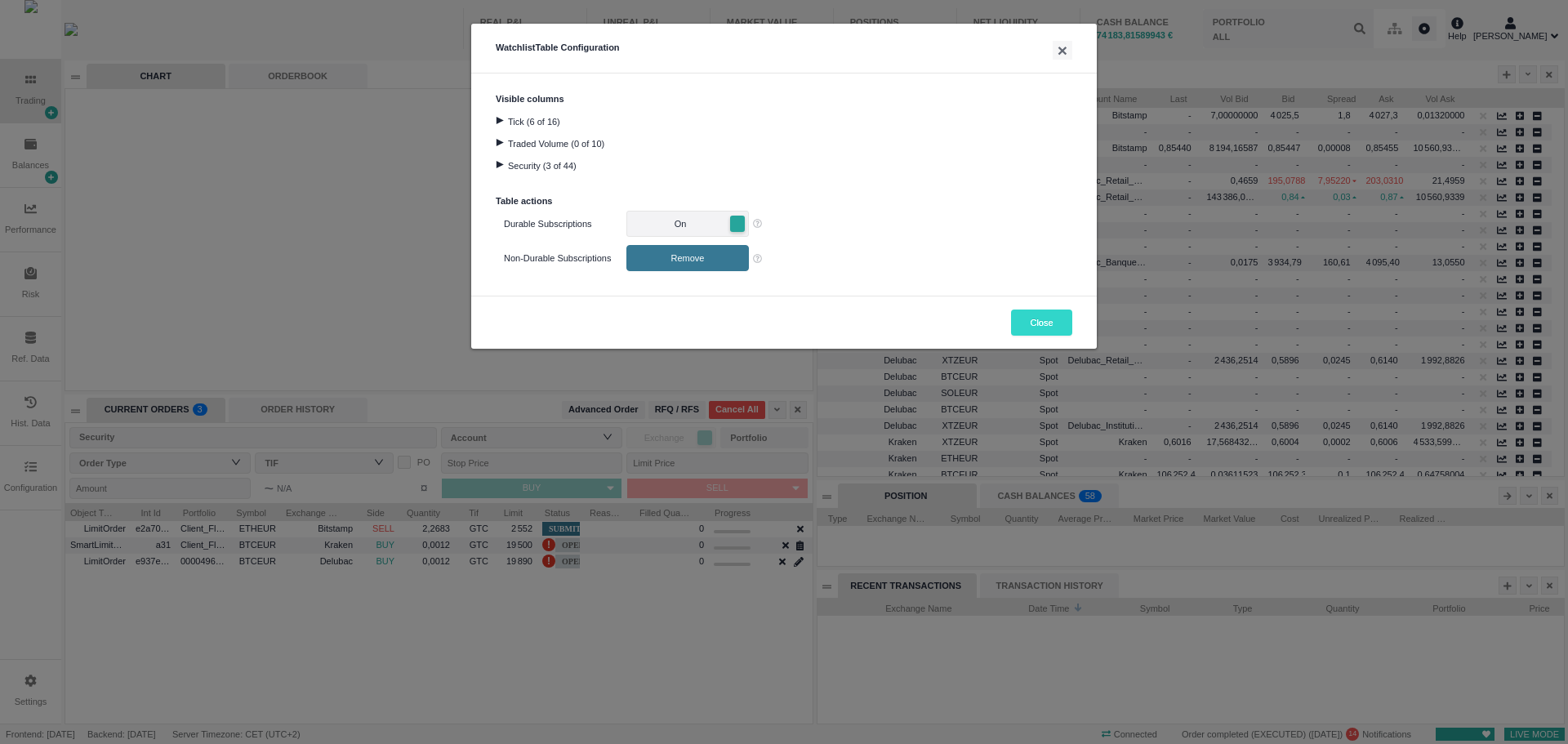
click at [1040, 321] on button "Close" at bounding box center [1041, 323] width 61 height 27
